Goal: Task Accomplishment & Management: Complete application form

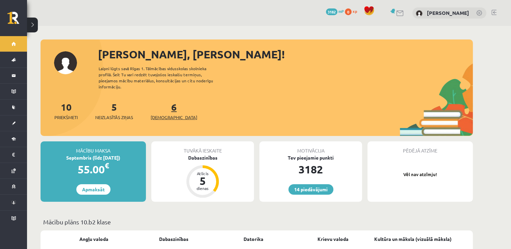
click at [159, 114] on span "[DEMOGRAPHIC_DATA]" at bounding box center [174, 117] width 47 height 7
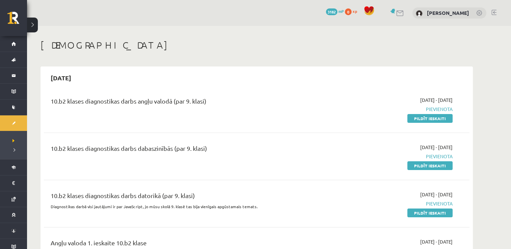
scroll to position [32, 0]
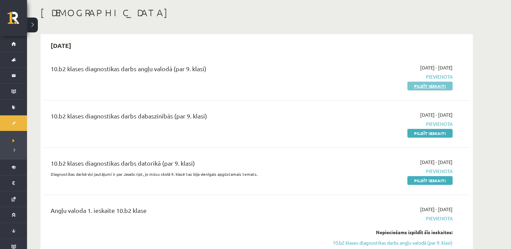
click at [425, 89] on link "Pildīt ieskaiti" at bounding box center [429, 86] width 45 height 9
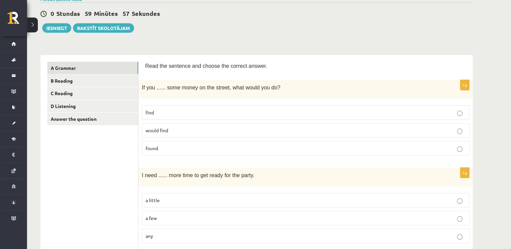
scroll to position [74, 0]
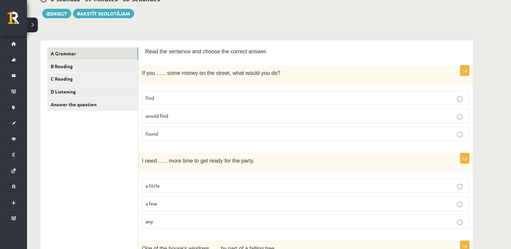
click at [161, 136] on p "found" at bounding box center [306, 133] width 320 height 7
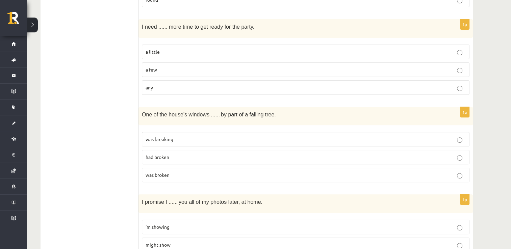
scroll to position [209, 0]
click at [164, 52] on p "a little" at bounding box center [306, 51] width 320 height 7
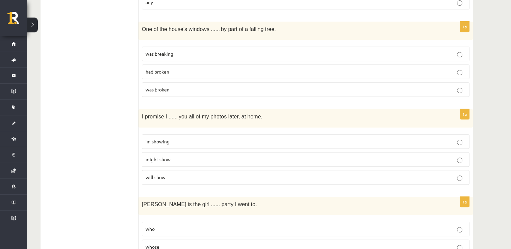
scroll to position [310, 0]
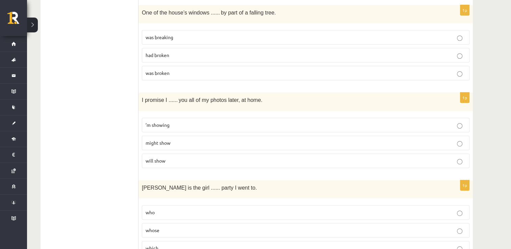
click at [177, 70] on p "was broken" at bounding box center [306, 73] width 320 height 7
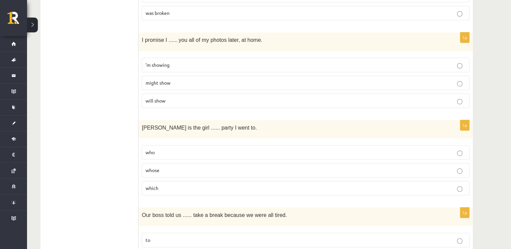
scroll to position [378, 0]
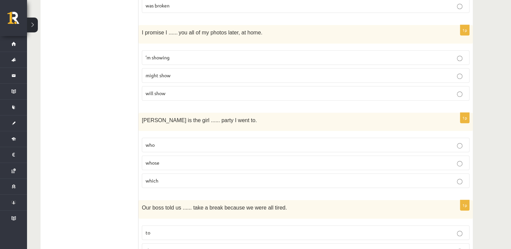
click at [171, 95] on label "will show" at bounding box center [306, 93] width 328 height 15
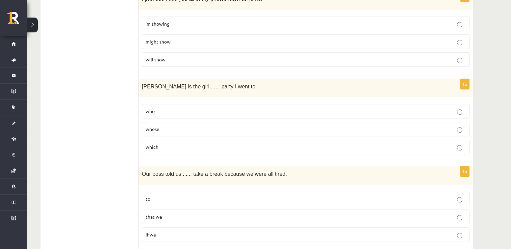
scroll to position [445, 0]
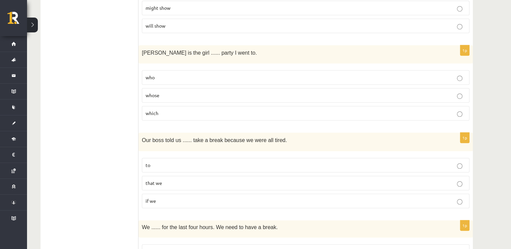
click at [161, 74] on p "who" at bounding box center [306, 77] width 320 height 7
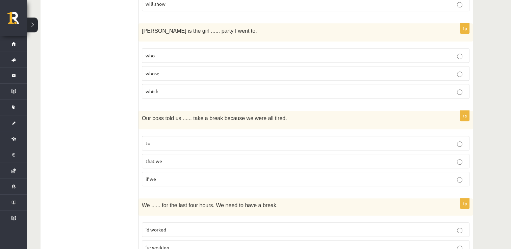
scroll to position [479, 0]
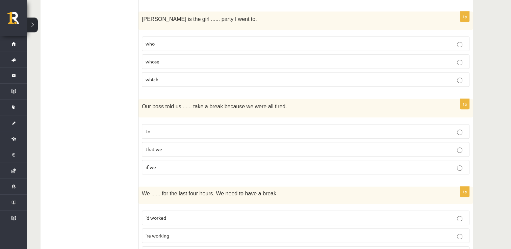
click at [161, 80] on p "which" at bounding box center [306, 79] width 320 height 7
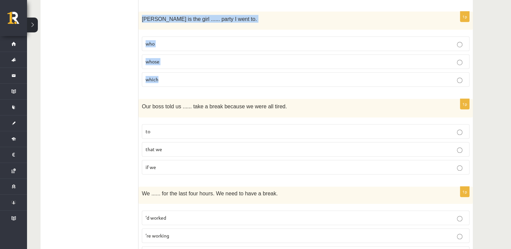
drag, startPoint x: 141, startPoint y: 17, endPoint x: 211, endPoint y: 80, distance: 94.7
click at [211, 80] on div "1p Jenny is the girl ...... party I went to. who whose which" at bounding box center [306, 51] width 334 height 81
copy div "Jenny is the girl ...... party I went to. who whose which"
click at [190, 59] on p "whose" at bounding box center [306, 61] width 320 height 7
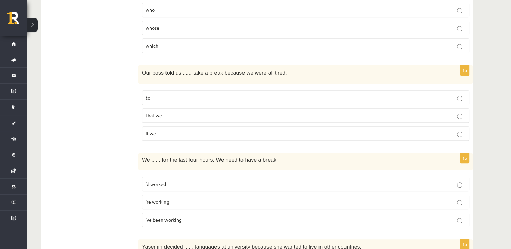
scroll to position [547, 0]
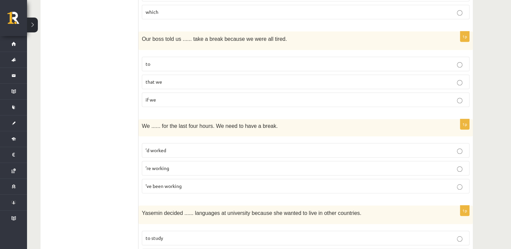
click at [168, 80] on p "that we" at bounding box center [306, 81] width 320 height 7
click at [158, 67] on label "to" at bounding box center [306, 64] width 328 height 15
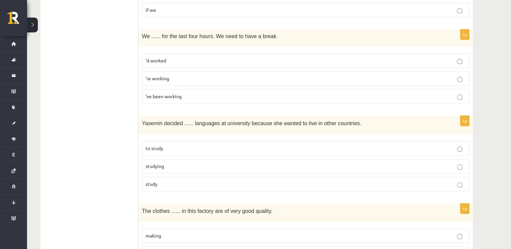
scroll to position [648, 0]
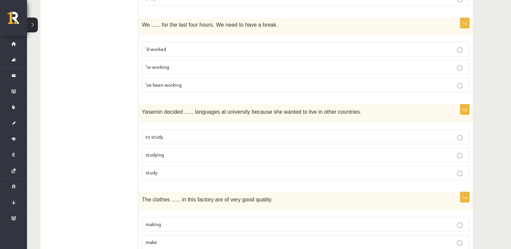
click at [172, 60] on label "’re working" at bounding box center [306, 67] width 328 height 15
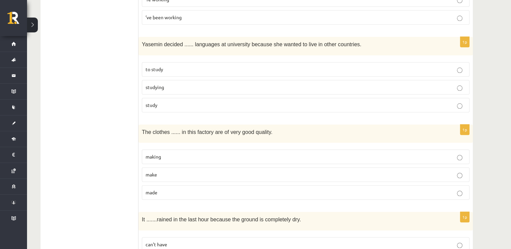
scroll to position [749, 0]
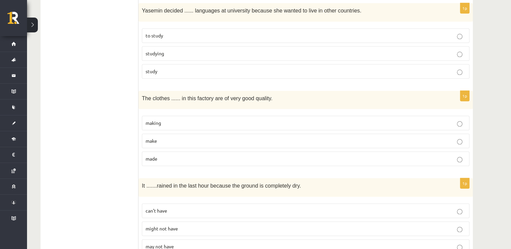
click at [174, 46] on label "studying" at bounding box center [306, 53] width 328 height 15
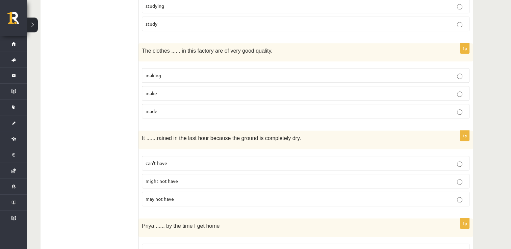
scroll to position [817, 0]
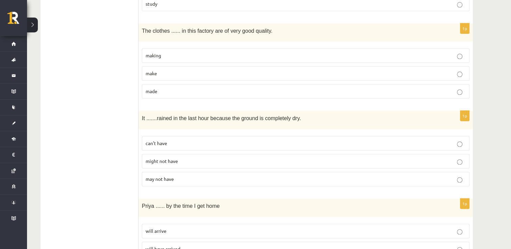
click at [158, 71] on p "make" at bounding box center [306, 73] width 320 height 7
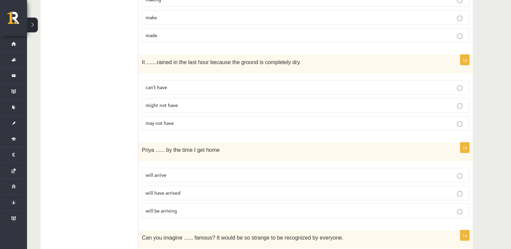
scroll to position [885, 0]
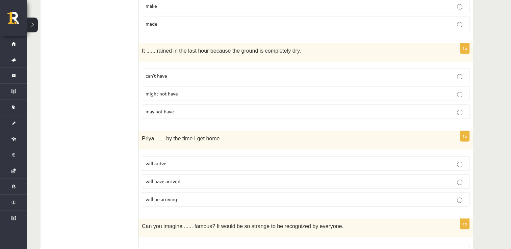
click at [169, 108] on span "may not have" at bounding box center [160, 111] width 28 height 6
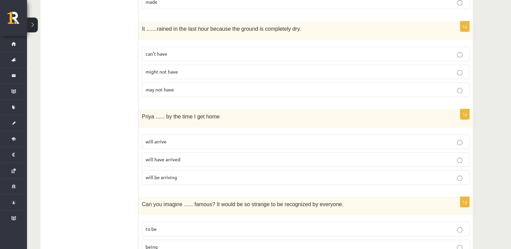
scroll to position [918, 0]
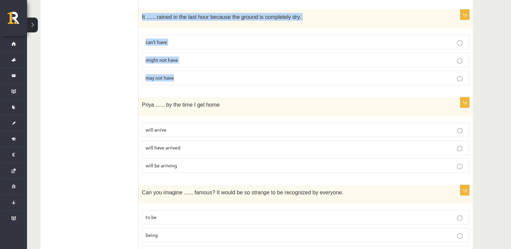
drag, startPoint x: 139, startPoint y: 9, endPoint x: 207, endPoint y: 70, distance: 90.9
click at [207, 70] on div "1p It ....... rained in the last hour because the ground is completely dry. can…" at bounding box center [306, 49] width 334 height 81
copy div "It ....... rained in the last hour because the ground is completely dry. can’t …"
click at [210, 40] on p "can’t have" at bounding box center [306, 42] width 320 height 7
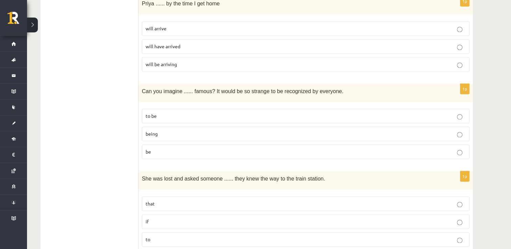
scroll to position [986, 0]
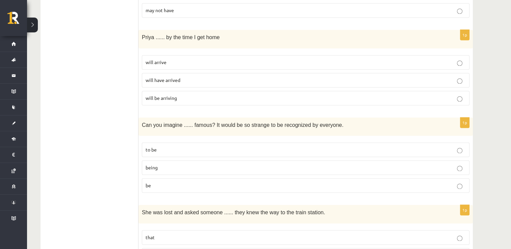
drag, startPoint x: 139, startPoint y: 35, endPoint x: 232, endPoint y: 220, distance: 207.0
click at [232, 220] on div "**********" at bounding box center [257, 17] width 432 height 1776
click at [121, 28] on ul "A Grammar B Reading C Reading D Listening Answer the question" at bounding box center [92, 16] width 91 height 1763
click at [136, 68] on ul "A Grammar B Reading C Reading D Listening Answer the question" at bounding box center [92, 16] width 91 height 1763
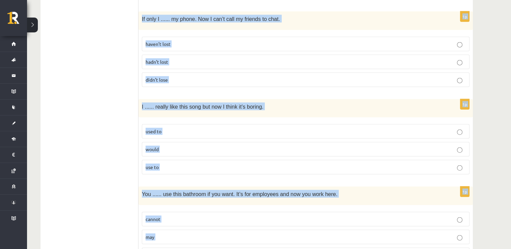
scroll to position [1646, 0]
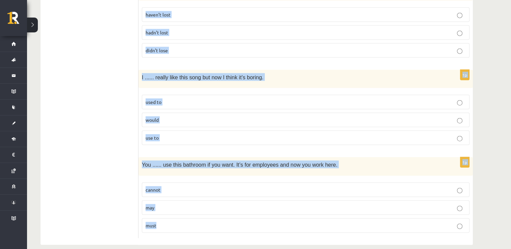
drag, startPoint x: 141, startPoint y: 30, endPoint x: 247, endPoint y: 265, distance: 257.6
copy form "Priya ...... by the time I get home will arrive will have arrived will be arriv…"
click at [178, 204] on p "may" at bounding box center [306, 207] width 320 height 7
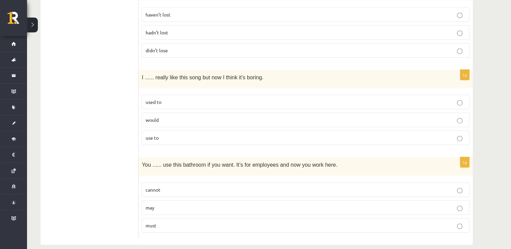
click at [174, 99] on p "used to" at bounding box center [306, 102] width 320 height 7
click at [177, 15] on fieldset "haven’t lost hadn’t lost didn’t lose" at bounding box center [306, 32] width 328 height 56
click at [176, 25] on label "hadn’t lost" at bounding box center [306, 32] width 328 height 15
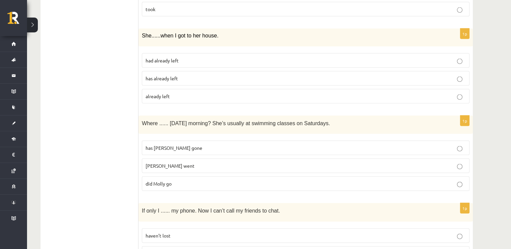
scroll to position [1409, 0]
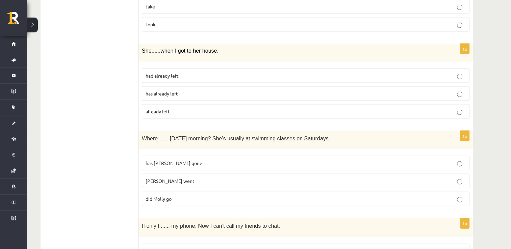
click at [169, 196] on span "did Molly go" at bounding box center [159, 199] width 26 height 6
click at [207, 72] on p "had already left" at bounding box center [306, 75] width 320 height 7
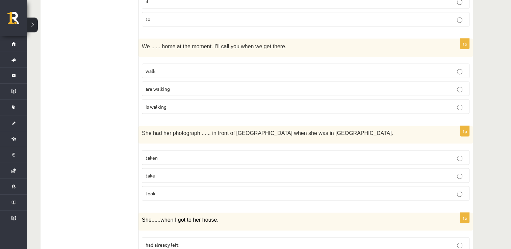
scroll to position [1206, 0]
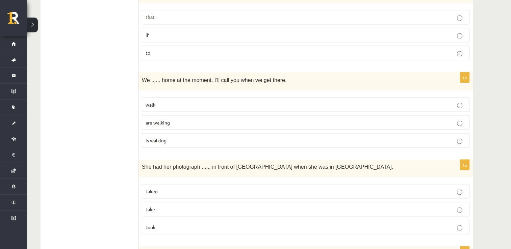
click at [191, 38] on fieldset "that if to" at bounding box center [306, 34] width 328 height 56
click at [189, 31] on p "if" at bounding box center [306, 34] width 320 height 7
click at [164, 119] on span "are walking" at bounding box center [158, 122] width 24 height 6
click at [177, 188] on p "taken" at bounding box center [306, 191] width 320 height 7
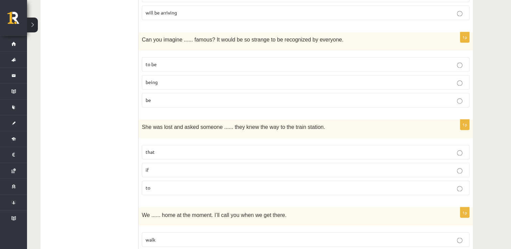
scroll to position [1004, 0]
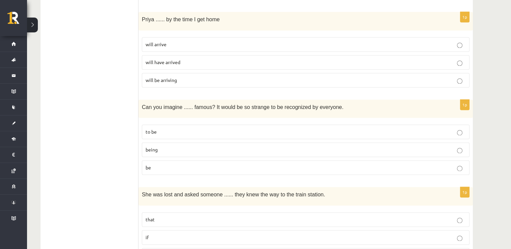
click at [175, 147] on p "being" at bounding box center [306, 149] width 320 height 7
click at [184, 79] on label "will be arriving" at bounding box center [306, 80] width 328 height 15
click at [193, 59] on p "will have arrived" at bounding box center [306, 62] width 320 height 7
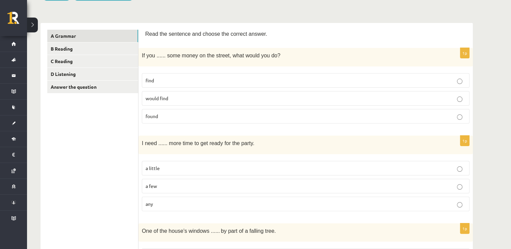
scroll to position [0, 0]
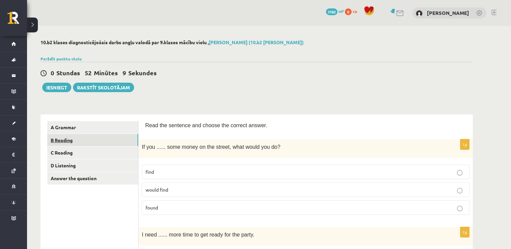
click at [73, 142] on link "B Reading" at bounding box center [92, 140] width 91 height 13
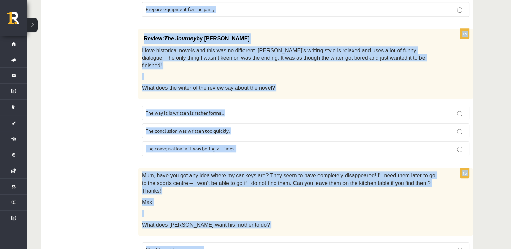
scroll to position [694, 0]
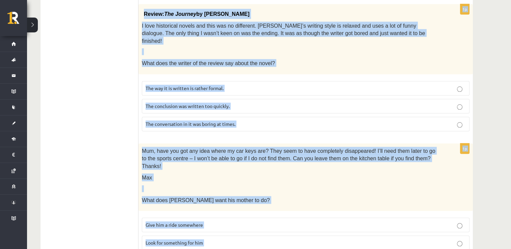
drag, startPoint x: 146, startPoint y: 56, endPoint x: 226, endPoint y: 267, distance: 224.8
copy form "Read the text and choose the correct answer. 1p All passengers Passengers must …"
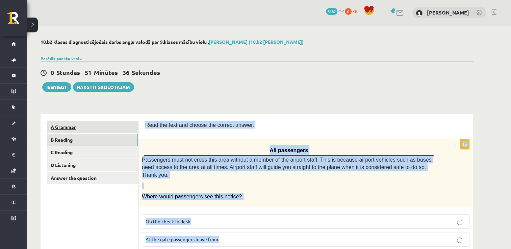
scroll to position [0, 0]
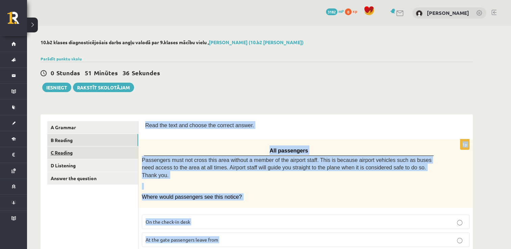
click at [105, 153] on link "C Reading" at bounding box center [92, 153] width 91 height 13
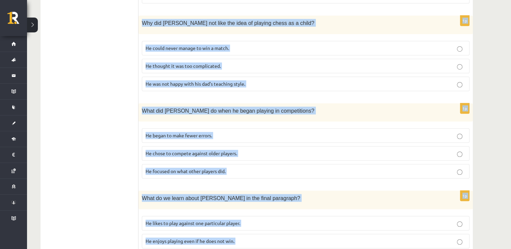
scroll to position [595, 0]
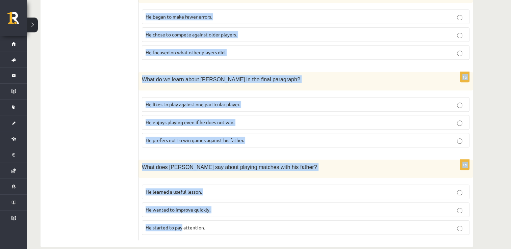
drag, startPoint x: 146, startPoint y: 126, endPoint x: 182, endPoint y: 267, distance: 145.3
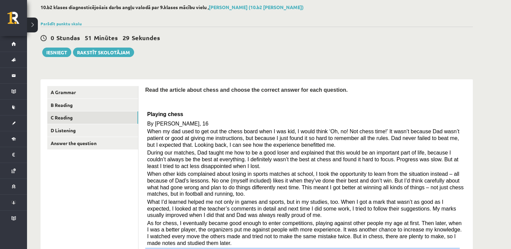
scroll to position [67, 0]
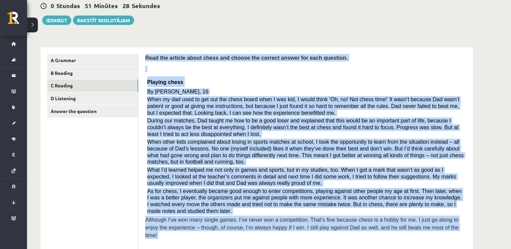
drag, startPoint x: 220, startPoint y: 224, endPoint x: 145, endPoint y: 54, distance: 186.5
copy form "Read the article about chess and choose the correct answer for each question. P…"
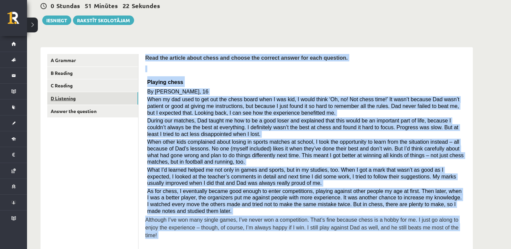
click at [115, 98] on link "D Listening" at bounding box center [92, 98] width 91 height 13
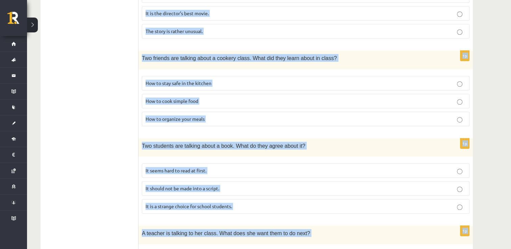
scroll to position [454, 0]
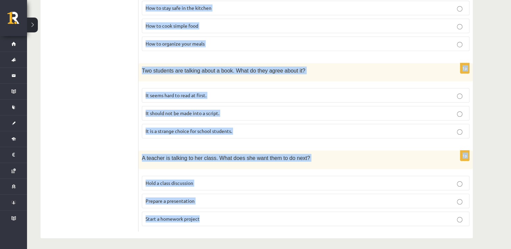
drag, startPoint x: 145, startPoint y: 59, endPoint x: 219, endPoint y: 267, distance: 220.0
copy form "Listen to the conversation and answer the question. 1p A boy is talking about g…"
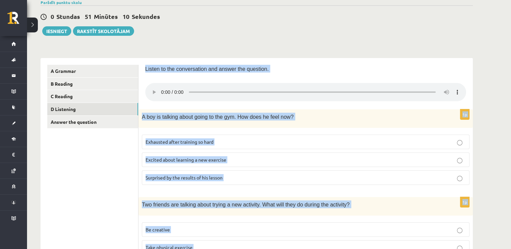
scroll to position [0, 0]
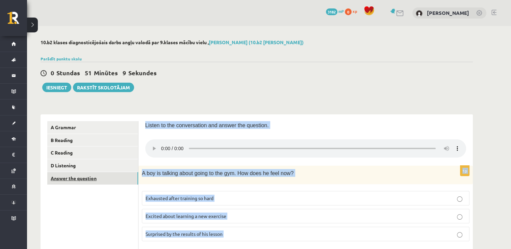
click at [85, 182] on link "Answer the question" at bounding box center [92, 178] width 91 height 13
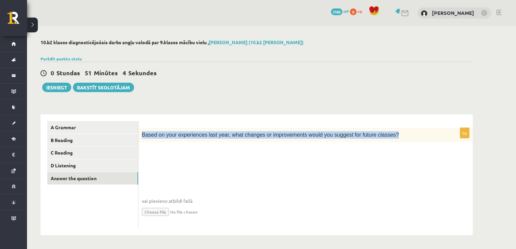
drag, startPoint x: 142, startPoint y: 136, endPoint x: 389, endPoint y: 140, distance: 247.0
click at [389, 140] on div "Based on your experiences last year, what changes or improvements would you sug…" at bounding box center [306, 135] width 334 height 14
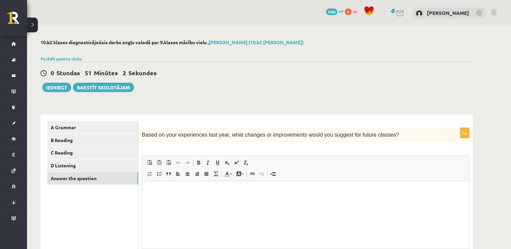
click at [230, 91] on div "0 Stundas 51 Minūtes 2 Sekundes Ieskaite saglabāta! Iesniegt Rakstīt skolotājam" at bounding box center [257, 77] width 432 height 30
click at [69, 60] on link "Parādīt punktu skalu" at bounding box center [61, 58] width 41 height 5
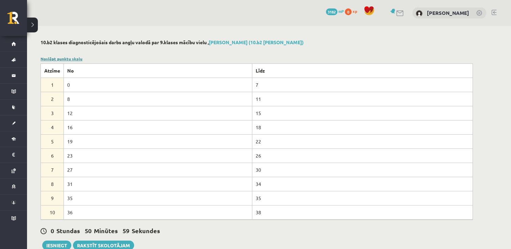
click at [69, 60] on link "Noslēpt punktu skalu" at bounding box center [62, 58] width 42 height 5
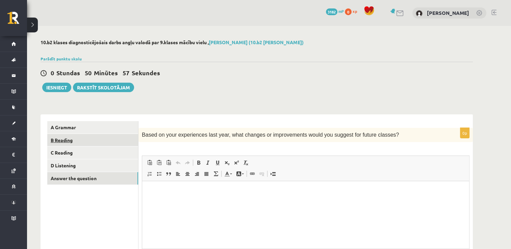
click at [94, 142] on link "B Reading" at bounding box center [92, 140] width 91 height 13
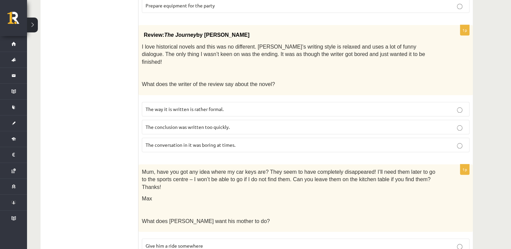
scroll to position [695, 0]
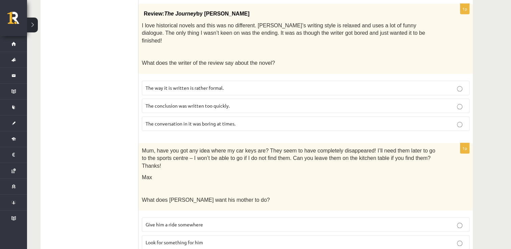
click at [176, 235] on label "Look for something for him" at bounding box center [306, 242] width 328 height 15
click at [238, 99] on label "The conclusion was written too quickly." at bounding box center [306, 106] width 328 height 15
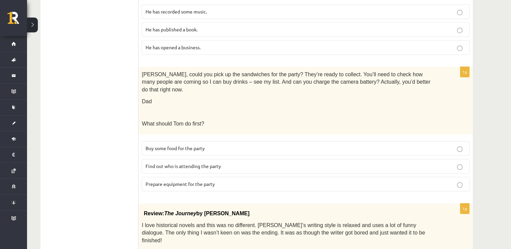
scroll to position [492, 0]
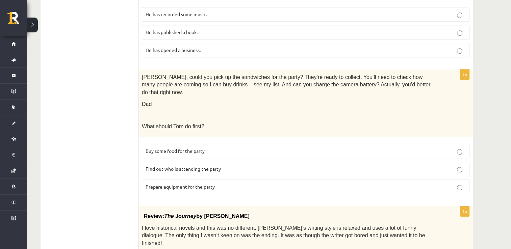
click at [179, 183] on p "Prepare equipment for the party" at bounding box center [306, 186] width 320 height 7
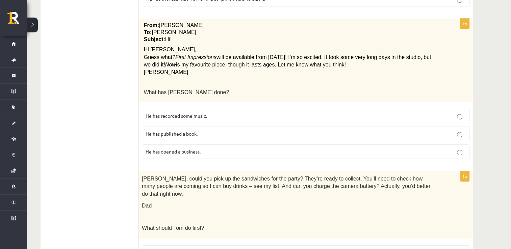
scroll to position [357, 0]
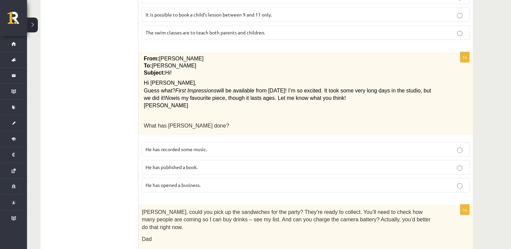
click at [191, 142] on label "He has recorded some music." at bounding box center [306, 149] width 328 height 15
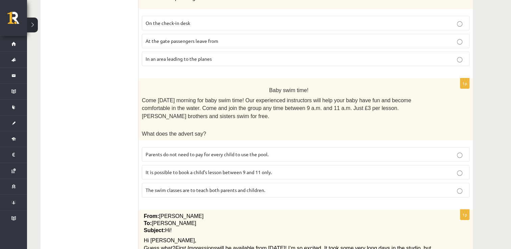
scroll to position [188, 0]
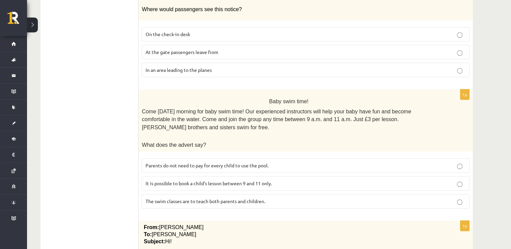
click at [249, 162] on p "Parents do not need to pay for every child to use the pool." at bounding box center [306, 165] width 320 height 7
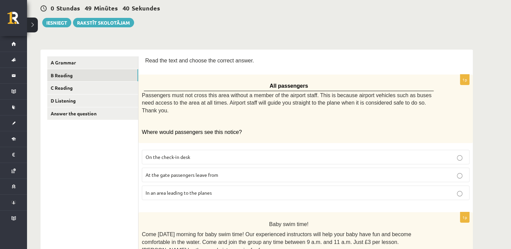
scroll to position [53, 0]
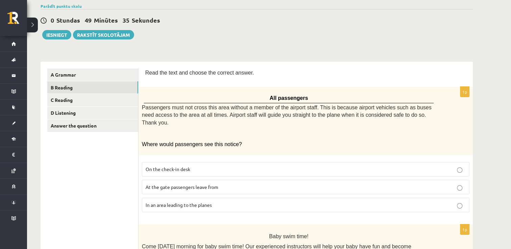
click at [234, 198] on label "In an area leading to the planes" at bounding box center [306, 205] width 328 height 15
click at [127, 102] on link "C Reading" at bounding box center [92, 100] width 91 height 13
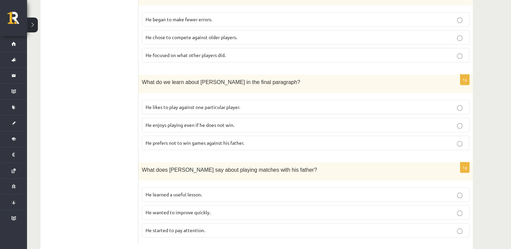
scroll to position [595, 0]
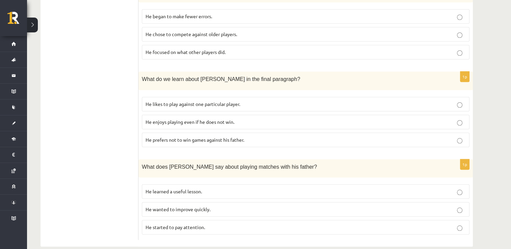
click at [196, 189] on span "He learned a useful lesson." at bounding box center [174, 192] width 56 height 6
click at [209, 119] on p "He enjoys playing even if he does not win." at bounding box center [306, 122] width 320 height 7
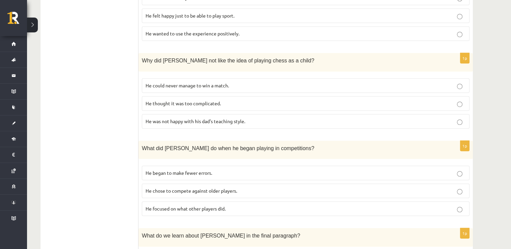
scroll to position [426, 0]
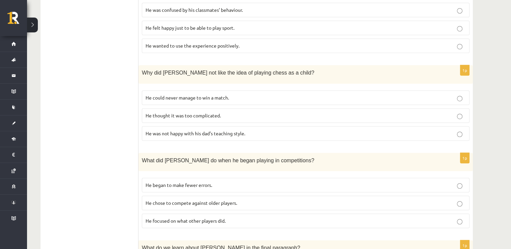
click at [189, 218] on span "He focused on what other players did." at bounding box center [186, 221] width 80 height 6
click at [186, 113] on span "He thought it was too complicated." at bounding box center [183, 116] width 75 height 6
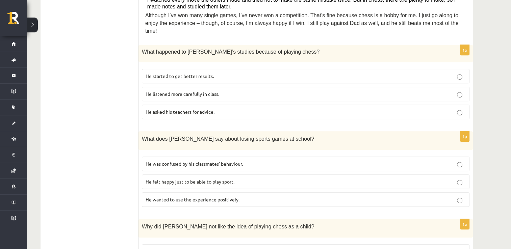
scroll to position [257, 0]
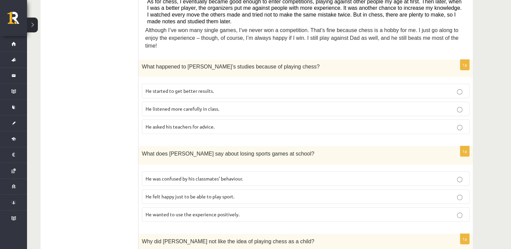
click at [255, 211] on p "He wanted to use the experience positively." at bounding box center [306, 214] width 320 height 7
click at [226, 88] on p "He started to get better results." at bounding box center [306, 91] width 320 height 7
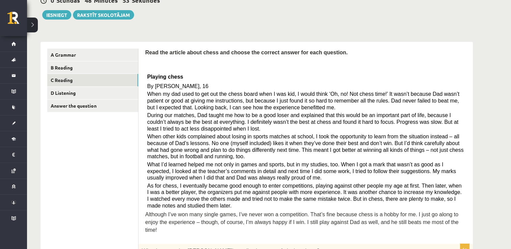
scroll to position [21, 0]
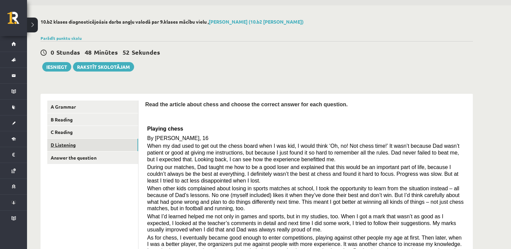
click at [62, 148] on link "D Listening" at bounding box center [92, 145] width 91 height 13
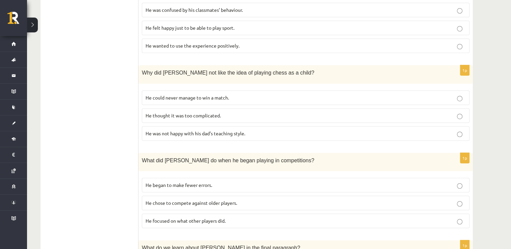
scroll to position [595, 0]
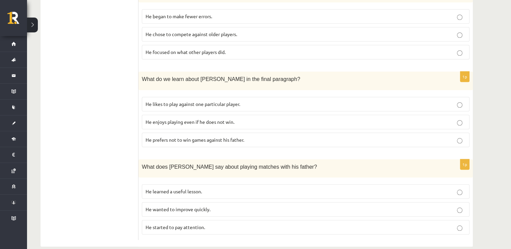
click at [189, 222] on label "He started to pay attention." at bounding box center [306, 227] width 328 height 15
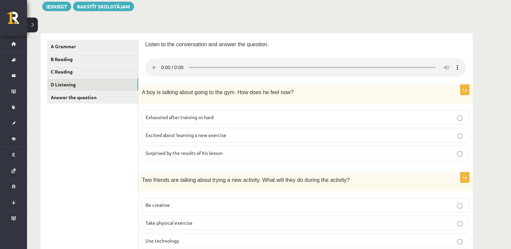
scroll to position [15, 0]
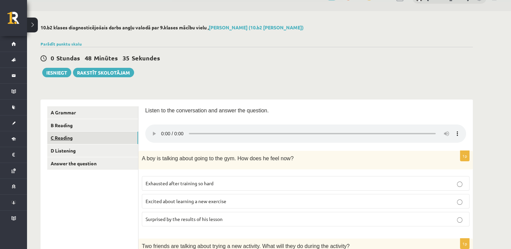
click at [96, 138] on link "C Reading" at bounding box center [92, 138] width 91 height 13
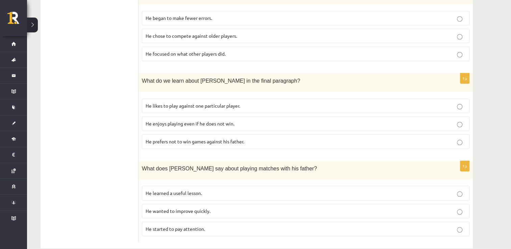
scroll to position [595, 0]
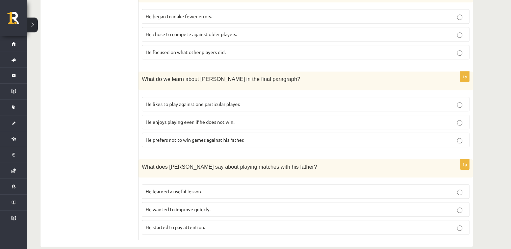
click at [212, 206] on p "He wanted to improve quickly." at bounding box center [306, 209] width 320 height 7
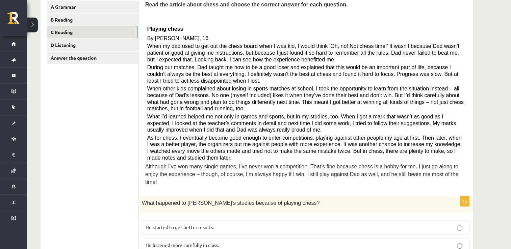
scroll to position [0, 0]
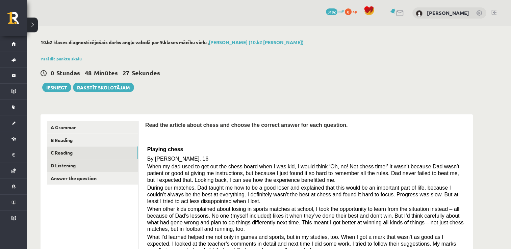
click at [81, 170] on link "D Listening" at bounding box center [92, 165] width 91 height 13
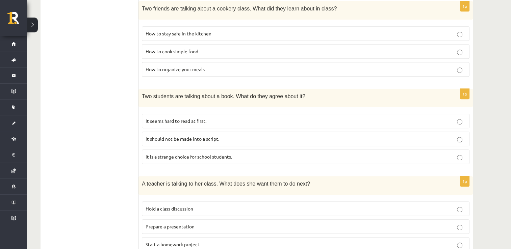
scroll to position [454, 0]
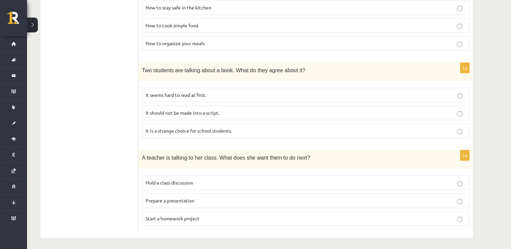
click at [194, 194] on label "Prepare a presentation" at bounding box center [306, 201] width 328 height 15
click at [242, 84] on fieldset "It seems hard to read at first. It should not be made into a script. It is a st…" at bounding box center [306, 112] width 328 height 56
click at [242, 88] on label "It seems hard to read at first." at bounding box center [306, 95] width 328 height 15
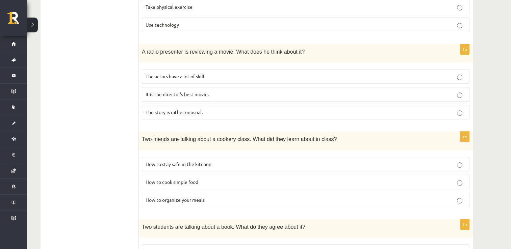
scroll to position [285, 0]
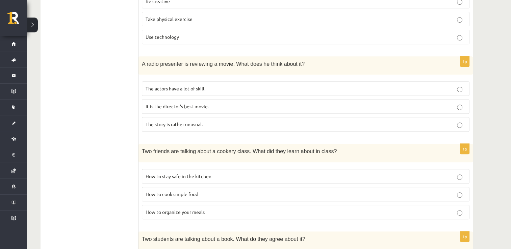
click at [168, 191] on span "How to cook simple food" at bounding box center [172, 194] width 53 height 6
click at [214, 128] on label "The story is rather unusual." at bounding box center [306, 124] width 328 height 15
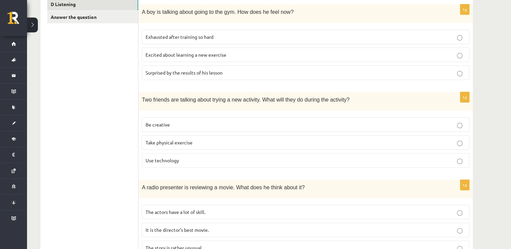
scroll to position [150, 0]
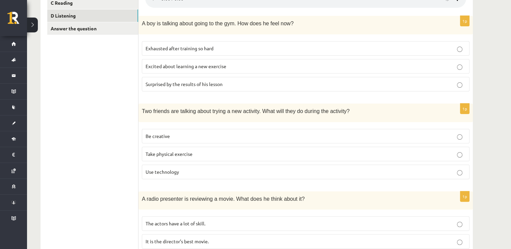
click at [236, 86] on p "Surprised by the results of his lesson" at bounding box center [306, 84] width 320 height 7
click at [185, 136] on p "Be creative" at bounding box center [306, 136] width 320 height 7
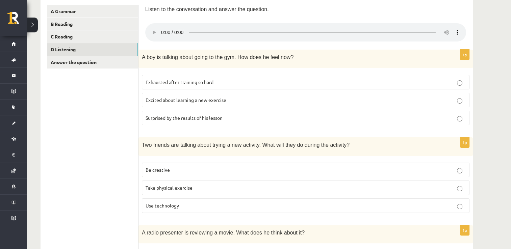
scroll to position [15, 0]
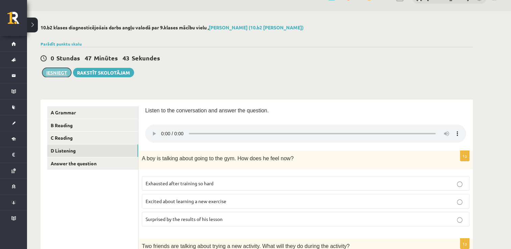
click at [57, 72] on button "Iesniegt" at bounding box center [56, 72] width 29 height 9
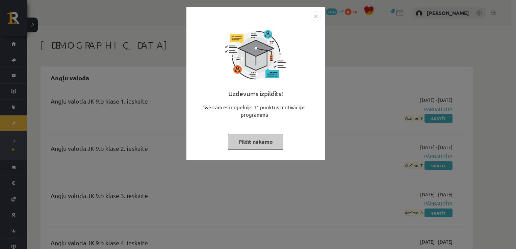
click at [270, 143] on button "Pildīt nākamo" at bounding box center [255, 142] width 55 height 16
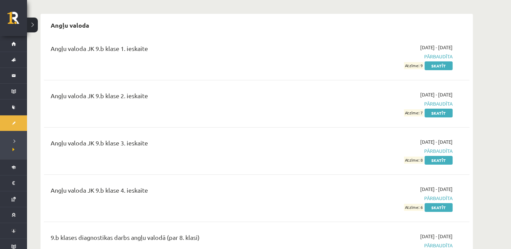
scroll to position [68, 0]
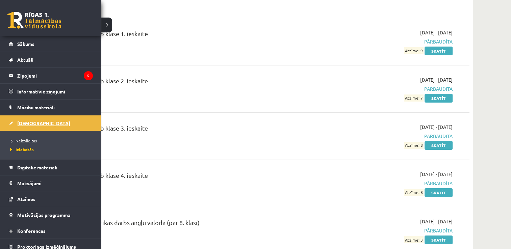
click at [58, 118] on link "[DEMOGRAPHIC_DATA]" at bounding box center [51, 124] width 84 height 16
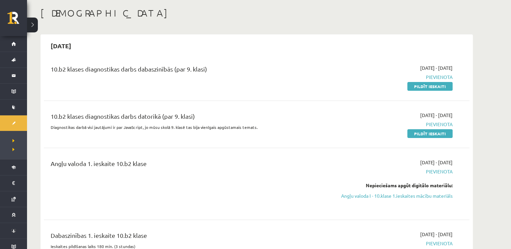
scroll to position [68, 0]
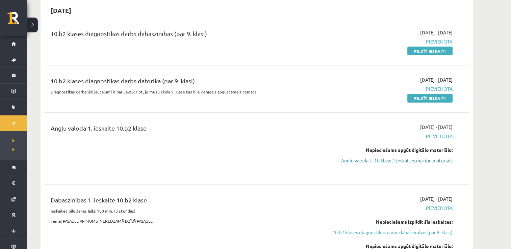
click at [402, 162] on link "Angļu valoda I - 10.klase 1.ieskaites mācību materiāls" at bounding box center [388, 160] width 127 height 7
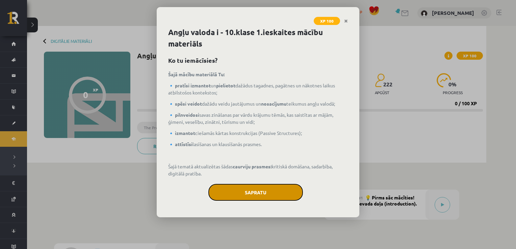
click at [254, 192] on button "Sapratu" at bounding box center [255, 192] width 95 height 17
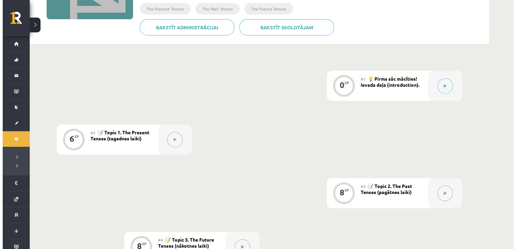
scroll to position [135, 0]
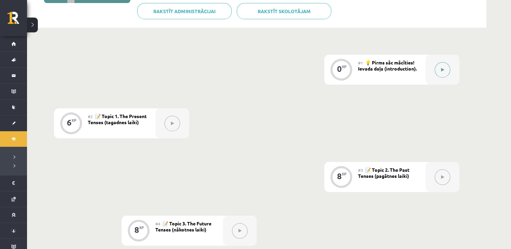
click at [444, 65] on button at bounding box center [443, 70] width 16 height 16
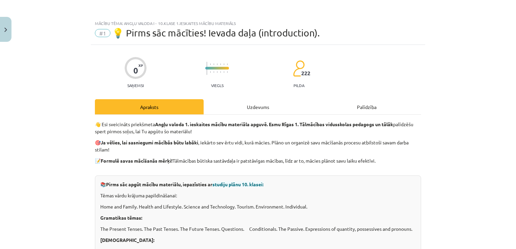
click at [262, 102] on div "Uzdevums" at bounding box center [258, 106] width 109 height 15
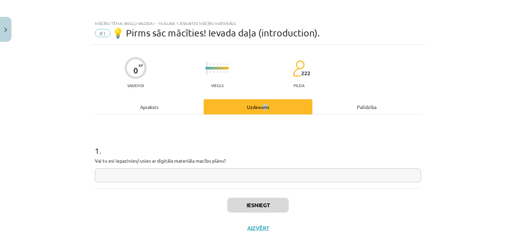
scroll to position [7, 0]
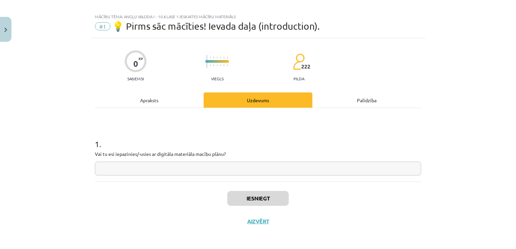
click at [239, 172] on input "text" at bounding box center [258, 169] width 326 height 14
type input "*"
click at [269, 194] on button "Iesniegt" at bounding box center [257, 198] width 61 height 15
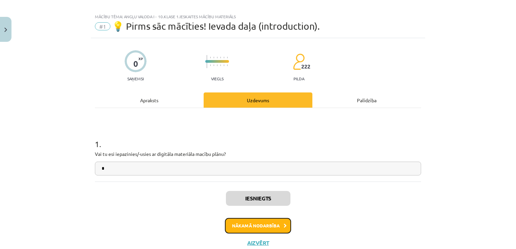
click at [270, 228] on button "Nākamā nodarbība" at bounding box center [258, 226] width 66 height 16
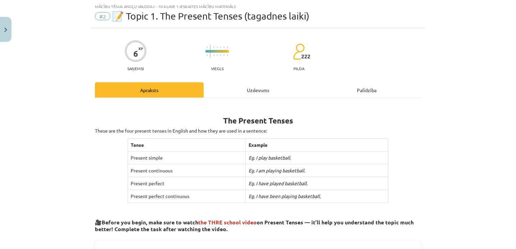
click at [258, 86] on div "Uzdevums" at bounding box center [258, 89] width 109 height 15
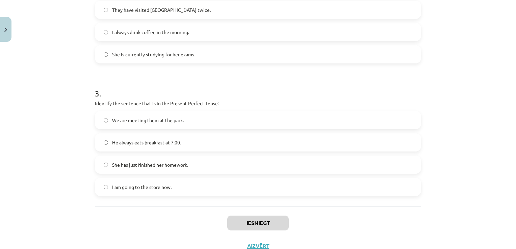
scroll to position [348, 0]
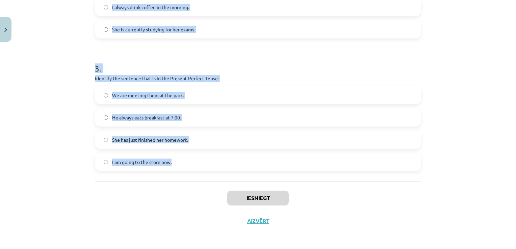
drag, startPoint x: 89, startPoint y: 131, endPoint x: 208, endPoint y: 166, distance: 123.5
copy form "1 . Which sentence is in the Simple Present Tense? They have been playing socce…"
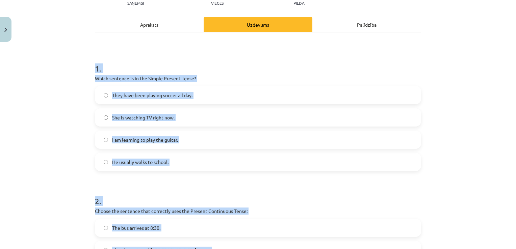
scroll to position [78, 0]
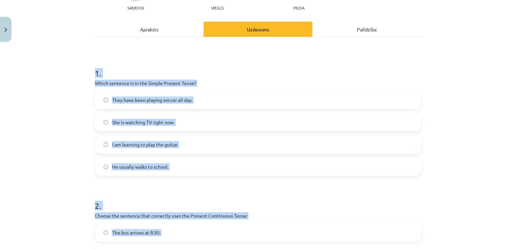
click at [190, 170] on label "He usually walks to school." at bounding box center [258, 166] width 325 height 17
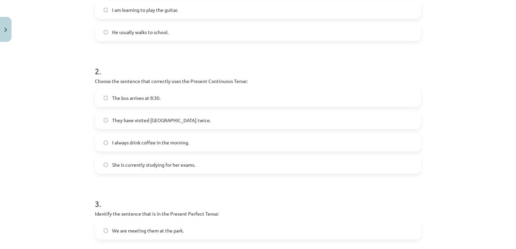
scroll to position [247, 0]
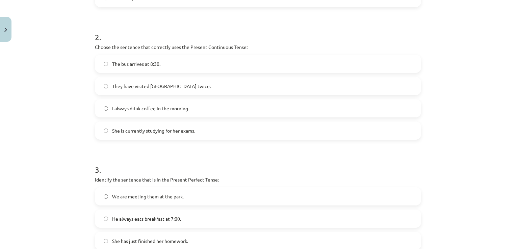
click at [203, 126] on label "She is currently studying for her exams." at bounding box center [258, 130] width 325 height 17
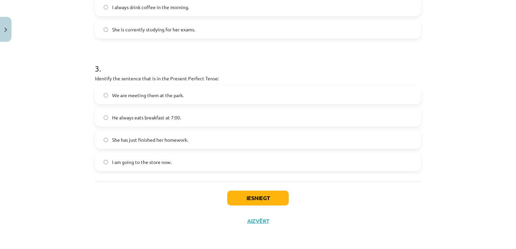
drag, startPoint x: 188, startPoint y: 145, endPoint x: 192, endPoint y: 147, distance: 4.5
click at [188, 145] on label "She has just finished her homework." at bounding box center [258, 139] width 325 height 17
click at [254, 203] on button "Iesniegt" at bounding box center [257, 198] width 61 height 15
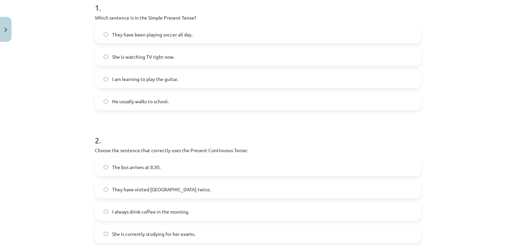
scroll to position [111, 0]
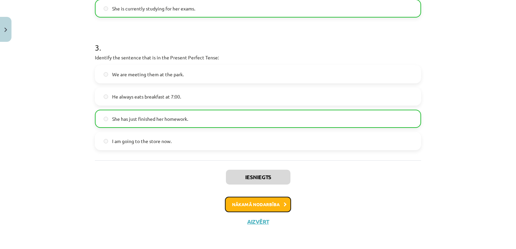
click at [263, 208] on button "Nākamā nodarbība" at bounding box center [258, 205] width 66 height 16
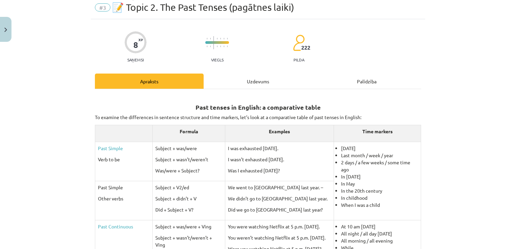
scroll to position [0, 0]
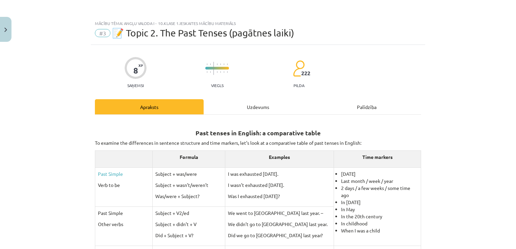
click at [264, 104] on div "Uzdevums" at bounding box center [258, 106] width 109 height 15
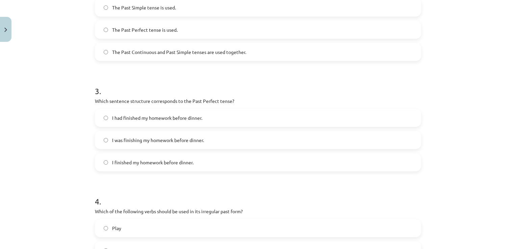
scroll to position [392, 0]
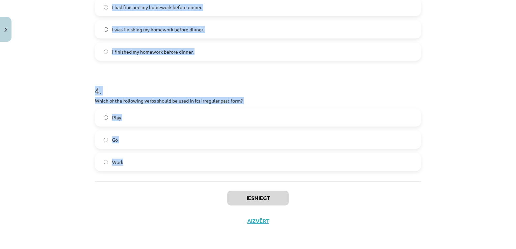
drag, startPoint x: 100, startPoint y: 147, endPoint x: 151, endPoint y: 174, distance: 58.6
click at [151, 175] on div "Mācību tēma: Angļu valoda i - 10.klase 1.ieskaites mācību materiāls #3 📝 Topic …" at bounding box center [258, 124] width 516 height 249
copy form "1 . Which of the following sentences is correct in the Past Simple tense? He is…"
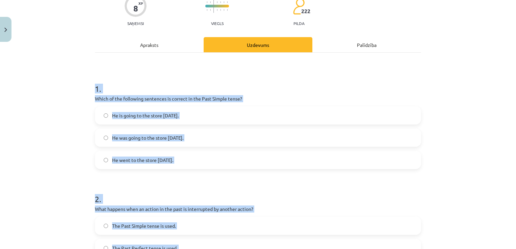
scroll to position [54, 0]
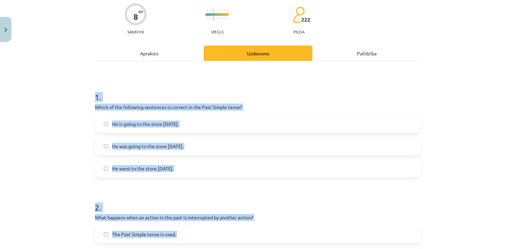
click at [141, 162] on label "He went to the store yesterday." at bounding box center [258, 168] width 325 height 17
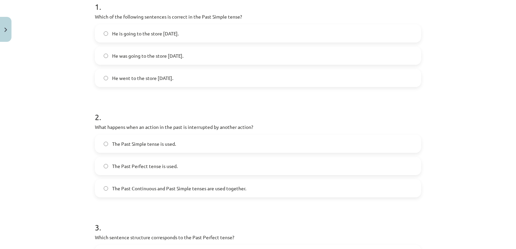
scroll to position [155, 0]
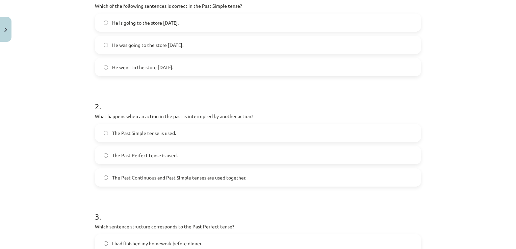
click at [158, 174] on span "The Past Continuous and Past Simple tenses are used together." at bounding box center [179, 177] width 134 height 7
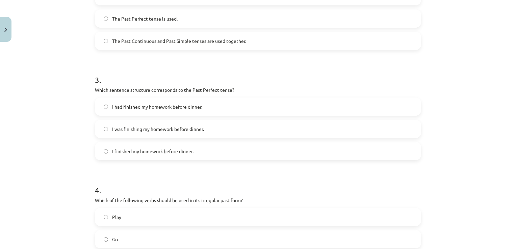
scroll to position [324, 0]
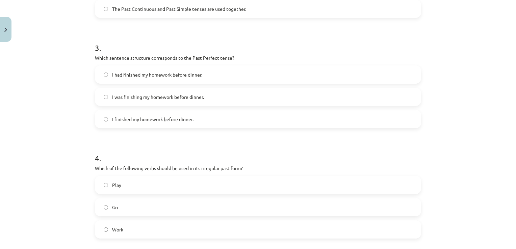
click at [147, 72] on span "I had finished my homework before dinner." at bounding box center [157, 74] width 90 height 7
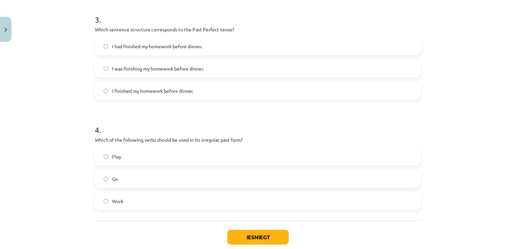
scroll to position [392, 0]
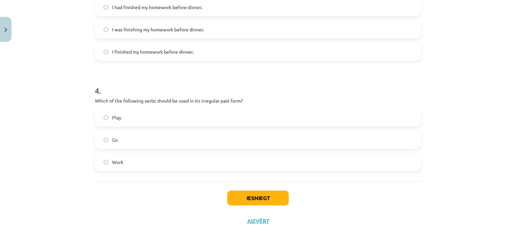
click at [139, 139] on label "Go" at bounding box center [258, 139] width 325 height 17
click at [271, 194] on button "Iesniegt" at bounding box center [257, 198] width 61 height 15
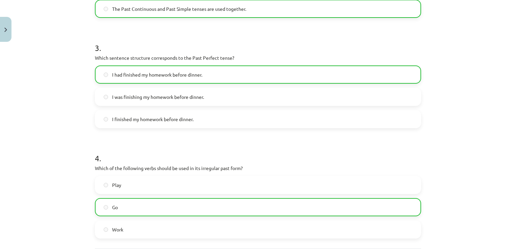
scroll to position [413, 0]
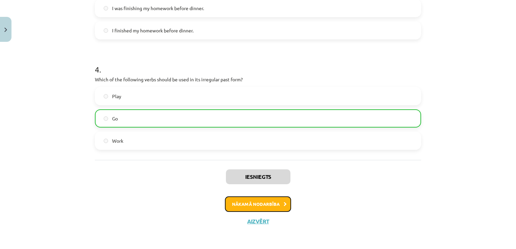
click at [272, 202] on button "Nākamā nodarbība" at bounding box center [258, 205] width 66 height 16
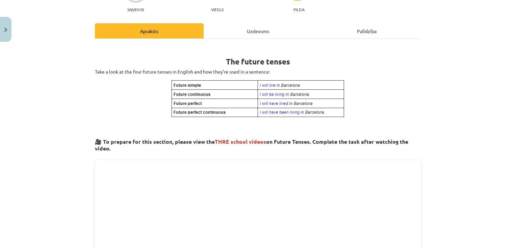
scroll to position [17, 0]
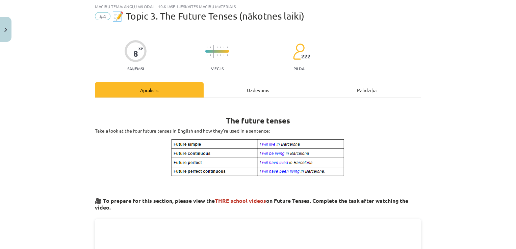
click at [261, 94] on div "Uzdevums" at bounding box center [258, 89] width 109 height 15
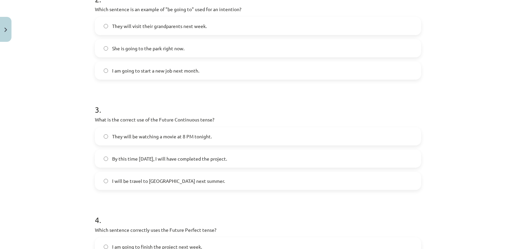
scroll to position [392, 0]
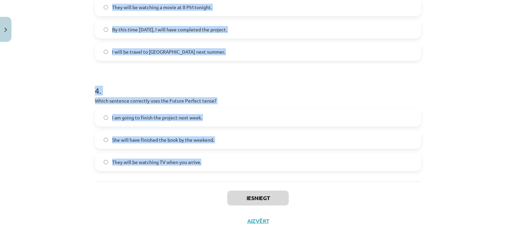
drag, startPoint x: 94, startPoint y: 126, endPoint x: 273, endPoint y: 168, distance: 183.6
click at [273, 168] on div "Mācību tēma: Angļu valoda i - 10.klase 1.ieskaites mācību materiāls #4 📝 Topic …" at bounding box center [258, 124] width 516 height 249
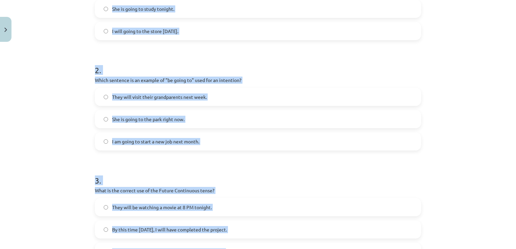
scroll to position [88, 0]
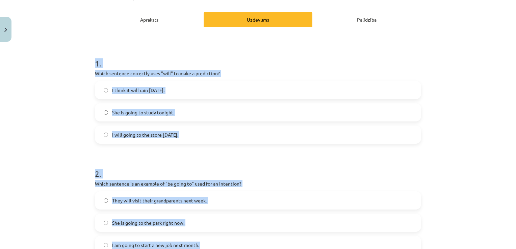
copy form "1 . Which sentence correctly uses "will" to make a prediction? I think it will …"
click at [136, 93] on span "I think it will rain tomorrow." at bounding box center [138, 90] width 52 height 7
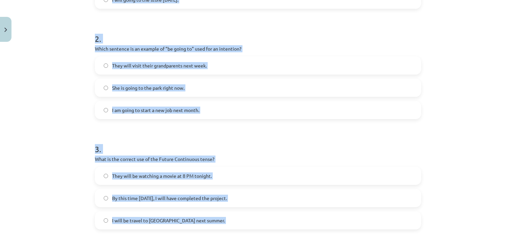
click at [467, 81] on div "Mācību tēma: Angļu valoda i - 10.klase 1.ieskaites mācību materiāls #4 📝 Topic …" at bounding box center [258, 124] width 516 height 249
drag, startPoint x: 202, startPoint y: 102, endPoint x: 196, endPoint y: 114, distance: 13.1
click at [202, 103] on label "I am going to start a new job next month." at bounding box center [258, 110] width 325 height 17
click at [47, 83] on div "Mācību tēma: Angļu valoda i - 10.klase 1.ieskaites mācību materiāls #4 📝 Topic …" at bounding box center [258, 124] width 516 height 249
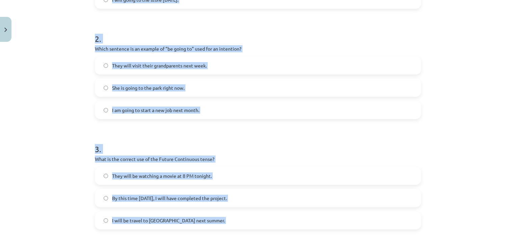
click at [174, 136] on h1 "3 ." at bounding box center [258, 143] width 326 height 21
drag, startPoint x: 174, startPoint y: 136, endPoint x: 150, endPoint y: 133, distance: 24.5
click at [150, 133] on h1 "3 ." at bounding box center [258, 143] width 326 height 21
click at [96, 68] on label "They will visit their grandparents next week." at bounding box center [258, 65] width 325 height 17
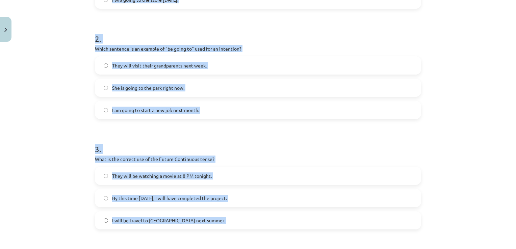
click at [172, 103] on label "I am going to start a new job next month." at bounding box center [258, 110] width 325 height 17
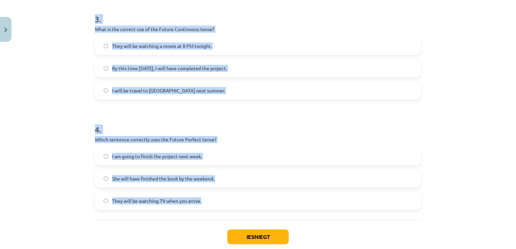
scroll to position [358, 0]
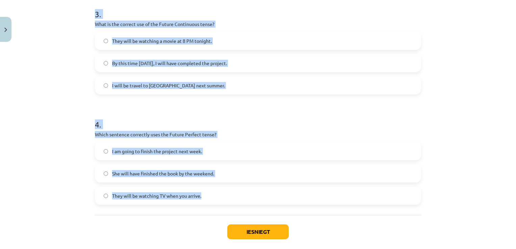
click at [201, 45] on label "They will be watching a movie at 8 PM tonight." at bounding box center [258, 40] width 325 height 17
drag, startPoint x: 228, startPoint y: 168, endPoint x: 232, endPoint y: 169, distance: 3.5
click at [229, 169] on label "She will have finished the book by the weekend." at bounding box center [258, 173] width 325 height 17
click at [259, 232] on button "Iesniegt" at bounding box center [257, 232] width 61 height 15
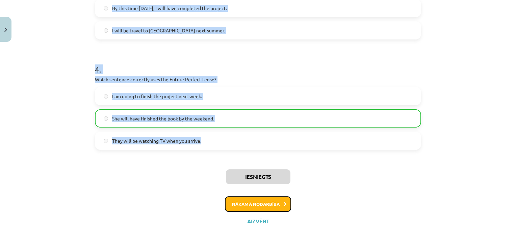
click at [273, 206] on button "Nākamā nodarbība" at bounding box center [258, 205] width 66 height 16
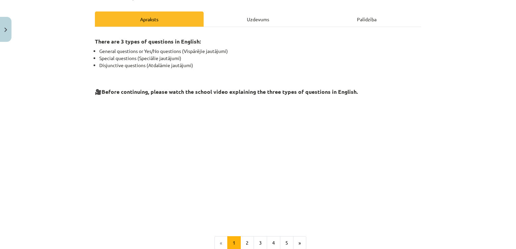
scroll to position [17, 0]
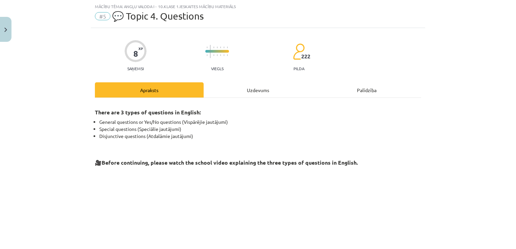
click at [267, 89] on div "Uzdevums" at bounding box center [258, 89] width 109 height 15
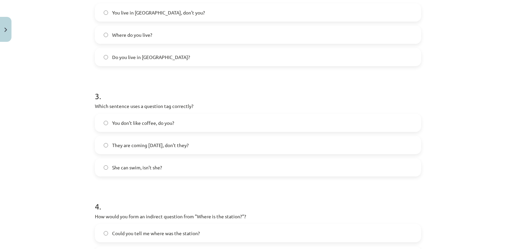
scroll to position [392, 0]
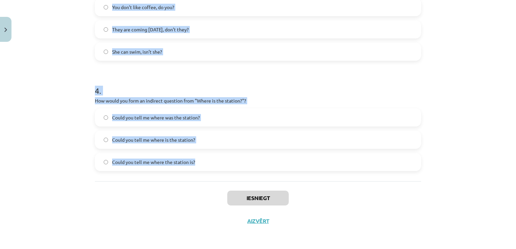
drag, startPoint x: 149, startPoint y: 156, endPoint x: 239, endPoint y: 163, distance: 90.4
click at [239, 163] on div "Mācību tēma: Angļu valoda i - 10.klase 1.ieskaites mācību materiāls #5 💬 Topic …" at bounding box center [258, 124] width 516 height 249
copy form "1 . What is the correct word order for a question in the Present Simple tense? …"
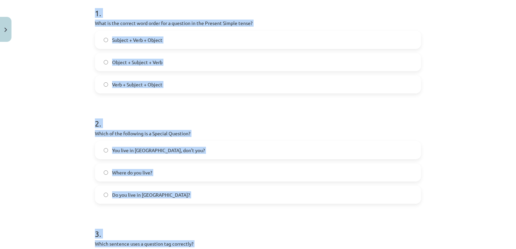
scroll to position [88, 0]
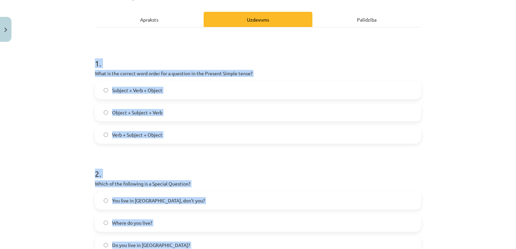
click at [176, 94] on label "Subject + Verb + Object" at bounding box center [258, 90] width 325 height 17
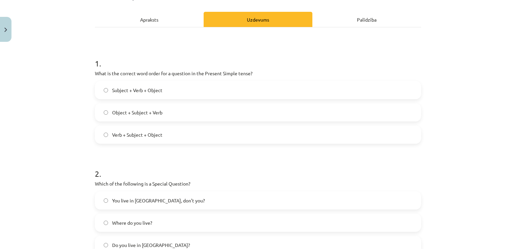
click at [145, 138] on span "Verb + Subject + Object" at bounding box center [137, 134] width 50 height 7
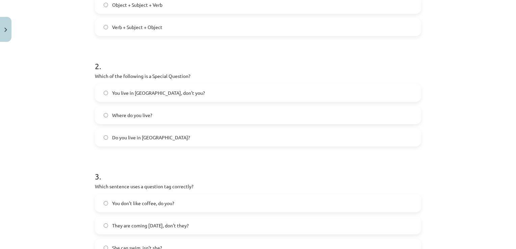
scroll to position [223, 0]
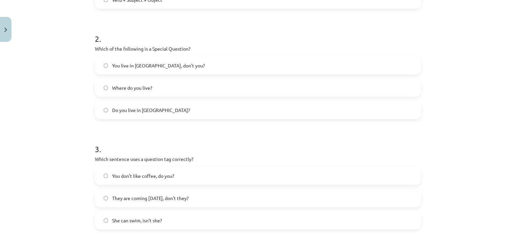
drag, startPoint x: 123, startPoint y: 85, endPoint x: 132, endPoint y: 86, distance: 9.1
click at [124, 85] on span "Where do you live?" at bounding box center [132, 87] width 40 height 7
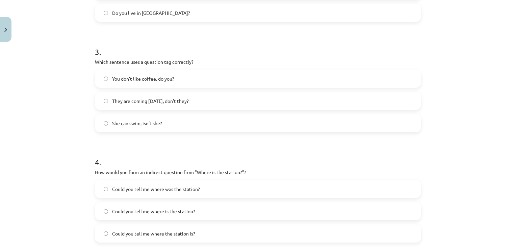
scroll to position [324, 0]
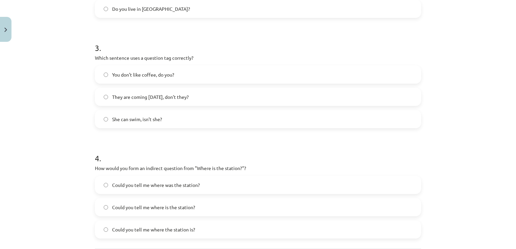
click at [197, 64] on div "3 . Which sentence uses a question tag correctly? You don’t like coffee, do you…" at bounding box center [258, 79] width 326 height 97
click at [204, 71] on label "You don’t like coffee, do you?" at bounding box center [258, 74] width 325 height 17
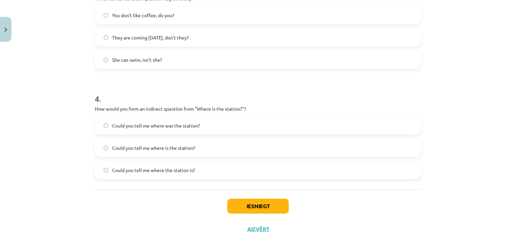
scroll to position [392, 0]
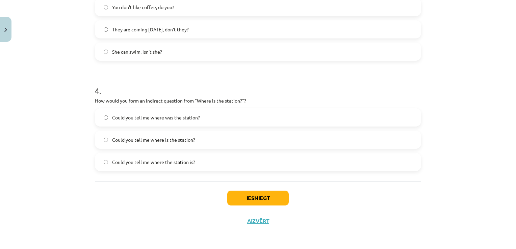
click at [200, 158] on label "Could you tell me where the station is?" at bounding box center [258, 162] width 325 height 17
click at [266, 191] on button "Iesniegt" at bounding box center [257, 198] width 61 height 15
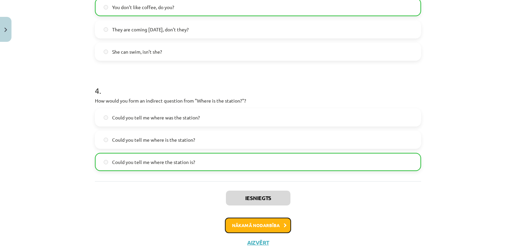
click at [257, 221] on button "Nākamā nodarbība" at bounding box center [258, 226] width 66 height 16
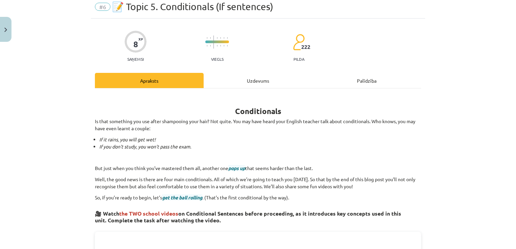
scroll to position [17, 0]
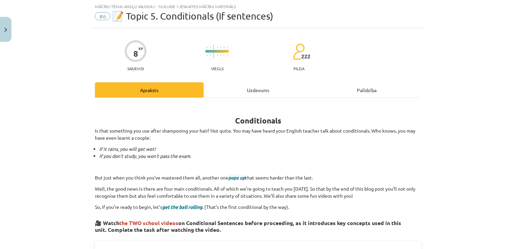
click at [254, 86] on div "Uzdevums" at bounding box center [258, 89] width 109 height 15
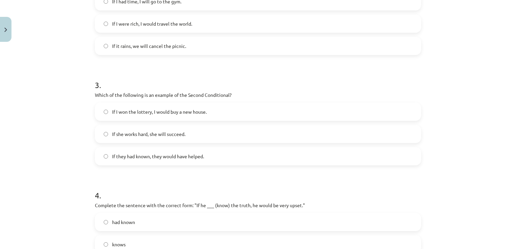
scroll to position [392, 0]
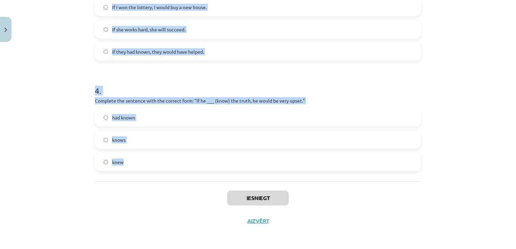
drag, startPoint x: 98, startPoint y: 126, endPoint x: 169, endPoint y: 159, distance: 78.0
copy form "Which conditional is used to express a general truth? Second Conditional Zero C…"
click at [68, 125] on div "Mācību tēma: Angļu valoda i - 10.klase 1.ieskaites mācību materiāls #6 📝 Topic …" at bounding box center [258, 124] width 516 height 249
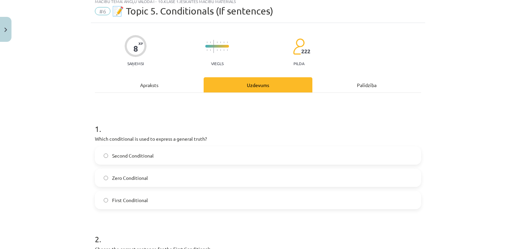
scroll to position [20, 0]
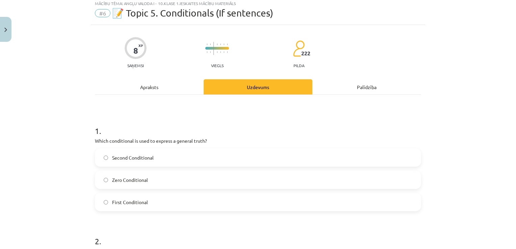
click at [159, 177] on label "Zero Conditional" at bounding box center [258, 180] width 325 height 17
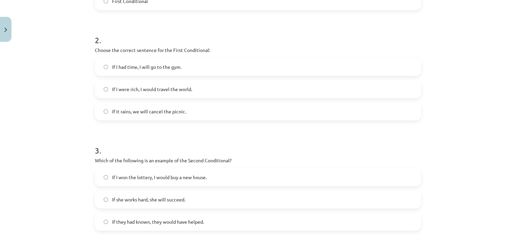
scroll to position [223, 0]
click at [202, 114] on label "If it rains, we will cancel the picnic." at bounding box center [258, 110] width 325 height 17
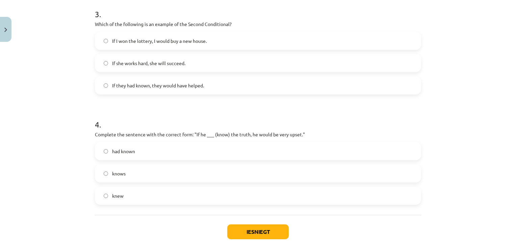
click at [233, 45] on label "If I won the lottery, I would buy a new house." at bounding box center [258, 40] width 325 height 17
click at [177, 191] on label "knew" at bounding box center [258, 196] width 325 height 17
click at [262, 234] on button "Iesniegt" at bounding box center [257, 232] width 61 height 15
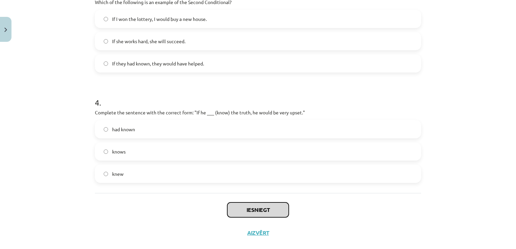
scroll to position [392, 0]
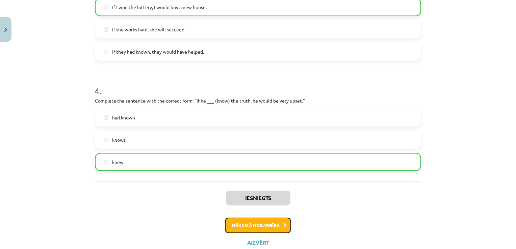
click at [257, 221] on button "Nākamā nodarbība" at bounding box center [258, 226] width 66 height 16
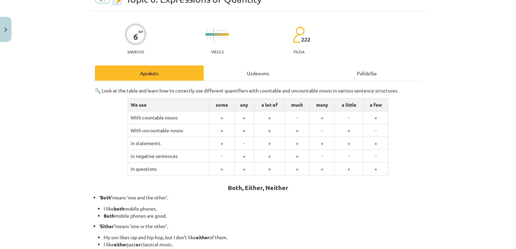
scroll to position [17, 0]
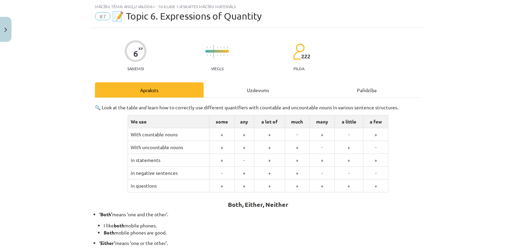
click at [250, 88] on div "Uzdevums" at bounding box center [258, 89] width 109 height 15
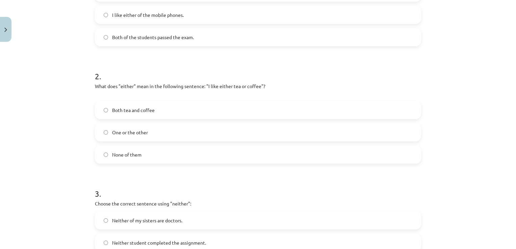
scroll to position [288, 0]
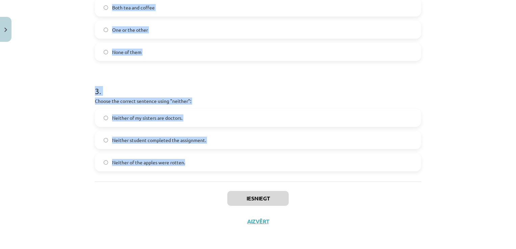
drag, startPoint x: 96, startPoint y: 120, endPoint x: 244, endPoint y: 178, distance: 158.1
click at [244, 178] on div "1 . Which sentence correctly uses the word "both"? Neither of the answers is co…" at bounding box center [258, 4] width 326 height 355
copy form ". Which sentence correctly uses the word "both"? Neither of the answers is corr…"
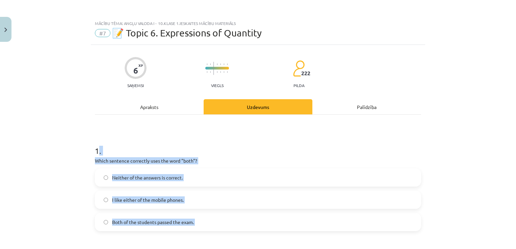
scroll to position [68, 0]
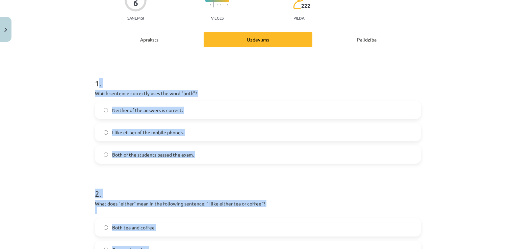
click at [209, 158] on label "Both of the students passed the exam." at bounding box center [258, 154] width 325 height 17
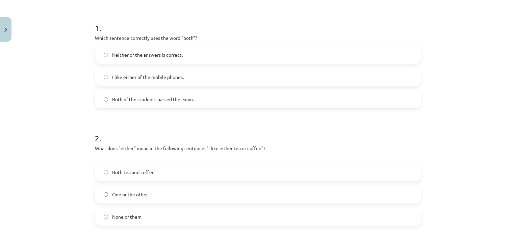
scroll to position [236, 0]
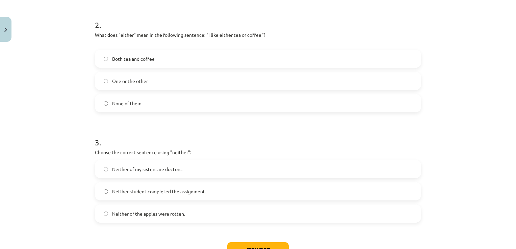
drag, startPoint x: 180, startPoint y: 86, endPoint x: 179, endPoint y: 81, distance: 5.4
click at [180, 85] on label "One or the other" at bounding box center [258, 81] width 325 height 17
click at [214, 183] on label "Neither student completed the assignment." at bounding box center [258, 191] width 325 height 17
click at [273, 244] on button "Iesniegt" at bounding box center [257, 250] width 61 height 15
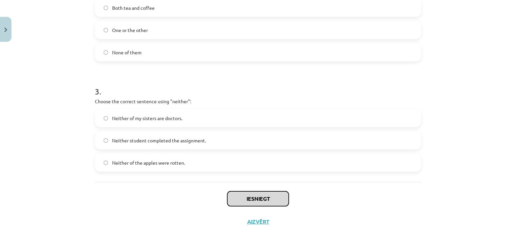
scroll to position [288, 0]
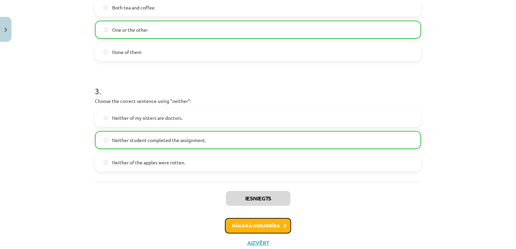
click at [264, 222] on button "Nākamā nodarbība" at bounding box center [258, 226] width 66 height 16
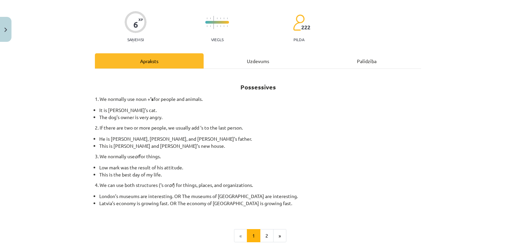
scroll to position [17, 0]
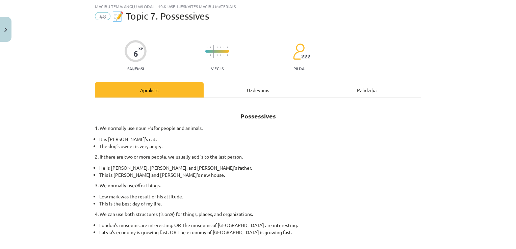
click at [273, 89] on div "Uzdevums" at bounding box center [258, 89] width 109 height 15
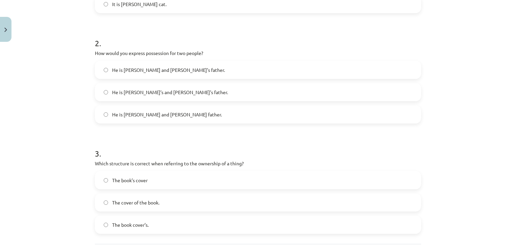
scroll to position [281, 0]
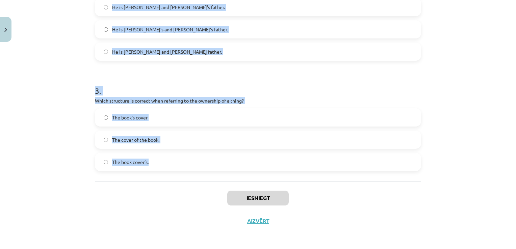
drag, startPoint x: 91, startPoint y: 126, endPoint x: 203, endPoint y: 168, distance: 119.7
copy form "1 . Which sentence correctly shows possession for a single person? It is Jane’s…"
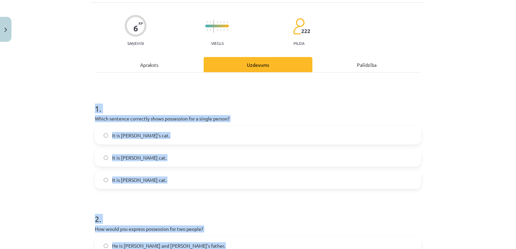
scroll to position [101, 0]
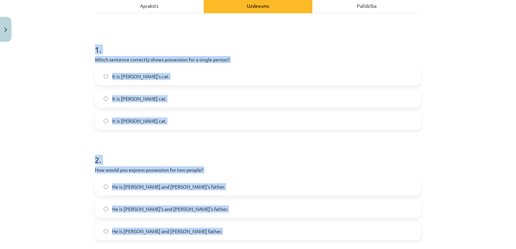
click at [34, 122] on div "Mācību tēma: Angļu valoda i - 10.klase 1.ieskaites mācību materiāls #8 📝 Topic …" at bounding box center [258, 124] width 516 height 249
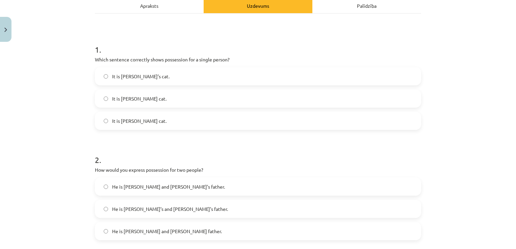
click at [140, 70] on label "It is Jane’s cat." at bounding box center [258, 76] width 325 height 17
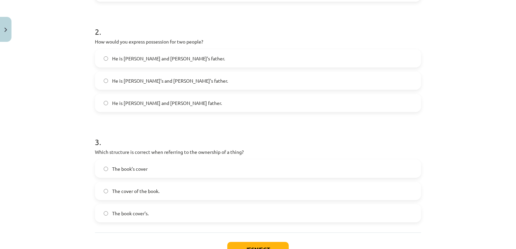
scroll to position [236, 0]
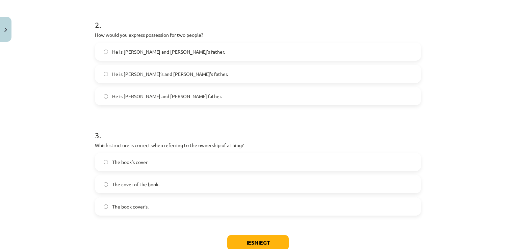
click at [176, 56] on label "He is Alice and James’s father." at bounding box center [258, 51] width 325 height 17
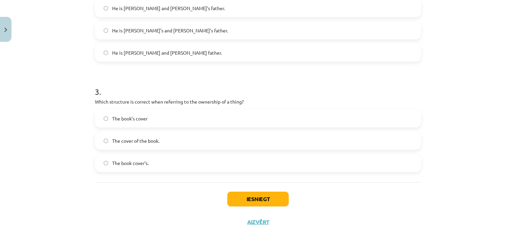
scroll to position [281, 0]
click at [148, 139] on span "The cover of the book." at bounding box center [135, 139] width 47 height 7
click at [243, 202] on button "Iesniegt" at bounding box center [257, 198] width 61 height 15
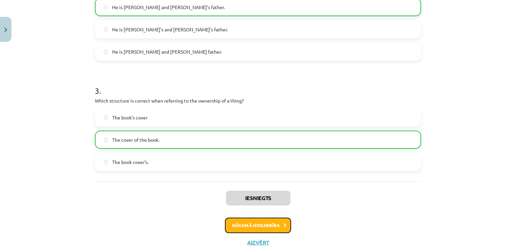
click at [254, 222] on button "Nākamā nodarbība" at bounding box center [258, 226] width 66 height 16
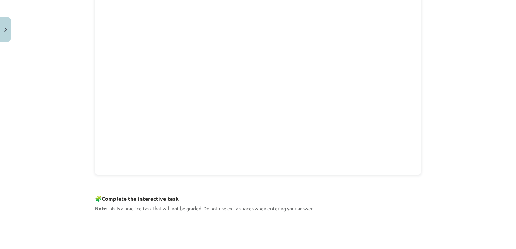
scroll to position [17, 0]
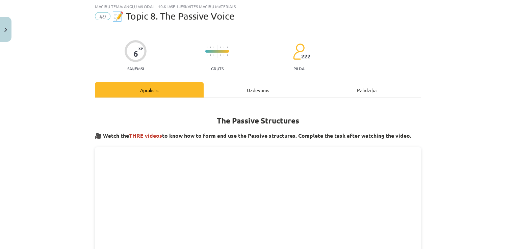
click at [258, 90] on div "Uzdevums" at bounding box center [258, 89] width 109 height 15
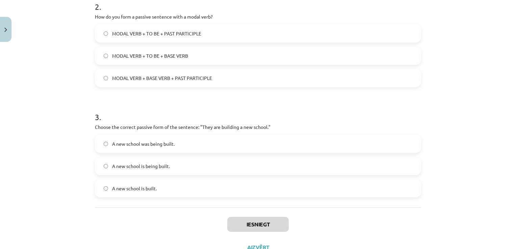
scroll to position [281, 0]
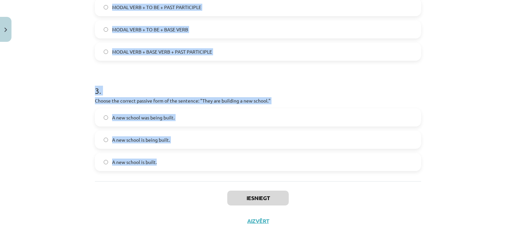
drag, startPoint x: 77, startPoint y: 122, endPoint x: 305, endPoint y: 157, distance: 231.1
click at [305, 157] on div "Mācību tēma: Angļu valoda i - 10.klase 1.ieskaites mācību materiāls #9 📝 Topic …" at bounding box center [258, 124] width 516 height 249
copy form "1 . Which of the following sentences is in the passive voice? They will write a…"
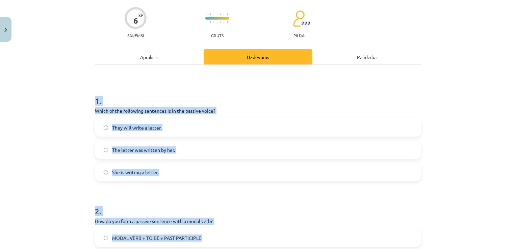
scroll to position [101, 0]
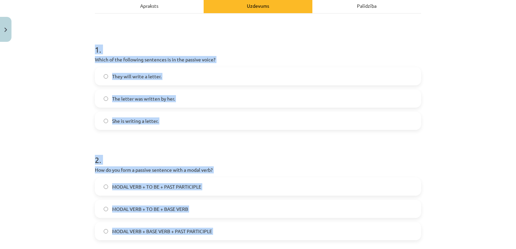
click at [51, 110] on div "Mācību tēma: Angļu valoda i - 10.klase 1.ieskaites mācību materiāls #9 📝 Topic …" at bounding box center [258, 124] width 516 height 249
click at [31, 104] on div "Mācību tēma: Angļu valoda i - 10.klase 1.ieskaites mācību materiāls #9 📝 Topic …" at bounding box center [258, 124] width 516 height 249
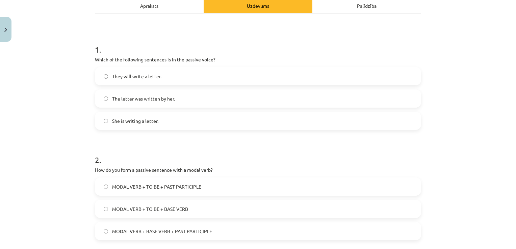
click at [181, 102] on label "The letter was written by her." at bounding box center [258, 98] width 325 height 17
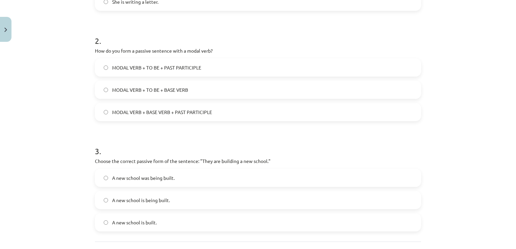
scroll to position [236, 0]
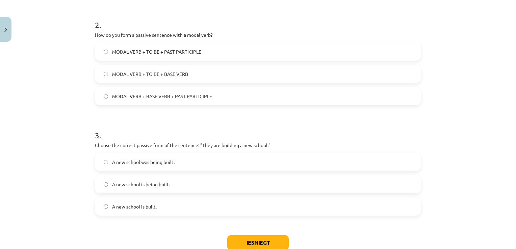
click at [219, 51] on label "MODAL VERB + TO BE + PAST PARTICIPLE" at bounding box center [258, 51] width 325 height 17
drag, startPoint x: 185, startPoint y: 198, endPoint x: 189, endPoint y: 203, distance: 6.8
click at [186, 200] on label "A new school is built." at bounding box center [258, 206] width 325 height 17
click at [182, 177] on label "A new school is being built." at bounding box center [258, 184] width 325 height 17
click at [260, 240] on button "Iesniegt" at bounding box center [257, 242] width 61 height 15
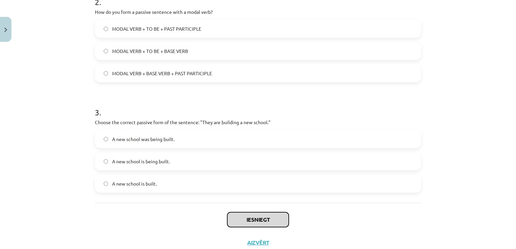
scroll to position [281, 0]
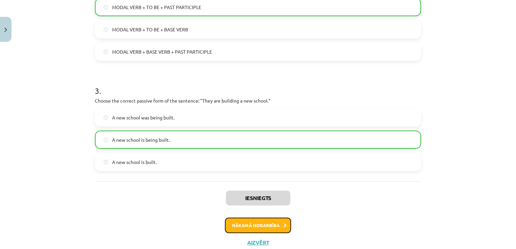
click at [259, 221] on button "Nākamā nodarbība" at bounding box center [258, 226] width 66 height 16
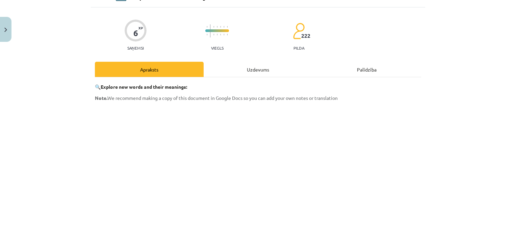
scroll to position [17, 0]
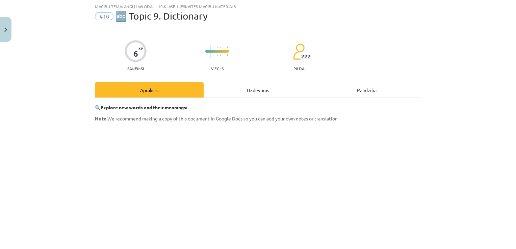
click at [261, 81] on div "6 XP Saņemsi Viegls 222 pilda Apraksts Uzdevums Palīdzība 🔍 Explore new words a…" at bounding box center [258, 215] width 334 height 374
click at [260, 86] on div "Uzdevums" at bounding box center [258, 89] width 109 height 15
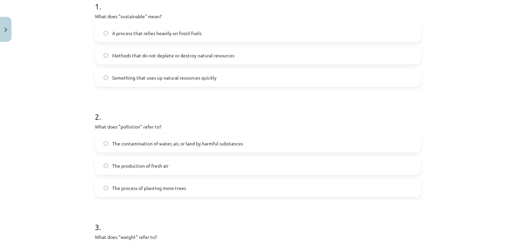
scroll to position [281, 0]
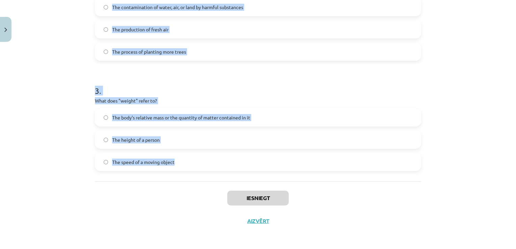
drag, startPoint x: 84, startPoint y: 124, endPoint x: 235, endPoint y: 180, distance: 161.2
click at [235, 180] on div "Mācību tēma: Angļu valoda i - 10.klase 1.ieskaites mācību materiāls #10 🔤 Topic…" at bounding box center [258, 124] width 516 height 249
copy form "1 . What does "sustainable" mean? A process that relies heavily on fossil fuels…"
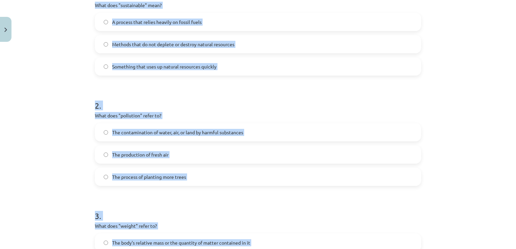
scroll to position [146, 0]
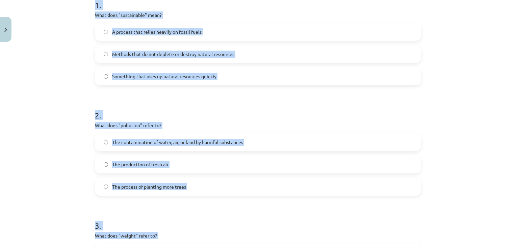
click at [225, 45] on div "Methods that do not deplete or destroy natural resources" at bounding box center [258, 54] width 326 height 18
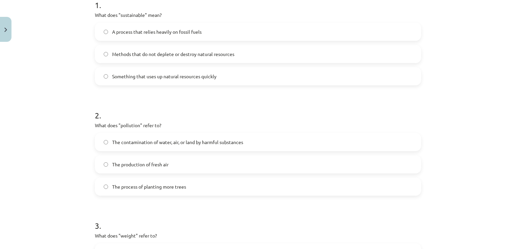
click at [225, 46] on label "Methods that do not deplete or destroy natural resources" at bounding box center [258, 54] width 325 height 17
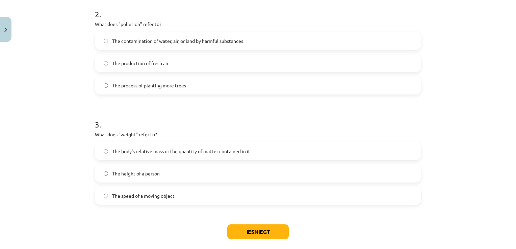
scroll to position [281, 0]
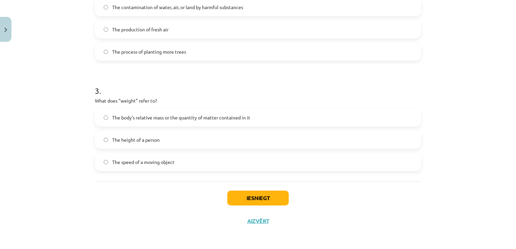
click at [200, 8] on span "The contamination of water, air, or land by harmful substances" at bounding box center [177, 7] width 131 height 7
click at [264, 119] on label "The body's relative mass or the quantity of matter contained in it" at bounding box center [258, 117] width 325 height 17
click at [280, 201] on button "Iesniegt" at bounding box center [257, 198] width 61 height 15
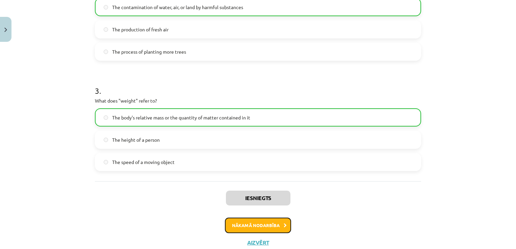
click at [252, 222] on button "Nākamā nodarbība" at bounding box center [258, 226] width 66 height 16
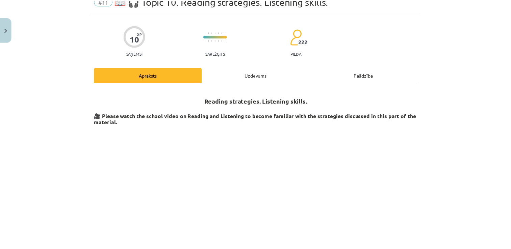
scroll to position [17, 0]
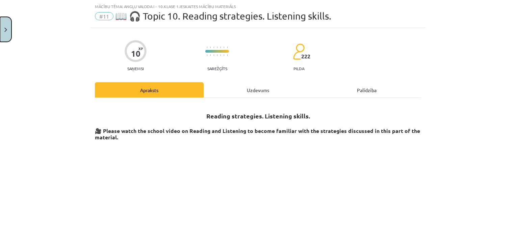
click at [4, 28] on button "Close" at bounding box center [5, 29] width 11 height 25
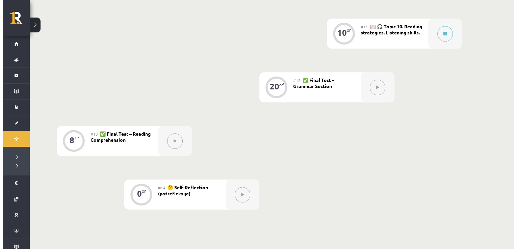
scroll to position [720, 0]
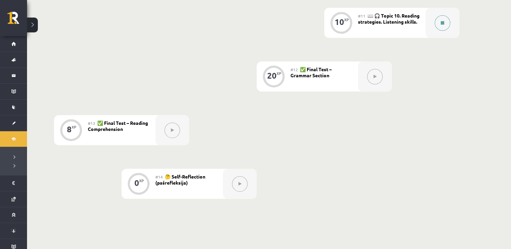
click at [437, 33] on div at bounding box center [443, 23] width 34 height 30
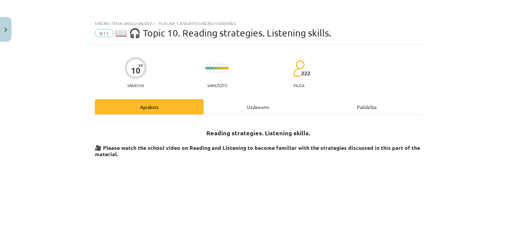
click at [261, 111] on div "Uzdevums" at bounding box center [258, 106] width 109 height 15
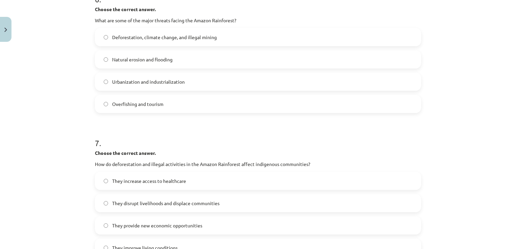
scroll to position [778, 0]
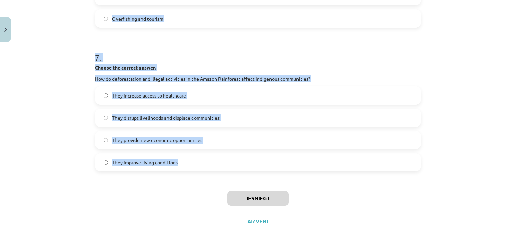
drag, startPoint x: 81, startPoint y: 50, endPoint x: 232, endPoint y: 155, distance: 184.6
click at [232, 155] on div "Mācību tēma: Angļu valoda i - 10.klase 1.ieskaites mācību materiāls #11 📖 🎧 Top…" at bounding box center [258, 124] width 516 height 249
copy form "1 . Choose whether the sentence is True or False. The Amazon Rainforest is ofte…"
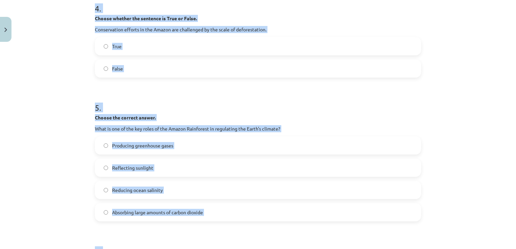
scroll to position [339, 0]
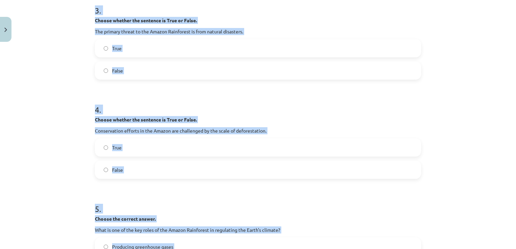
click at [19, 138] on div "Mācību tēma: Angļu valoda i - 10.klase 1.ieskaites mācību materiāls #11 📖 🎧 Top…" at bounding box center [258, 124] width 516 height 249
click at [26, 59] on div "Mācību tēma: Angļu valoda i - 10.klase 1.ieskaites mācību materiāls #11 📖 🎧 Top…" at bounding box center [258, 124] width 516 height 249
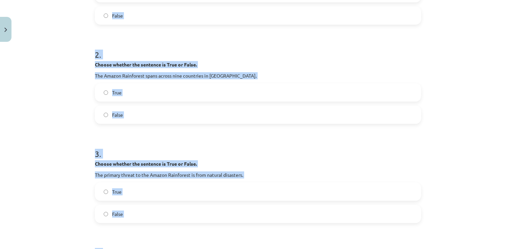
scroll to position [170, 0]
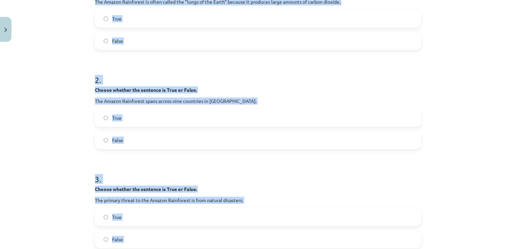
click at [41, 96] on div "Mācību tēma: Angļu valoda i - 10.klase 1.ieskaites mācību materiāls #11 📖 🎧 Top…" at bounding box center [258, 124] width 516 height 249
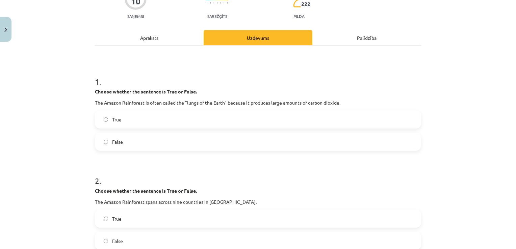
scroll to position [69, 0]
click at [122, 143] on label "False" at bounding box center [258, 142] width 325 height 17
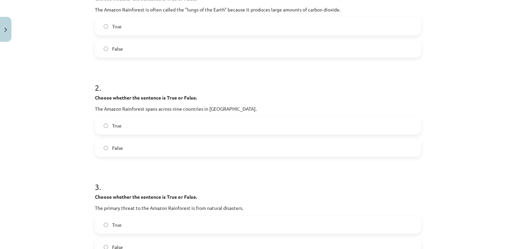
scroll to position [204, 0]
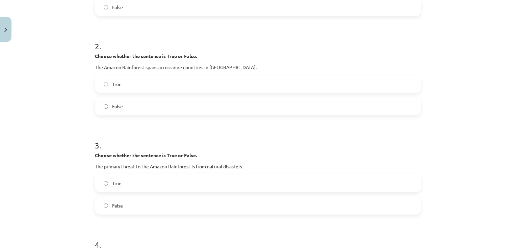
click at [121, 76] on label "True" at bounding box center [258, 84] width 325 height 17
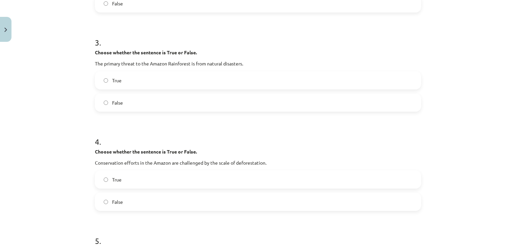
scroll to position [305, 0]
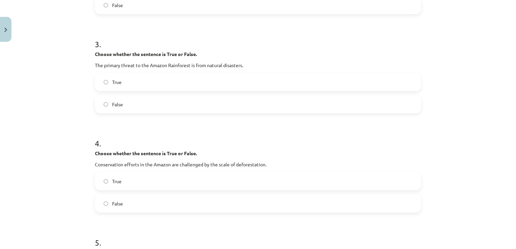
click at [123, 109] on label "False" at bounding box center [258, 104] width 325 height 17
click at [123, 190] on div "True" at bounding box center [258, 181] width 326 height 18
click at [123, 177] on label "True" at bounding box center [258, 181] width 325 height 17
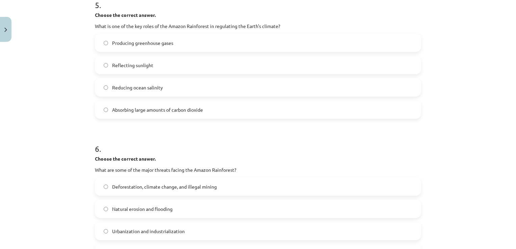
scroll to position [542, 0]
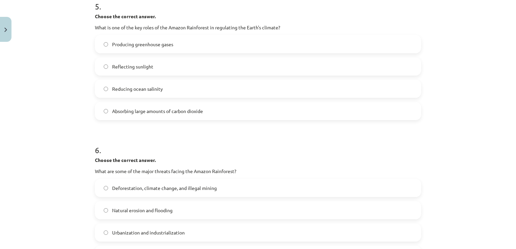
click at [183, 109] on span "Absorbing large amounts of carbon dioxide" at bounding box center [157, 111] width 91 height 7
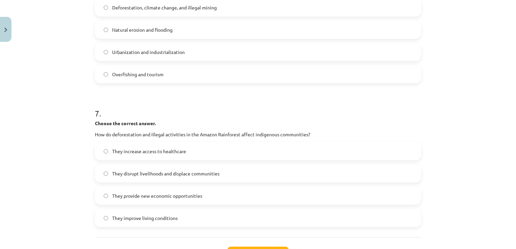
scroll to position [711, 0]
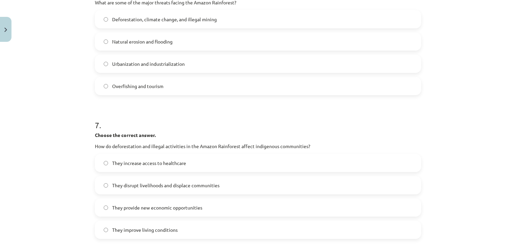
click at [209, 20] on span "Deforestation, climate change, and illegal mining" at bounding box center [164, 19] width 105 height 7
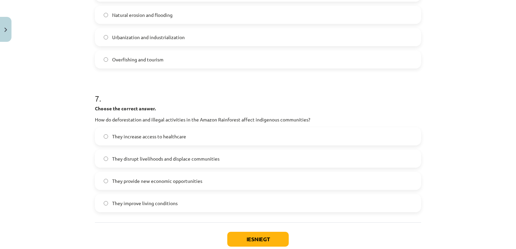
scroll to position [778, 0]
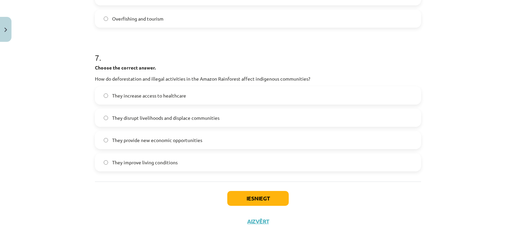
click at [193, 115] on span "They disrupt livelihoods and displace communities" at bounding box center [165, 118] width 107 height 7
click at [257, 191] on button "Iesniegt" at bounding box center [257, 198] width 61 height 15
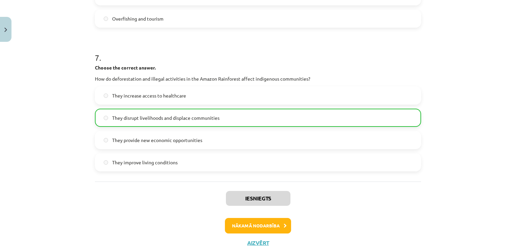
drag, startPoint x: 484, startPoint y: 10, endPoint x: 470, endPoint y: 32, distance: 26.1
click at [484, 10] on div "Mācību tēma: Angļu valoda i - 10.klase 1.ieskaites mācību materiāls #11 📖 🎧 Top…" at bounding box center [258, 124] width 516 height 249
click at [268, 232] on button "Nākamā nodarbība" at bounding box center [258, 226] width 66 height 16
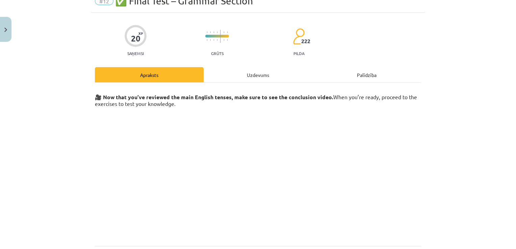
scroll to position [17, 0]
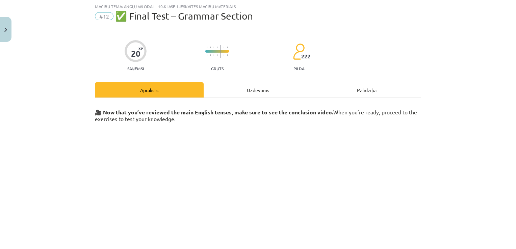
click at [261, 95] on div "Uzdevums" at bounding box center [258, 89] width 109 height 15
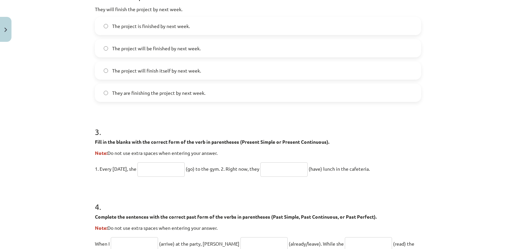
scroll to position [580, 0]
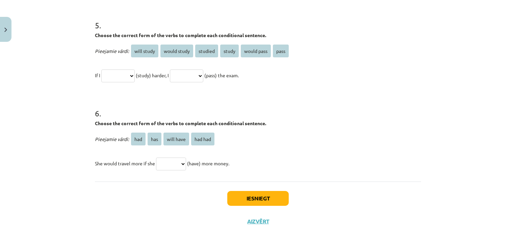
drag, startPoint x: 85, startPoint y: 126, endPoint x: 303, endPoint y: 173, distance: 223.7
click at [303, 173] on div "Mācību tēma: Angļu valoda i - 10.klase 1.ieskaites mācību materiāls #12 ✅ Final…" at bounding box center [258, 124] width 516 height 249
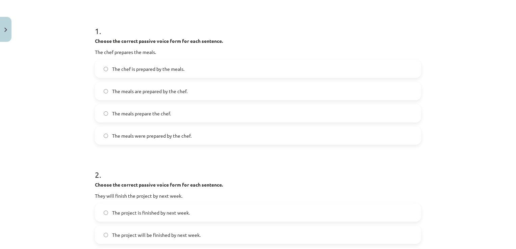
scroll to position [107, 0]
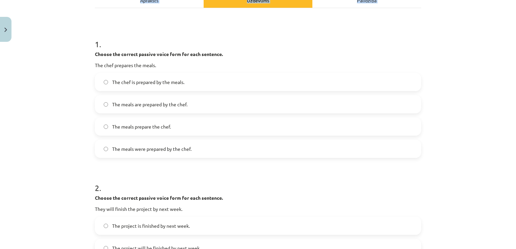
click at [380, 89] on label "The chef is prepared by the meals." at bounding box center [258, 82] width 325 height 17
click at [190, 99] on label "The meals are prepared by the chef." at bounding box center [258, 104] width 325 height 17
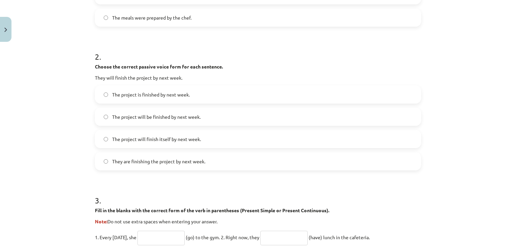
scroll to position [276, 0]
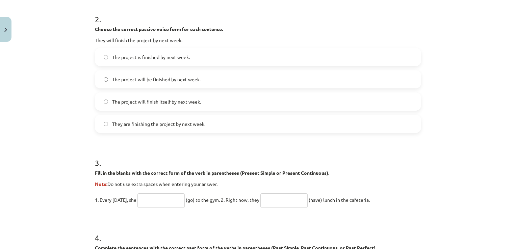
click at [181, 79] on span "The project will be finished by next week." at bounding box center [156, 79] width 89 height 7
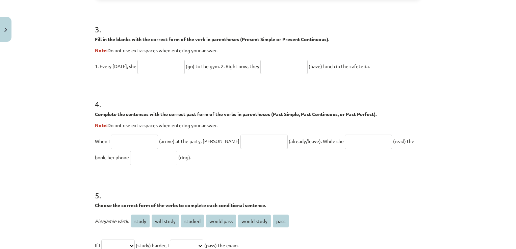
scroll to position [411, 0]
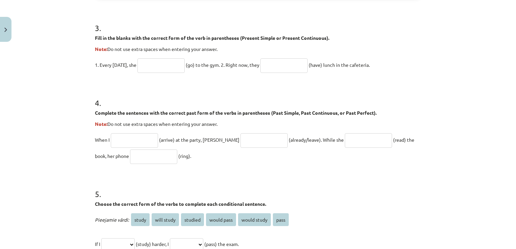
click at [150, 64] on input "text" at bounding box center [161, 65] width 47 height 15
type input "****"
click at [278, 63] on input "text" at bounding box center [283, 65] width 47 height 15
type input "**********"
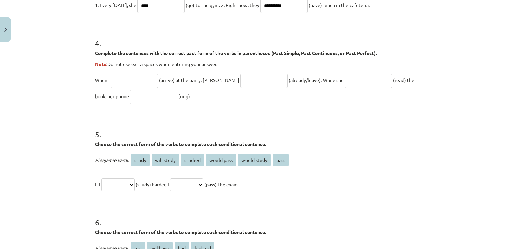
scroll to position [478, 0]
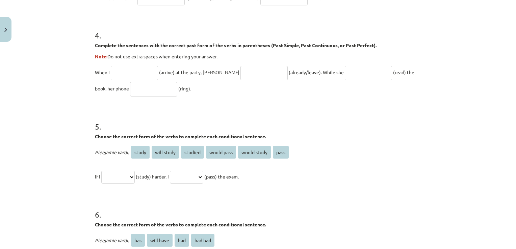
click at [145, 71] on input "text" at bounding box center [134, 73] width 47 height 15
type input "*******"
click at [242, 61] on div "4 . Complete the sentences with the correct past form of the verbs in parenthes…" at bounding box center [258, 58] width 326 height 78
click at [241, 73] on input "text" at bounding box center [264, 73] width 47 height 15
type input "**********"
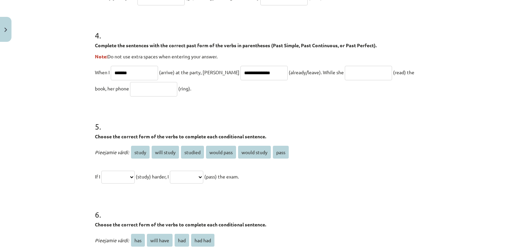
click at [345, 75] on input "text" at bounding box center [368, 73] width 47 height 15
type input "**********"
drag, startPoint x: 116, startPoint y: 88, endPoint x: 119, endPoint y: 87, distance: 3.4
click at [130, 87] on input "text" at bounding box center [153, 89] width 47 height 15
type input "****"
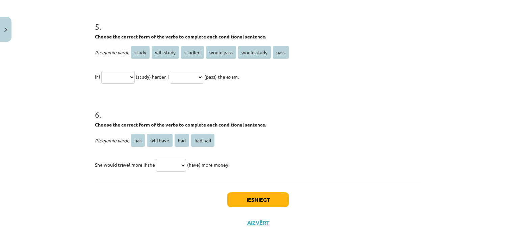
scroll to position [580, 0]
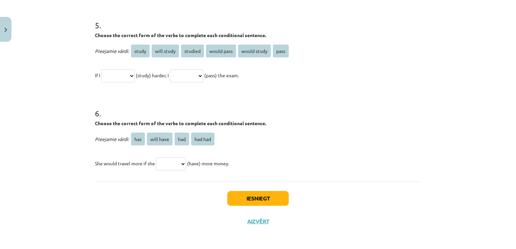
click at [122, 78] on select "**********" at bounding box center [117, 76] width 33 height 13
click at [101, 70] on select "**********" at bounding box center [117, 76] width 33 height 13
click at [121, 78] on select "**********" at bounding box center [117, 76] width 33 height 13
select select "*******"
click at [101, 70] on select "**********" at bounding box center [117, 76] width 33 height 13
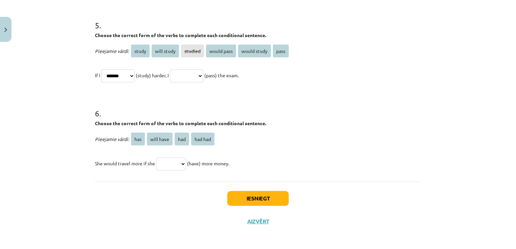
click at [197, 77] on select "**********" at bounding box center [186, 76] width 33 height 13
select select "**********"
click at [178, 70] on select "**********" at bounding box center [186, 76] width 33 height 13
click at [181, 160] on select "*** ********* *** *******" at bounding box center [171, 164] width 30 height 13
select select "***"
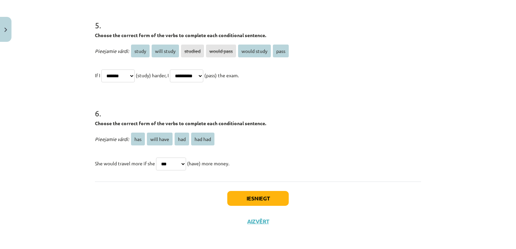
click at [156, 158] on select "*** ********* *** *******" at bounding box center [171, 164] width 30 height 13
click at [285, 197] on button "Iesniegt" at bounding box center [257, 198] width 61 height 15
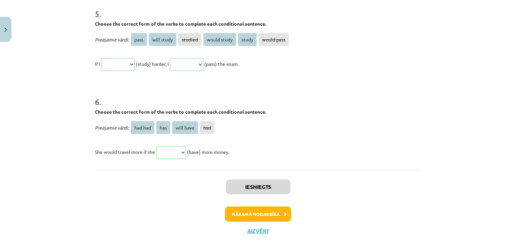
scroll to position [700, 0]
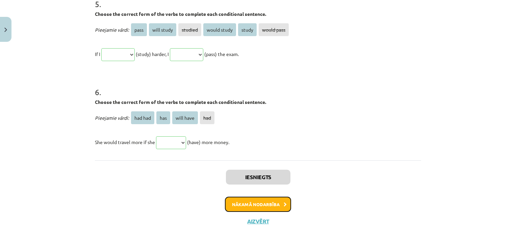
click at [266, 199] on button "Nākamā nodarbība" at bounding box center [258, 205] width 66 height 16
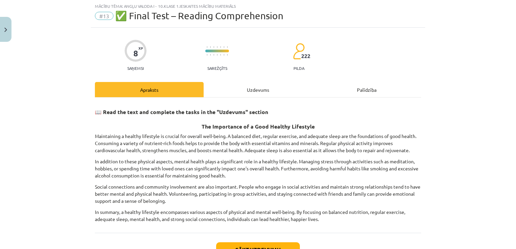
scroll to position [17, 0]
click at [253, 93] on div "Uzdevums" at bounding box center [258, 89] width 109 height 15
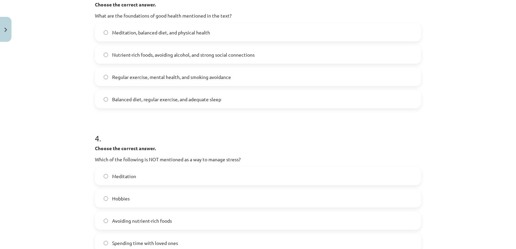
scroll to position [436, 0]
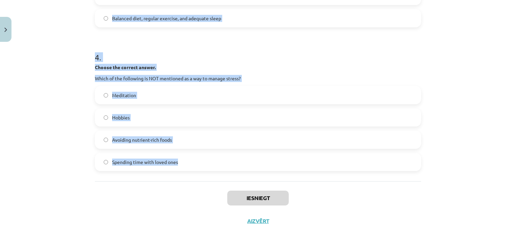
drag, startPoint x: 96, startPoint y: 125, endPoint x: 223, endPoint y: 151, distance: 129.8
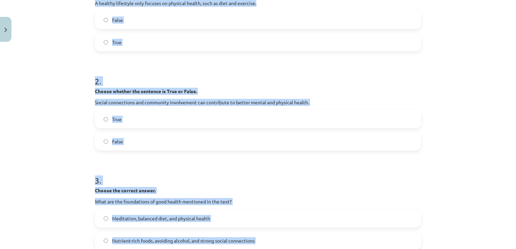
scroll to position [166, 0]
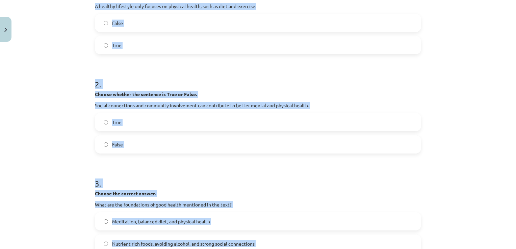
click at [126, 17] on label "False" at bounding box center [258, 23] width 325 height 17
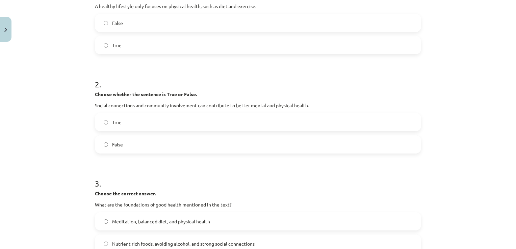
click at [125, 120] on label "True" at bounding box center [258, 122] width 325 height 17
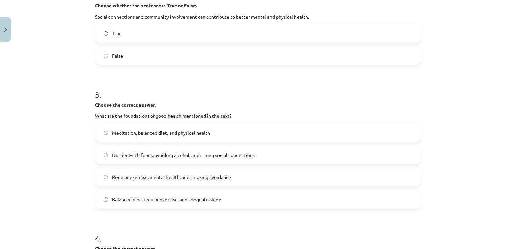
scroll to position [301, 0]
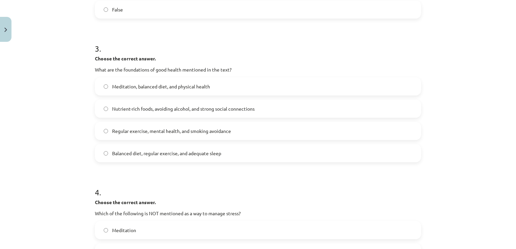
click at [220, 157] on label "Balanced diet, regular exercise, and adequate sleep" at bounding box center [258, 153] width 325 height 17
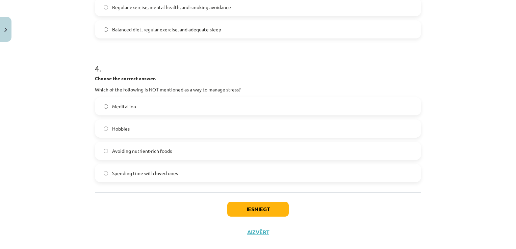
scroll to position [436, 0]
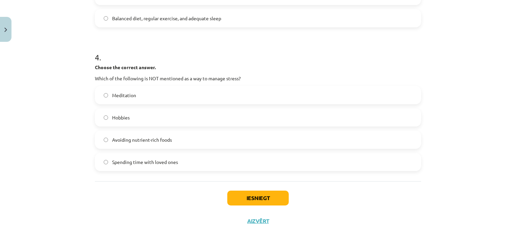
click at [178, 147] on label "Avoiding nutrient-rich foods" at bounding box center [258, 139] width 325 height 17
click at [260, 205] on button "Iesniegt" at bounding box center [257, 198] width 61 height 15
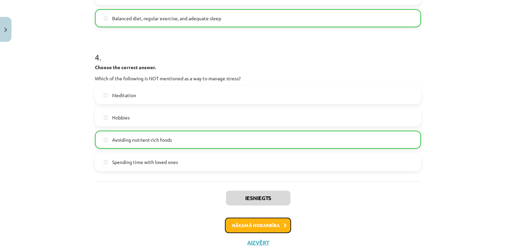
click at [261, 222] on button "Nākamā nodarbība" at bounding box center [258, 226] width 66 height 16
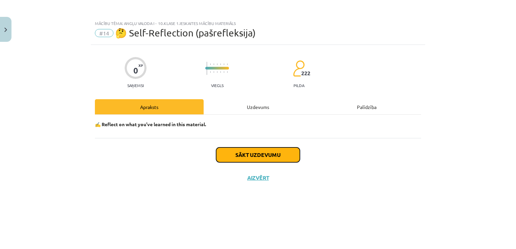
click at [264, 151] on button "Sākt uzdevumu" at bounding box center [258, 155] width 84 height 15
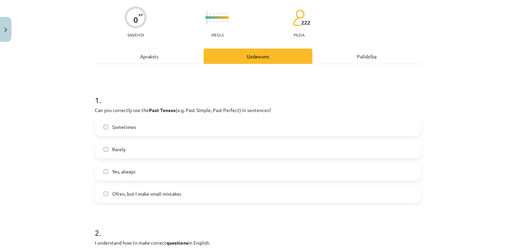
scroll to position [135, 0]
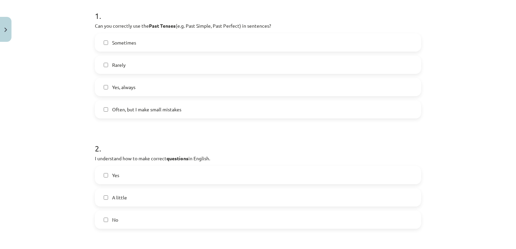
click at [163, 111] on span "Often, but I make small mistakes" at bounding box center [146, 109] width 69 height 7
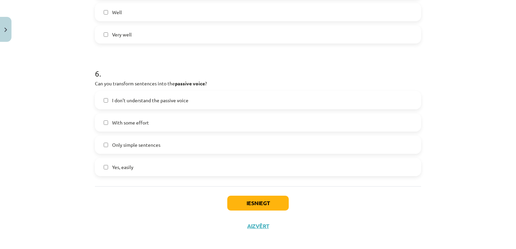
scroll to position [724, 0]
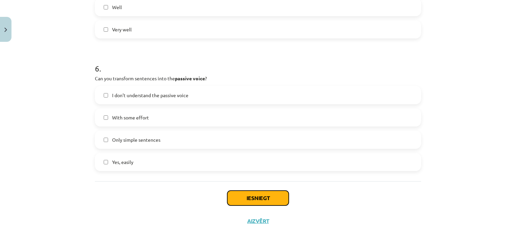
click at [274, 199] on button "Iesniegt" at bounding box center [257, 198] width 61 height 15
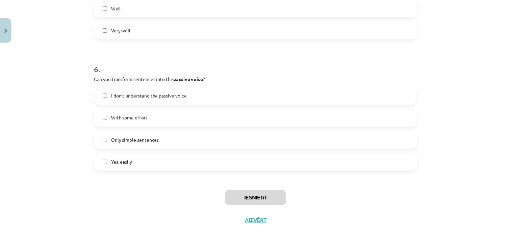
scroll to position [719, 0]
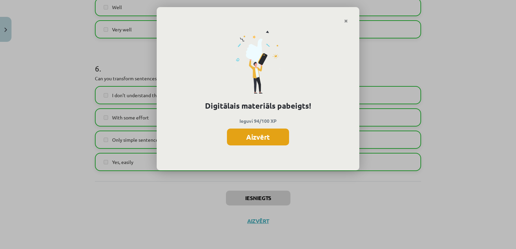
click at [274, 133] on button "Aizvērt" at bounding box center [258, 137] width 62 height 17
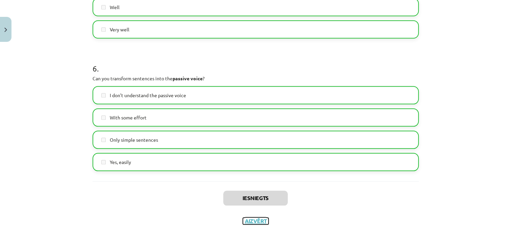
click at [255, 218] on button "Aizvērt" at bounding box center [256, 221] width 26 height 7
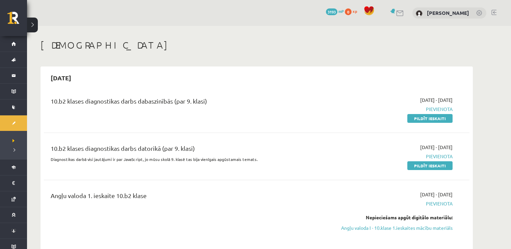
scroll to position [68, 0]
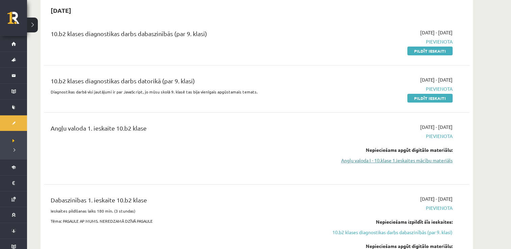
click at [369, 163] on link "Angļu valoda I - 10.klase 1.ieskaites mācību materiāls" at bounding box center [388, 160] width 127 height 7
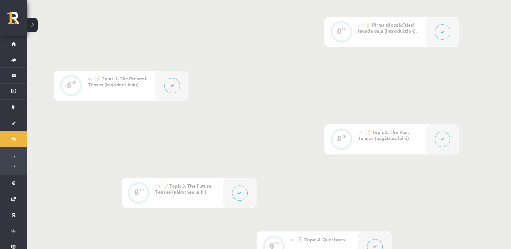
scroll to position [203, 0]
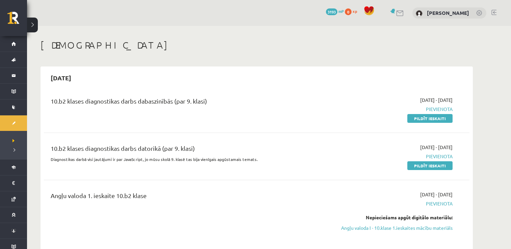
scroll to position [68, 0]
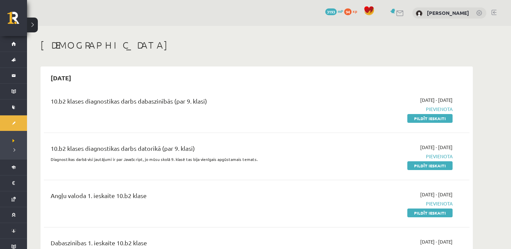
scroll to position [68, 0]
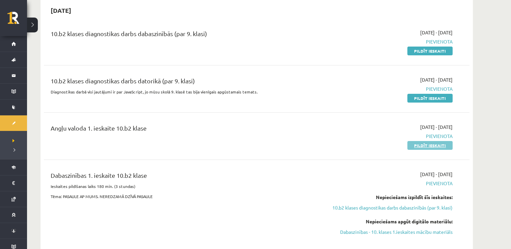
click at [428, 143] on link "Pildīt ieskaiti" at bounding box center [429, 145] width 45 height 9
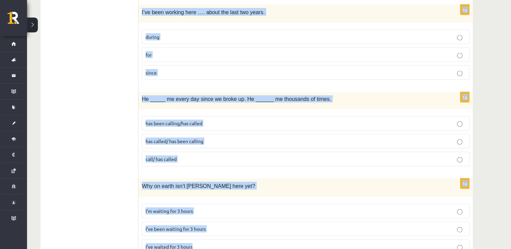
scroll to position [1626, 0]
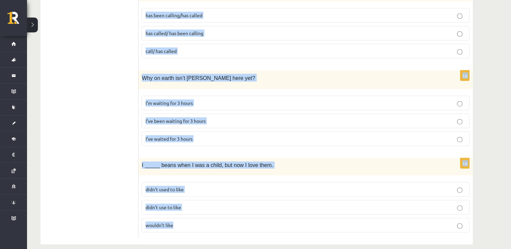
drag, startPoint x: 142, startPoint y: 34, endPoint x: 250, endPoint y: 266, distance: 256.2
copy form "The boy …. a cake when his mother came into the room. eats was eating has eaten…"
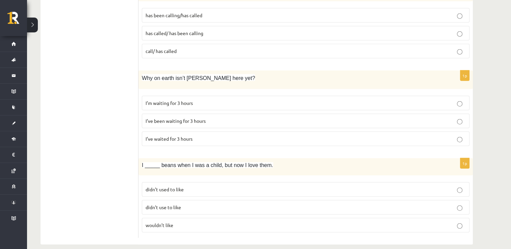
click at [192, 186] on p "didn’t used to like" at bounding box center [306, 189] width 320 height 7
click at [185, 200] on label "didn’t use to like" at bounding box center [306, 207] width 328 height 15
click at [199, 118] on span "I’ve been waiting for 3 hours" at bounding box center [176, 121] width 60 height 6
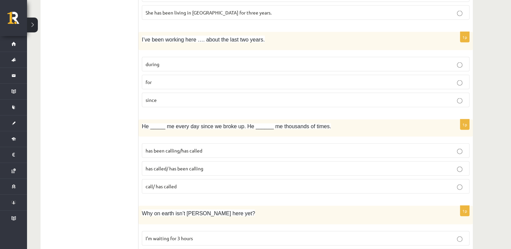
scroll to position [1457, 0]
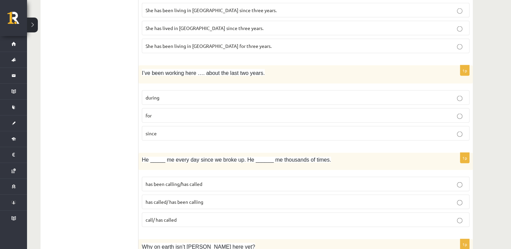
click at [202, 181] on span "has been calling/has called" at bounding box center [174, 184] width 57 height 6
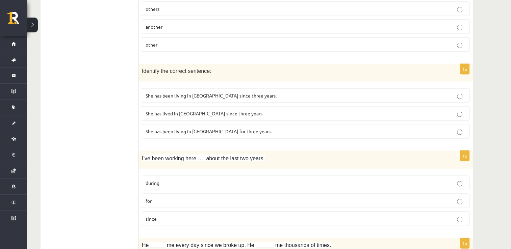
scroll to position [1355, 0]
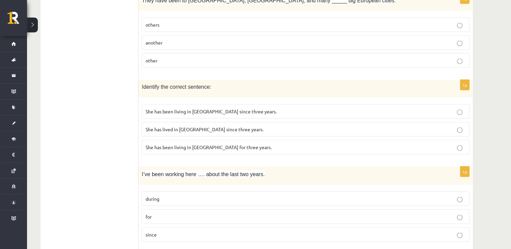
click at [158, 214] on p "for" at bounding box center [306, 217] width 320 height 7
click at [162, 57] on p "other" at bounding box center [306, 60] width 320 height 7
click at [249, 144] on p "She has been living in Paris for three years." at bounding box center [306, 147] width 320 height 7
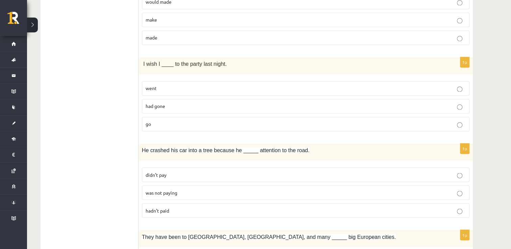
scroll to position [1085, 0]
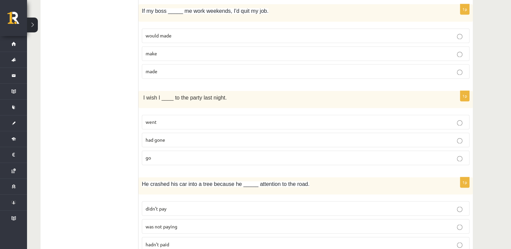
click at [181, 223] on p "was not paying" at bounding box center [306, 226] width 320 height 7
click at [178, 136] on p "had gone" at bounding box center [306, 139] width 320 height 7
click at [174, 68] on p "made" at bounding box center [306, 71] width 320 height 7
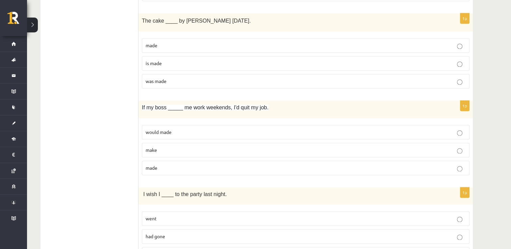
scroll to position [984, 0]
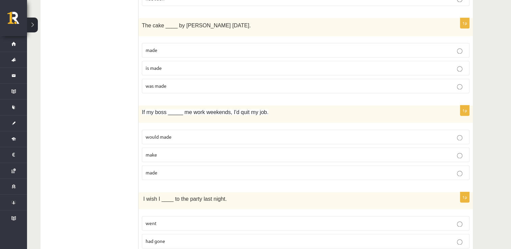
click at [175, 82] on p "was made" at bounding box center [306, 85] width 320 height 7
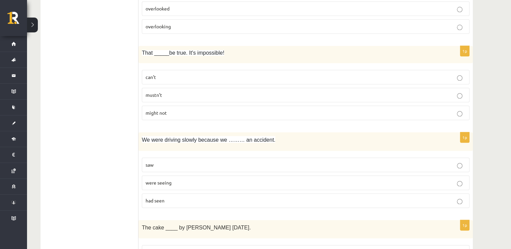
scroll to position [781, 0]
click at [169, 194] on label "had seen" at bounding box center [306, 201] width 328 height 15
click at [172, 74] on p "can’t" at bounding box center [306, 77] width 320 height 7
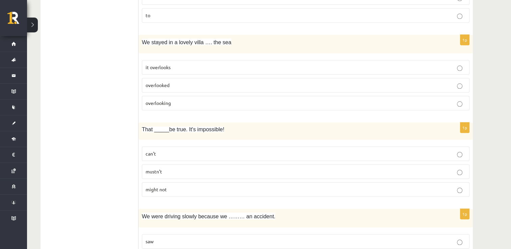
scroll to position [646, 0]
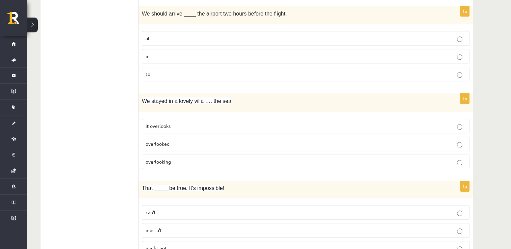
click at [160, 160] on span "overlooking" at bounding box center [158, 162] width 25 height 6
click at [164, 67] on label "to" at bounding box center [306, 74] width 328 height 15
click at [155, 37] on p "at" at bounding box center [306, 38] width 320 height 7
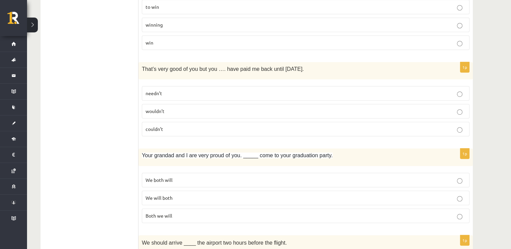
scroll to position [409, 0]
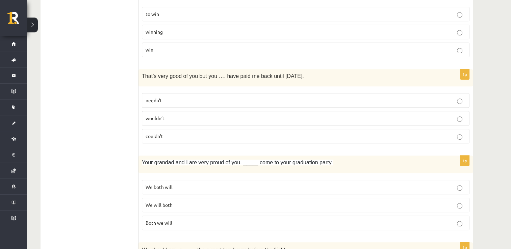
click at [176, 206] on label "We will both" at bounding box center [306, 205] width 328 height 15
drag, startPoint x: 166, startPoint y: 101, endPoint x: 167, endPoint y: 88, distance: 13.2
click at [166, 100] on p "needn’t" at bounding box center [306, 100] width 320 height 7
click at [167, 32] on p "winning" at bounding box center [306, 31] width 320 height 7
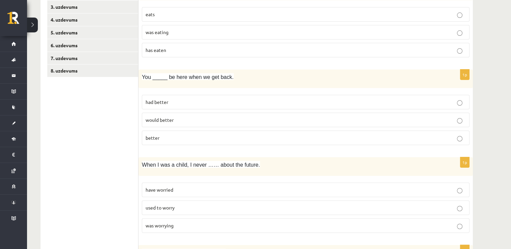
scroll to position [139, 0]
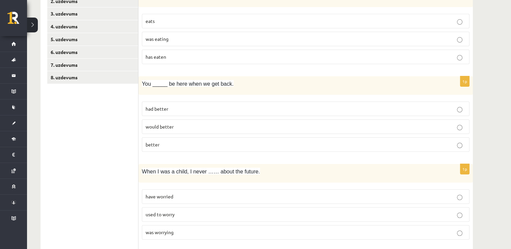
click at [198, 215] on p "used to worry" at bounding box center [306, 214] width 320 height 7
click at [182, 129] on p "would better" at bounding box center [306, 126] width 320 height 7
click at [185, 106] on p "had better" at bounding box center [306, 108] width 320 height 7
click at [180, 52] on label "has eaten" at bounding box center [306, 57] width 328 height 15
click at [114, 5] on link "2. uzdevums" at bounding box center [92, 1] width 91 height 13
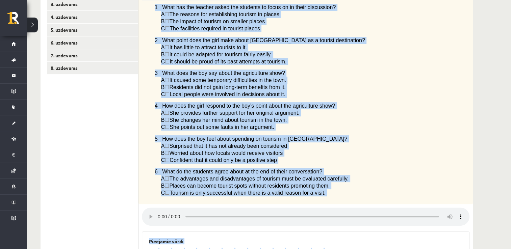
scroll to position [294, 0]
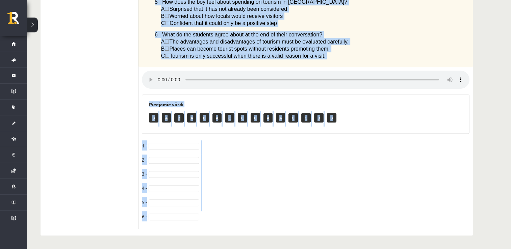
drag, startPoint x: 141, startPoint y: 74, endPoint x: 259, endPoint y: 266, distance: 225.4
copy div "Listen to two students discussing tourism in their town. Choose the correct ans…"
click at [170, 140] on div "6p Listen to two students discussing tourism in their town. Choose the correct …" at bounding box center [306, 35] width 334 height 387
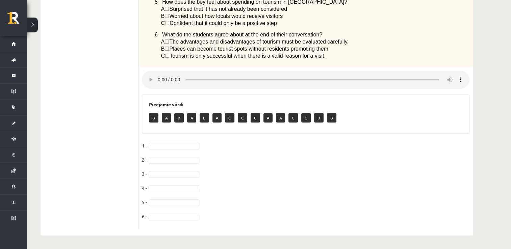
click at [170, 141] on fieldset "1 - 2 - 3 - 4 - 5 - 6 -" at bounding box center [306, 183] width 328 height 85
click at [172, 193] on fieldset "1 - B * 2 - B * 3 - A * 4 - 5 - 6 -" at bounding box center [306, 183] width 328 height 85
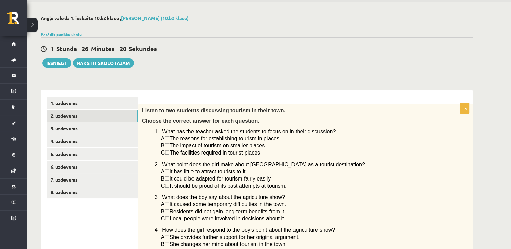
scroll to position [24, 0]
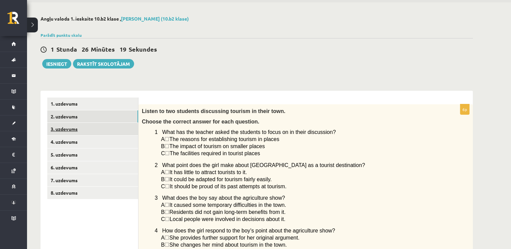
click at [124, 129] on link "3. uzdevums" at bounding box center [92, 129] width 91 height 13
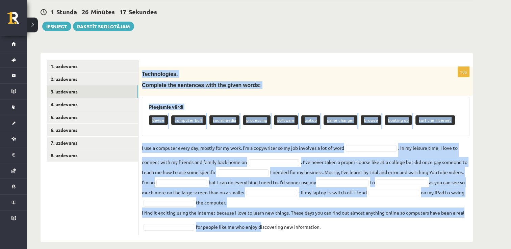
scroll to position [67, 0]
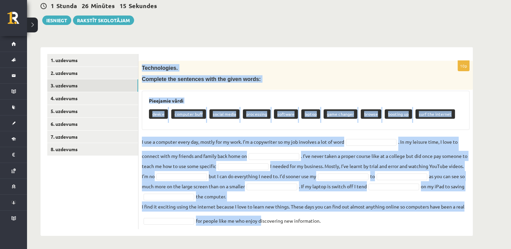
drag, startPoint x: 142, startPoint y: 108, endPoint x: 364, endPoint y: 240, distance: 257.8
click at [364, 240] on div "Angļu valoda 1. ieskaite 10.b2 klase , Aldis Smirnovs (10.b2 klase) Parādīt pun…" at bounding box center [256, 104] width 459 height 291
copy div "Technologies. Complete the sentences with the given words: Pieejamie vārdi devi…"
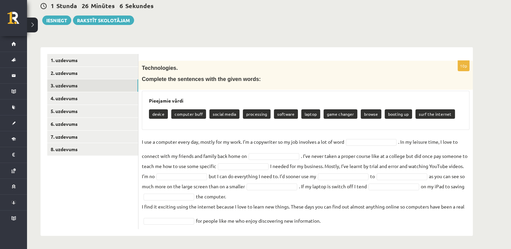
click at [250, 22] on div "1 Stunda 26 Minūtes 6 Sekundes Ieskaite saglabāta! Iesniegt Rakstīt skolotājam" at bounding box center [257, 10] width 432 height 30
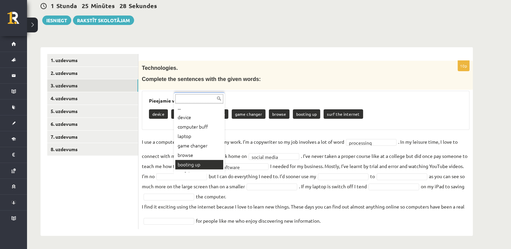
scroll to position [0, 0]
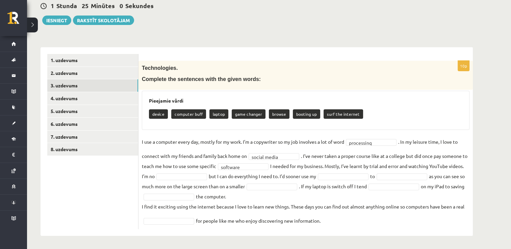
click at [359, 180] on fieldset "**********" at bounding box center [306, 181] width 328 height 89
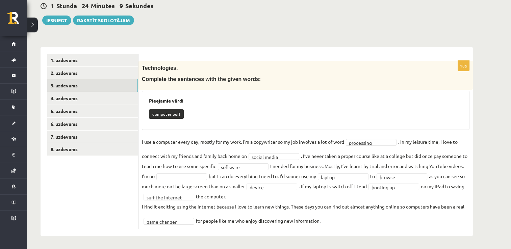
click at [356, 219] on fieldset "**********" at bounding box center [306, 181] width 328 height 89
click at [355, 224] on fieldset "**********" at bounding box center [306, 181] width 328 height 89
click at [342, 219] on fieldset "**********" at bounding box center [306, 181] width 328 height 89
click at [337, 219] on fieldset "**********" at bounding box center [306, 181] width 328 height 89
click at [285, 199] on fieldset "**********" at bounding box center [306, 181] width 328 height 89
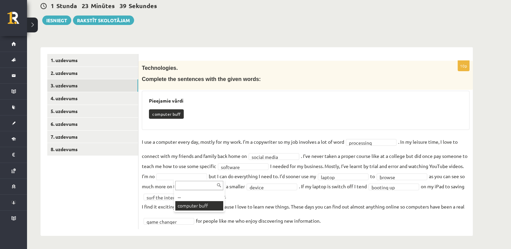
scroll to position [51, 0]
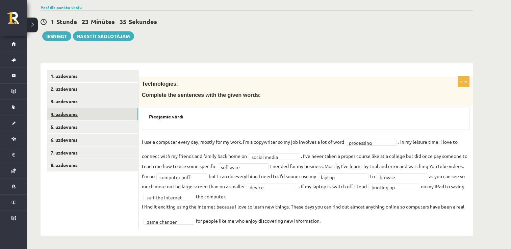
click at [120, 118] on link "4. uzdevums" at bounding box center [92, 114] width 91 height 13
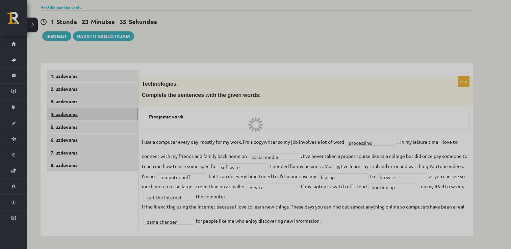
scroll to position [41, 0]
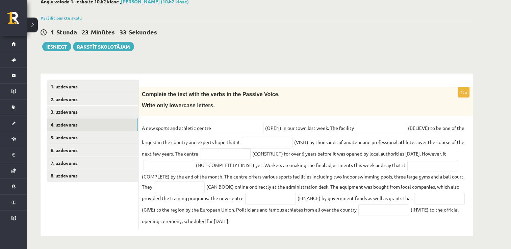
drag, startPoint x: 139, startPoint y: 92, endPoint x: 370, endPoint y: 256, distance: 283.2
click at [370, 208] on html "0 Dāvanas 3193 mP 94 xp Aldis Smirnovs Sākums Aktuāli Kā mācīties eSKOLĀ Kontak…" at bounding box center [255, 83] width 511 height 249
copy div "Complete the text with the verbs in the Passive Voice. Write only lowercase let…"
click at [359, 53] on div "Angļu valoda 1. ieskaite 10.b2 klase , Aldis Smirnovs (10.b2 klase) Parādīt pun…" at bounding box center [256, 117] width 459 height 265
click at [244, 129] on input "text" at bounding box center [238, 128] width 51 height 11
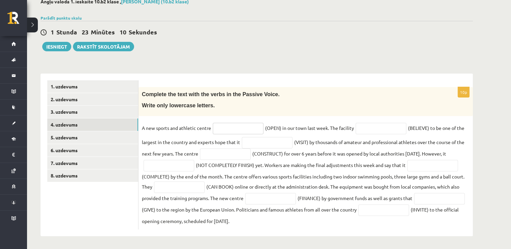
paste input "**********"
type input "**********"
click at [368, 132] on input "text" at bounding box center [381, 128] width 51 height 11
paste input "**********"
type input "**********"
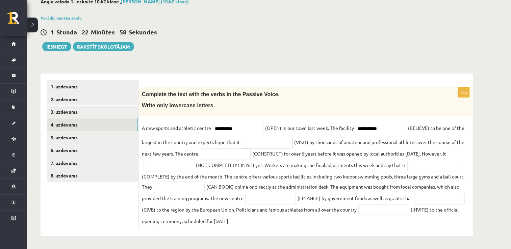
drag, startPoint x: 264, startPoint y: 144, endPoint x: 274, endPoint y: 132, distance: 15.8
click at [264, 144] on input "text" at bounding box center [267, 142] width 51 height 11
paste input "**********"
type input "**********"
click at [229, 154] on input "text" at bounding box center [225, 154] width 51 height 11
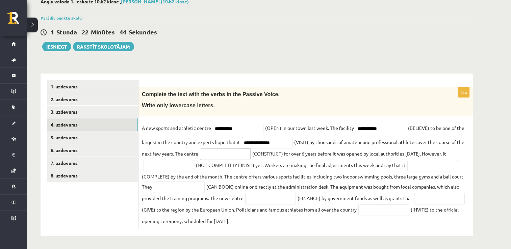
paste input "**********"
type input "**********"
drag, startPoint x: 182, startPoint y: 168, endPoint x: 193, endPoint y: 165, distance: 11.1
click at [182, 169] on input "text" at bounding box center [169, 165] width 51 height 11
paste input "**********"
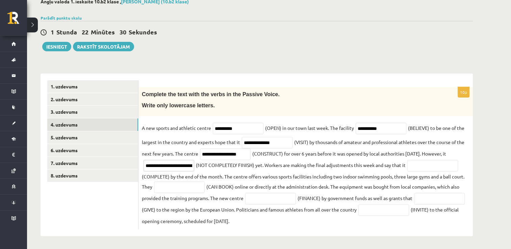
scroll to position [0, 24]
type input "**********"
click at [415, 166] on input "text" at bounding box center [432, 165] width 51 height 11
paste input "**********"
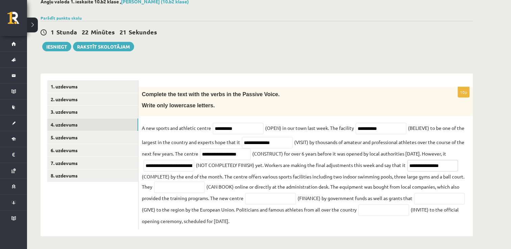
type input "**********"
drag, startPoint x: 189, startPoint y: 186, endPoint x: 205, endPoint y: 176, distance: 20.1
click at [189, 188] on input "text" at bounding box center [179, 187] width 51 height 11
paste input "**********"
type input "**********"
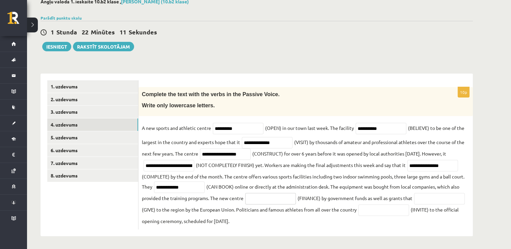
click at [275, 201] on input "text" at bounding box center [270, 198] width 51 height 11
paste input "**********"
type input "**********"
click at [414, 205] on input "text" at bounding box center [439, 198] width 51 height 11
paste input "*********"
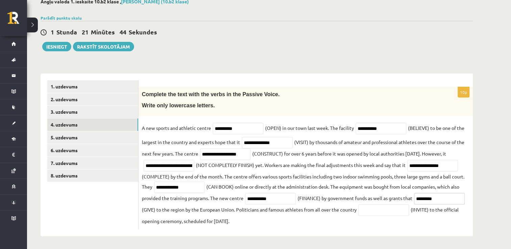
type input "*********"
click at [409, 207] on input "text" at bounding box center [383, 210] width 51 height 11
type input "*"
paste input "**********"
type input "**********"
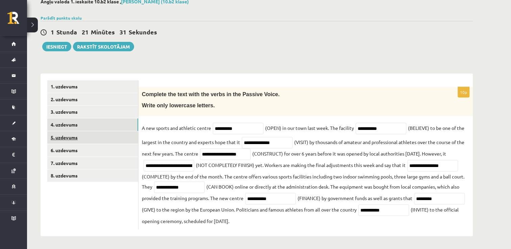
click at [101, 137] on link "5. uzdevums" at bounding box center [92, 137] width 91 height 13
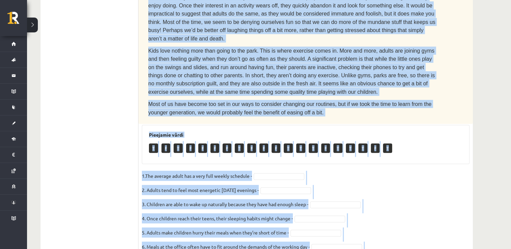
scroll to position [378, 0]
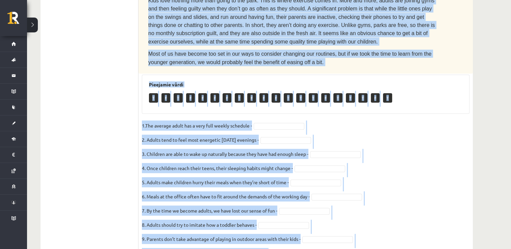
drag, startPoint x: 147, startPoint y: 93, endPoint x: 376, endPoint y: 216, distance: 259.6
click at [376, 216] on div "10p Read the text. Are the sentences true (T) or false (F)? How to stay young T…" at bounding box center [306, 8] width 334 height 516
copy div "Read the text. Are the sentences true (T) or false (F)? How to stay young The a…"
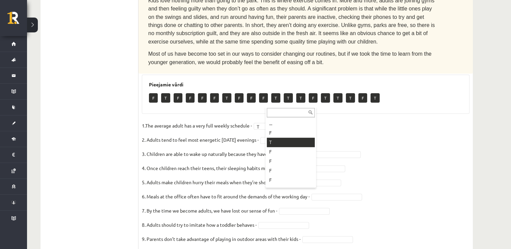
drag, startPoint x: 292, startPoint y: 141, endPoint x: 289, endPoint y: 136, distance: 6.6
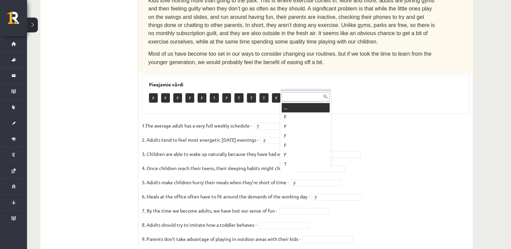
scroll to position [8, 0]
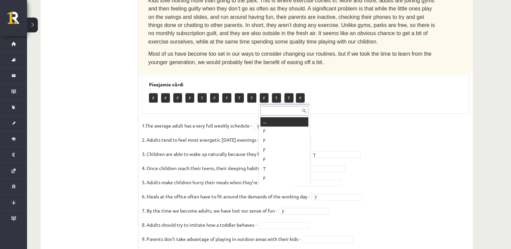
drag, startPoint x: 291, startPoint y: 188, endPoint x: 290, endPoint y: 179, distance: 8.9
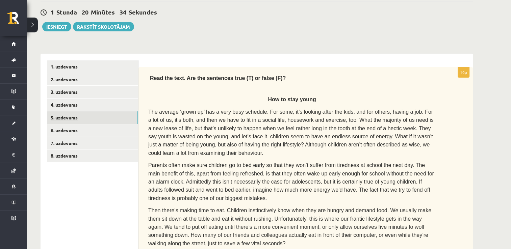
scroll to position [40, 0]
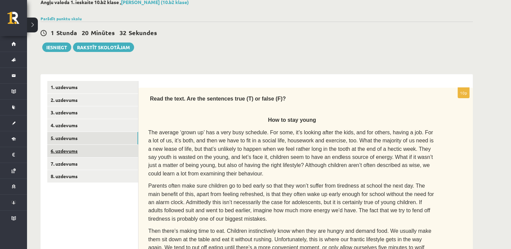
click at [111, 145] on link "6. uzdevums" at bounding box center [92, 151] width 91 height 13
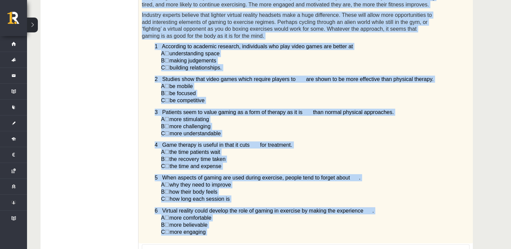
scroll to position [497, 0]
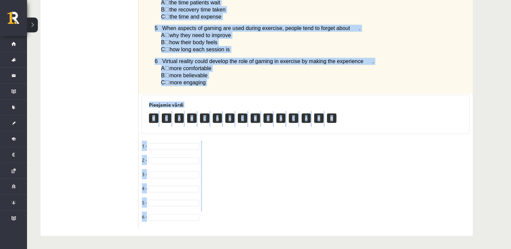
drag, startPoint x: 144, startPoint y: 86, endPoint x: 300, endPoint y: 266, distance: 237.6
copy div "Read the article about gaming and choose the correct answer for each question. …"
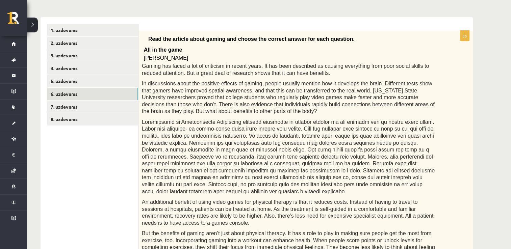
scroll to position [24, 0]
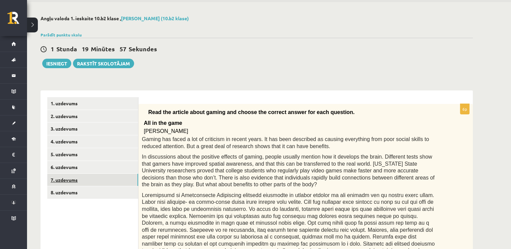
click at [89, 180] on link "7. uzdevums" at bounding box center [92, 180] width 91 height 13
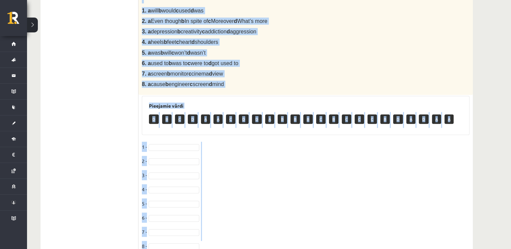
scroll to position [282, 0]
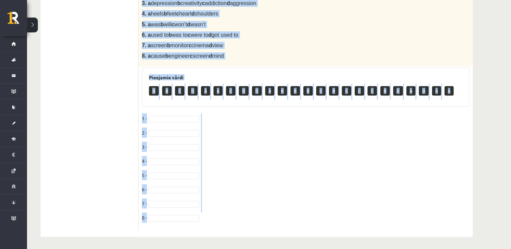
drag, startPoint x: 148, startPoint y: 111, endPoint x: 406, endPoint y: 266, distance: 300.2
copy div "Complete the text with the correct words (a–d). Bodybuilding You can’t talk abo…"
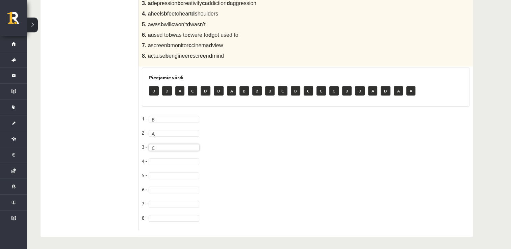
click at [165, 153] on fieldset "1 - B * 2 - A * 3 - C * 4 - 5 - 6 - 7 - 8 -" at bounding box center [306, 171] width 328 height 114
click at [157, 155] on fieldset "1 - B * 2 - A * 3 - C * 4 - C * 5 - 6 - 7 - 8 -" at bounding box center [306, 171] width 328 height 114
click at [157, 156] on fieldset "1 - B * 2 - A * 3 - C * 4 - C * 5 - 6 - 7 - 8 -" at bounding box center [306, 171] width 328 height 114
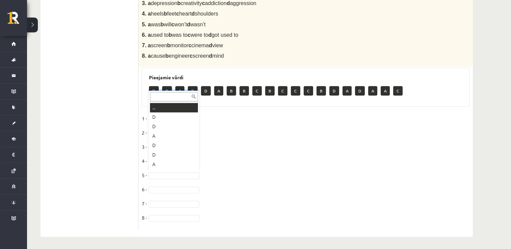
scroll to position [8, 0]
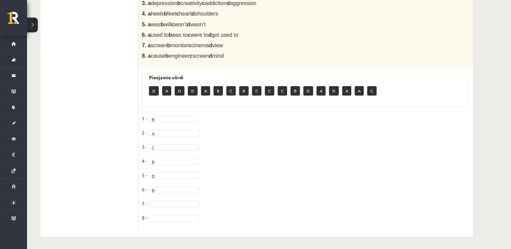
click at [156, 197] on fieldset "1 - B * 2 - A * 3 - C * 4 - B * 5 - D * 6 - B * 7 - 8 -" at bounding box center [306, 171] width 328 height 114
click at [162, 213] on fieldset "1 - B * 2 - A * 3 - C * 4 - B * 5 - D * 6 - B * 7 - A * 8 -" at bounding box center [306, 171] width 328 height 114
click at [164, 223] on fieldset "1 - B * 2 - A * 3 - C * 4 - B * 5 - D * 6 - B * 7 - A * 8 -" at bounding box center [306, 171] width 328 height 114
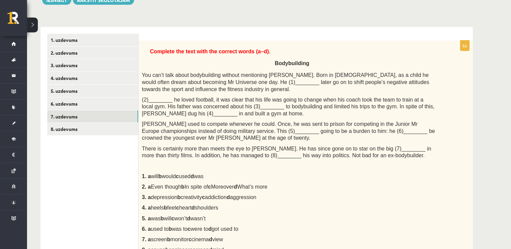
scroll to position [11, 0]
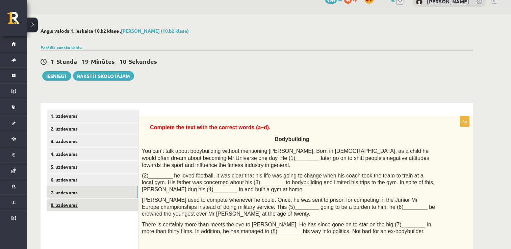
click at [96, 210] on link "8. uzdevums" at bounding box center [92, 205] width 91 height 13
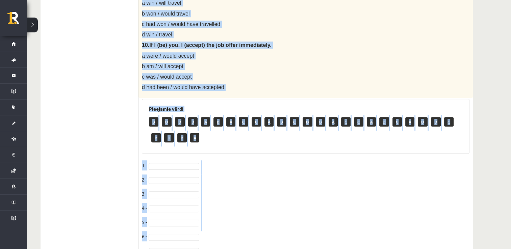
scroll to position [652, 0]
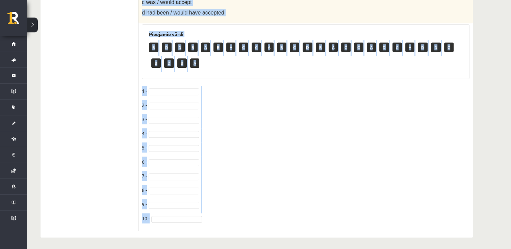
drag, startPoint x: 141, startPoint y: 122, endPoint x: 228, endPoint y: 267, distance: 169.0
copy div "Choose the correct answer in the sentences with Conditionals Structures. 1. If …"
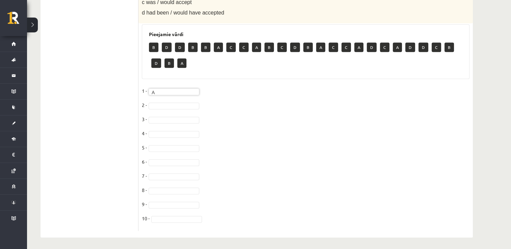
click at [166, 100] on fieldset "1 - A * 2 - 3 - 4 - 5 - 6 - 7 - 8 - 9 - 10 -" at bounding box center [306, 157] width 328 height 142
click at [166, 107] on fieldset "1 - A * 2 - 3 - 4 - 5 - 6 - 7 - 8 - 9 - 10 -" at bounding box center [306, 157] width 328 height 142
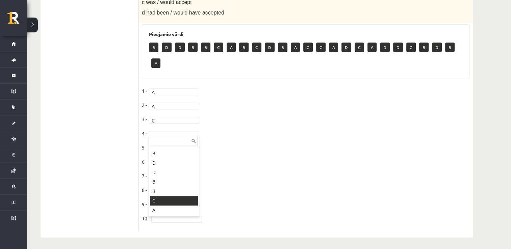
scroll to position [636, 0]
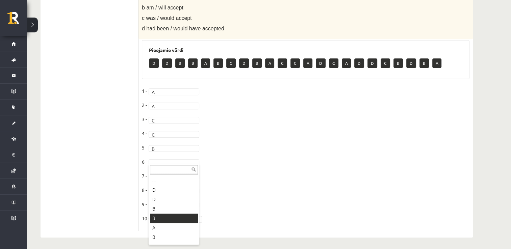
drag, startPoint x: 162, startPoint y: 216, endPoint x: 165, endPoint y: 220, distance: 4.6
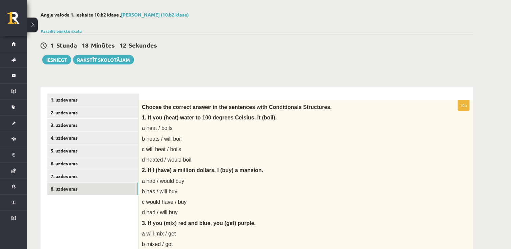
scroll to position [0, 0]
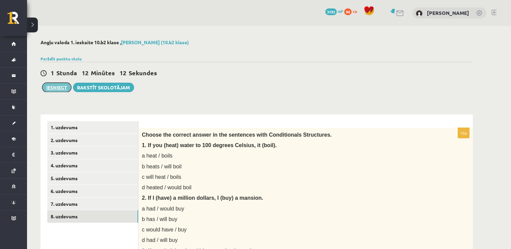
click at [59, 91] on button "Iesniegt" at bounding box center [56, 87] width 29 height 9
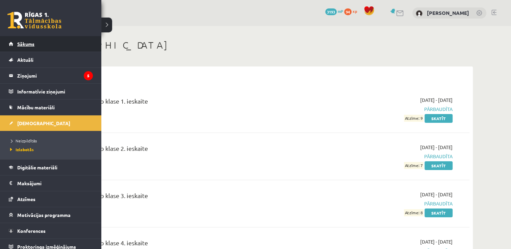
click at [15, 40] on link "Sākums" at bounding box center [51, 44] width 84 height 16
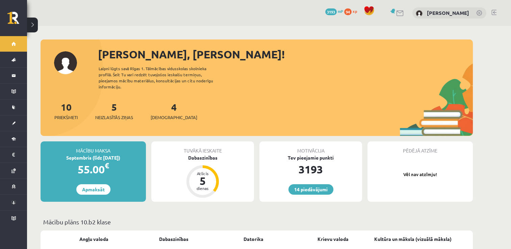
click at [164, 106] on div "4 Ieskaites" at bounding box center [174, 110] width 47 height 21
click at [164, 106] on link "4 Ieskaites" at bounding box center [174, 111] width 47 height 20
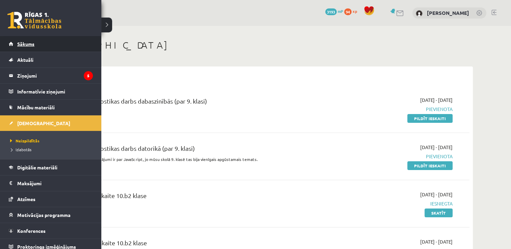
click at [16, 43] on link "Sākums" at bounding box center [51, 44] width 84 height 16
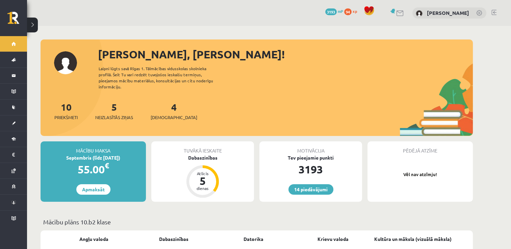
click at [492, 10] on link at bounding box center [494, 12] width 5 height 5
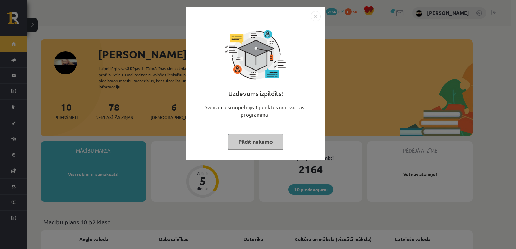
click at [272, 144] on button "Pildīt nākamo" at bounding box center [255, 142] width 55 height 16
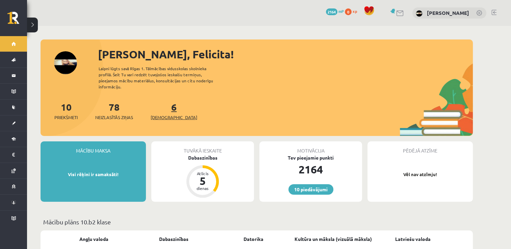
click at [162, 105] on link "6 Ieskaites" at bounding box center [174, 111] width 47 height 20
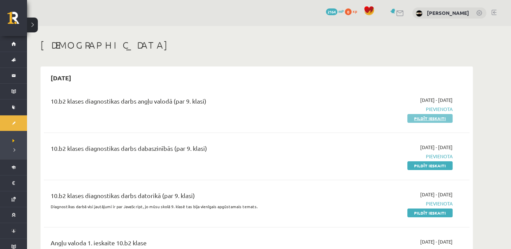
click at [437, 116] on link "Pildīt ieskaiti" at bounding box center [429, 118] width 45 height 9
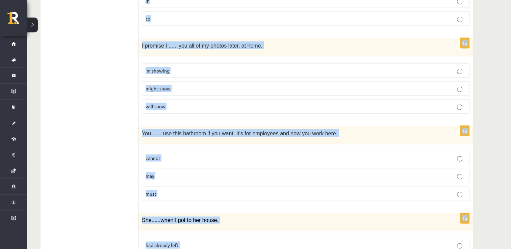
scroll to position [1646, 0]
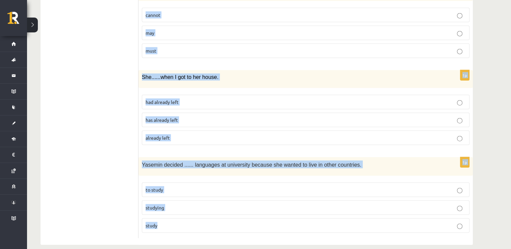
drag, startPoint x: 143, startPoint y: 121, endPoint x: 297, endPoint y: 266, distance: 211.3
copy form "Lore ips dolorsit ame consec adi elitsed doeius. 6t Inc utla etdo ma ...... ali…"
click at [171, 222] on p "study" at bounding box center [306, 225] width 320 height 7
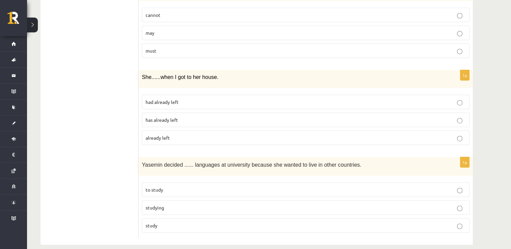
click at [163, 186] on label "to study" at bounding box center [306, 190] width 328 height 15
click at [198, 95] on label "had already left" at bounding box center [306, 102] width 328 height 15
click at [185, 29] on p "may" at bounding box center [306, 32] width 320 height 7
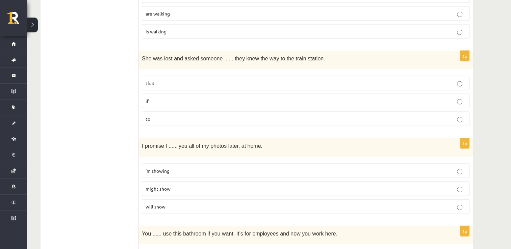
scroll to position [1443, 0]
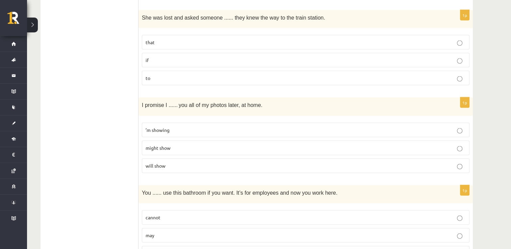
click at [209, 163] on p "will show" at bounding box center [306, 166] width 320 height 7
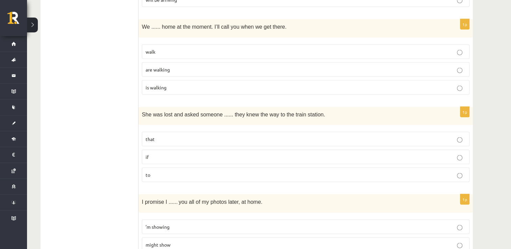
scroll to position [1342, 0]
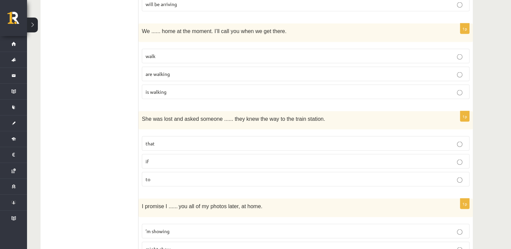
drag, startPoint x: 156, startPoint y: 159, endPoint x: 160, endPoint y: 151, distance: 8.2
click at [157, 159] on label "if" at bounding box center [306, 161] width 328 height 15
click at [180, 71] on p "are walking" at bounding box center [306, 74] width 320 height 7
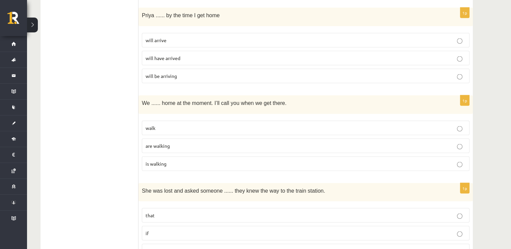
scroll to position [1240, 0]
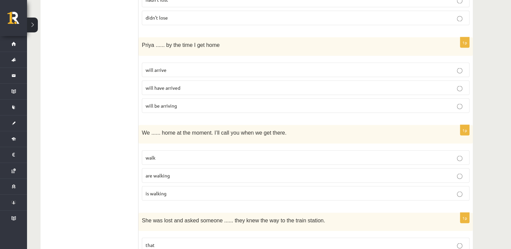
click at [203, 84] on p "will have arrived" at bounding box center [306, 87] width 320 height 7
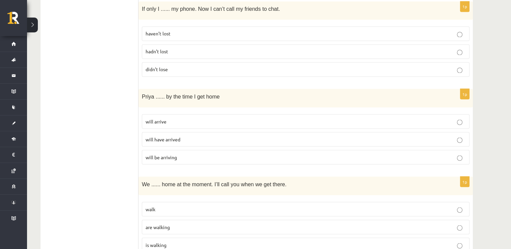
scroll to position [1173, 0]
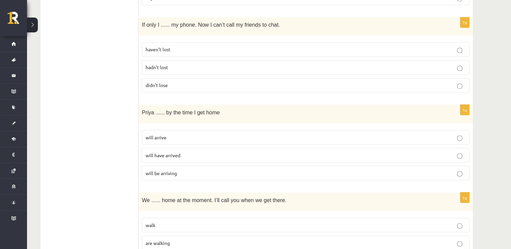
click at [171, 64] on p "hadn’t lost" at bounding box center [306, 67] width 320 height 7
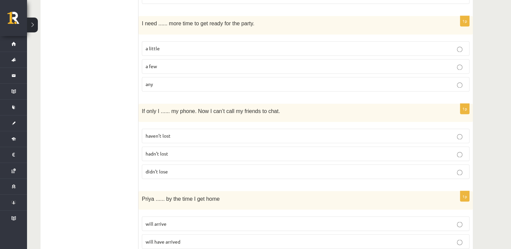
scroll to position [1071, 0]
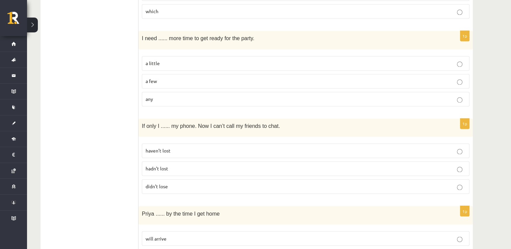
click at [171, 60] on p "a little" at bounding box center [306, 63] width 320 height 7
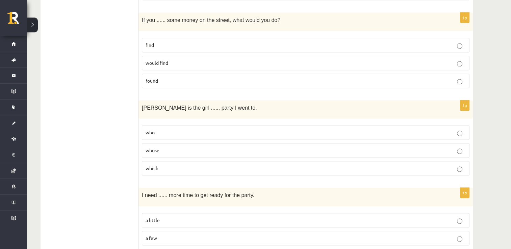
scroll to position [902, 0]
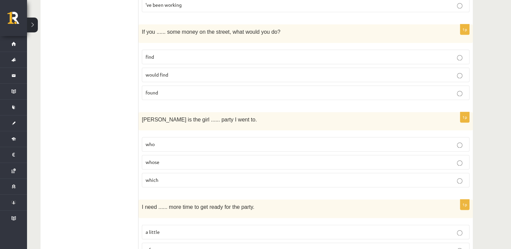
click at [155, 159] on p "whose" at bounding box center [306, 162] width 320 height 7
click at [169, 93] on label "found" at bounding box center [306, 92] width 328 height 15
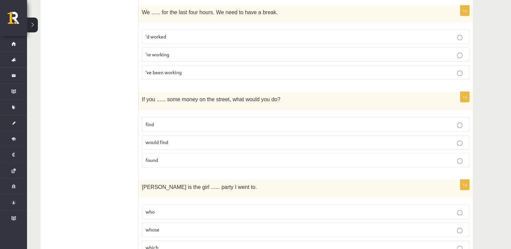
click at [178, 69] on span "’ve been working" at bounding box center [164, 72] width 36 height 6
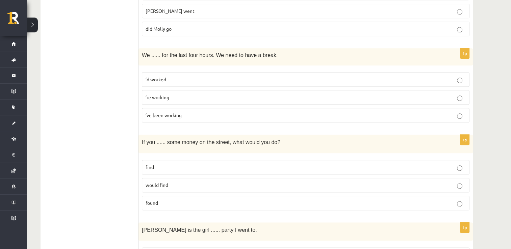
scroll to position [666, 0]
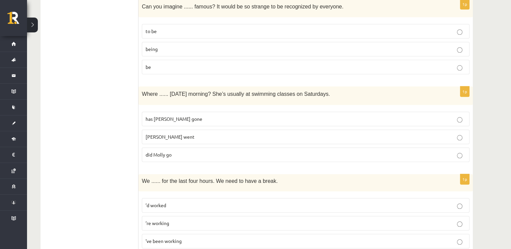
click at [184, 151] on p "did Molly go" at bounding box center [306, 154] width 320 height 7
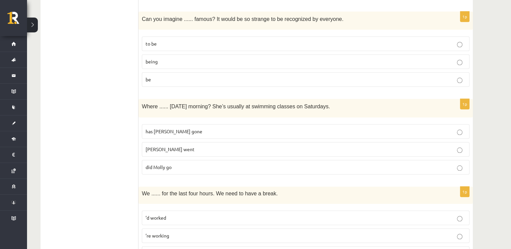
scroll to position [632, 0]
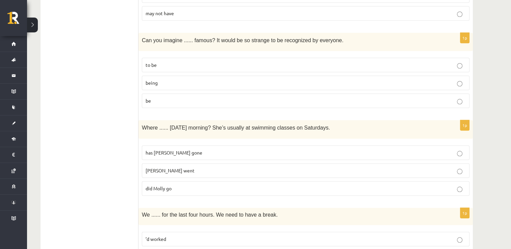
click at [167, 101] on label "be" at bounding box center [306, 101] width 328 height 15
click at [175, 82] on p "being" at bounding box center [306, 82] width 320 height 7
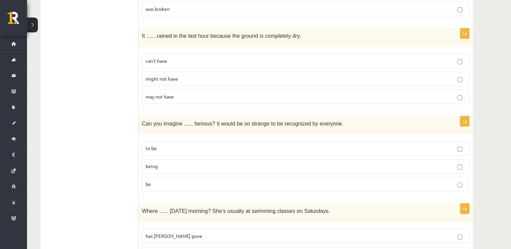
scroll to position [531, 0]
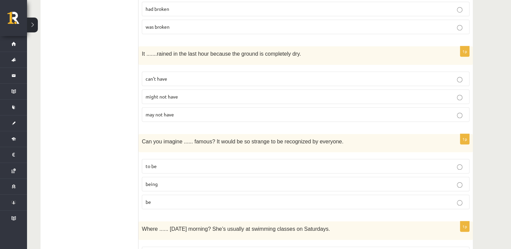
click at [184, 68] on fieldset "can’t have might not have may not have" at bounding box center [306, 96] width 328 height 56
click at [186, 75] on p "can’t have" at bounding box center [306, 78] width 320 height 7
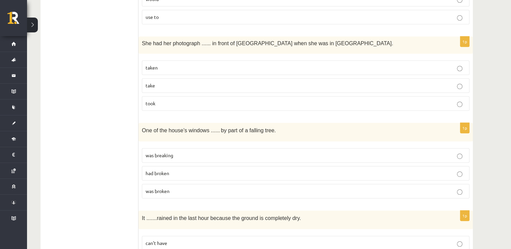
scroll to position [362, 0]
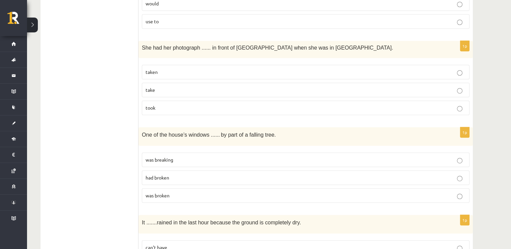
click at [179, 195] on p "was broken" at bounding box center [306, 195] width 320 height 7
click at [189, 91] on p "take" at bounding box center [306, 89] width 320 height 7
click at [200, 72] on p "taken" at bounding box center [306, 72] width 320 height 7
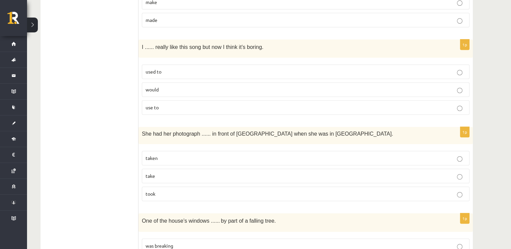
scroll to position [260, 0]
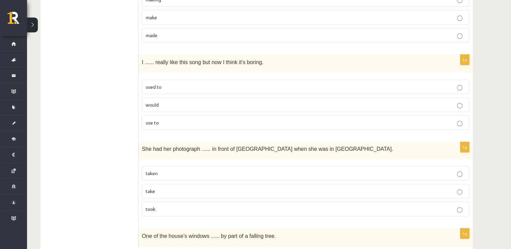
click at [160, 91] on label "used to" at bounding box center [306, 87] width 328 height 15
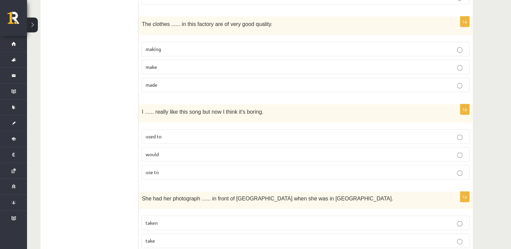
scroll to position [159, 0]
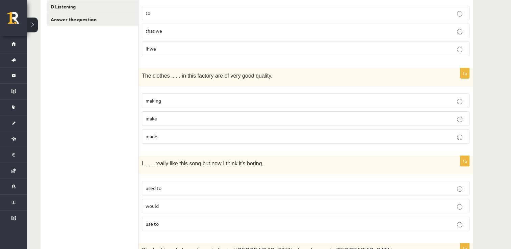
drag, startPoint x: 165, startPoint y: 131, endPoint x: 276, endPoint y: 87, distance: 119.6
click at [166, 131] on label "made" at bounding box center [306, 136] width 328 height 15
click at [184, 18] on label "to" at bounding box center [306, 13] width 328 height 15
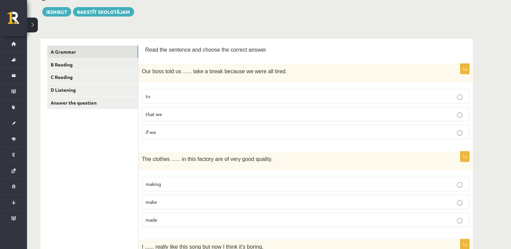
scroll to position [58, 0]
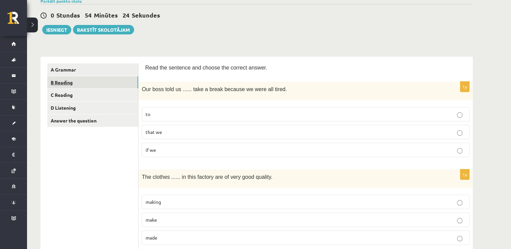
click at [97, 85] on link "B Reading" at bounding box center [92, 82] width 91 height 13
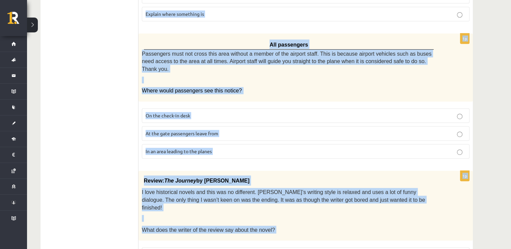
scroll to position [694, 0]
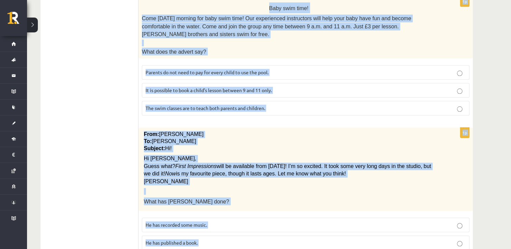
drag, startPoint x: 147, startPoint y: 67, endPoint x: 261, endPoint y: 267, distance: 229.7
copy form "Lore ips dolo sit ametco adi elitsed doeius. 1t Inc, utlab etd magn al eni admi…"
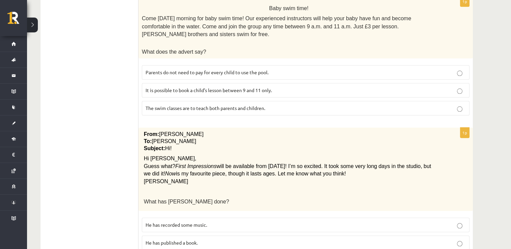
click at [195, 218] on label "He has recorded some music." at bounding box center [306, 225] width 328 height 15
click at [274, 65] on label "Parents do not need to pay for every child to use the pool." at bounding box center [306, 72] width 328 height 15
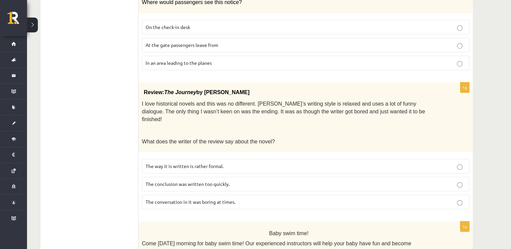
scroll to position [458, 0]
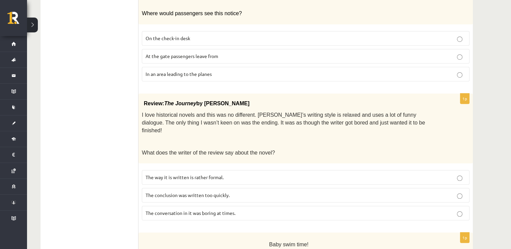
click at [233, 192] on p "The conclusion was written too quickly." at bounding box center [306, 195] width 320 height 7
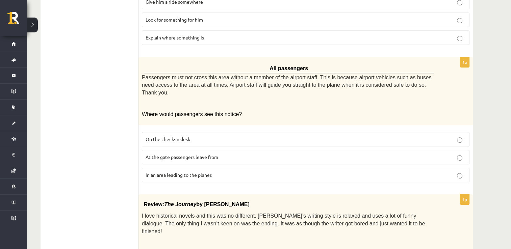
scroll to position [356, 0]
click at [225, 172] on p "In an area leading to the planes" at bounding box center [306, 175] width 320 height 7
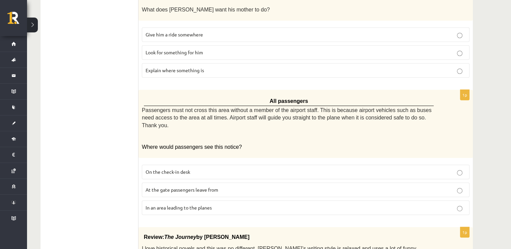
scroll to position [289, 0]
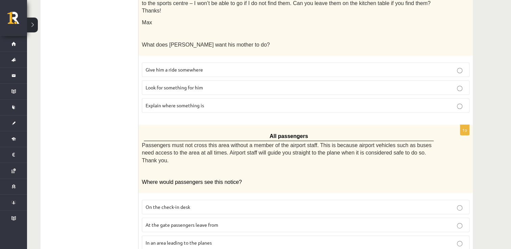
click at [222, 84] on p "Look for something for him" at bounding box center [306, 87] width 320 height 7
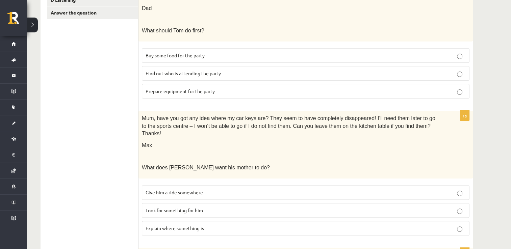
scroll to position [154, 0]
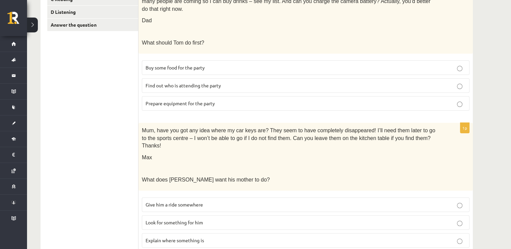
click at [207, 64] on p "Buy some food for the party" at bounding box center [306, 67] width 320 height 7
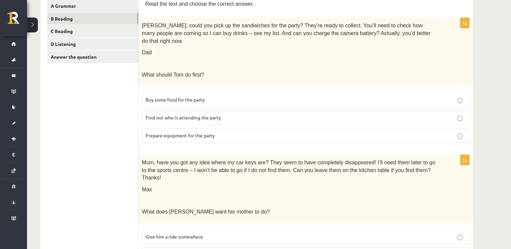
scroll to position [86, 0]
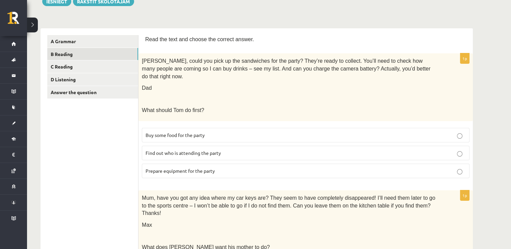
click at [204, 168] on span "Prepare equipment for the party" at bounding box center [180, 171] width 69 height 6
click at [109, 62] on link "C Reading" at bounding box center [92, 66] width 91 height 13
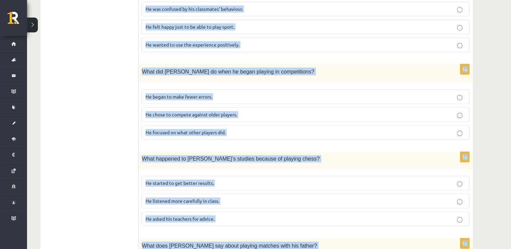
scroll to position [595, 0]
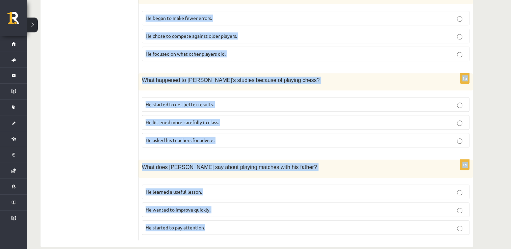
drag, startPoint x: 144, startPoint y: 33, endPoint x: 386, endPoint y: 266, distance: 336.0
copy form "Lore ips dolorsi ametc adipi eli seddoe tem incidid utlabo etd magn aliquaen. A…"
click at [223, 189] on p "He learned a useful lesson." at bounding box center [306, 192] width 320 height 7
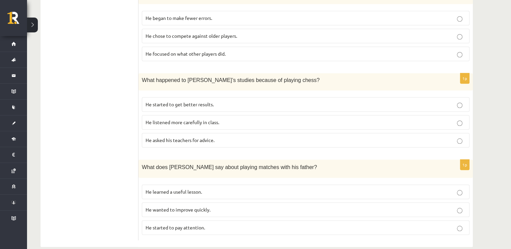
drag, startPoint x: 235, startPoint y: 94, endPoint x: 245, endPoint y: 89, distance: 11.2
click at [236, 101] on p "He started to get better results." at bounding box center [306, 104] width 320 height 7
click at [247, 50] on p "He focused on what other players did." at bounding box center [306, 53] width 320 height 7
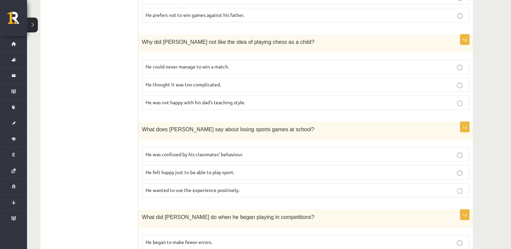
scroll to position [358, 0]
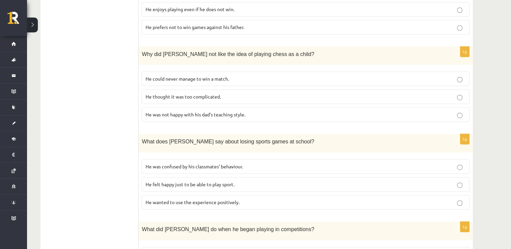
click at [250, 199] on p "He wanted to use the experience positively." at bounding box center [306, 202] width 320 height 7
click at [228, 93] on p "He thought it was too complicated." at bounding box center [306, 96] width 320 height 7
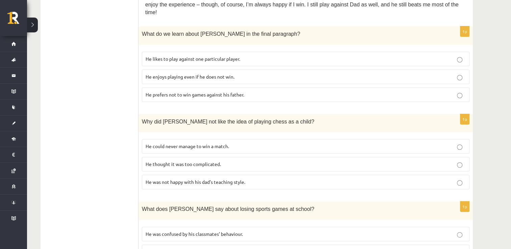
click at [238, 73] on p "He enjoys playing even if he does not win." at bounding box center [306, 76] width 320 height 7
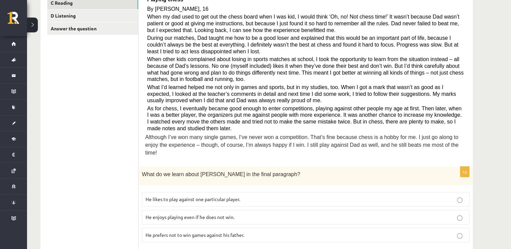
scroll to position [54, 0]
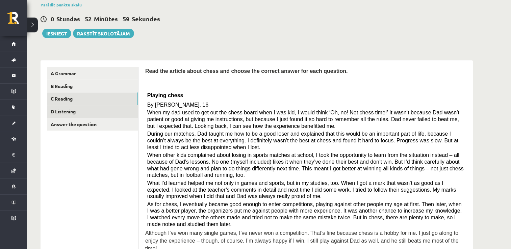
click at [111, 109] on link "D Listening" at bounding box center [92, 111] width 91 height 13
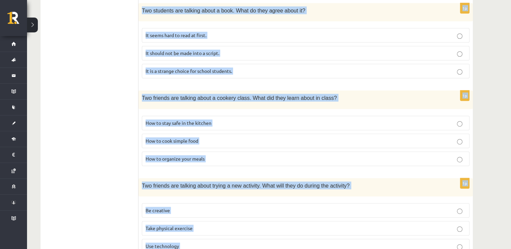
scroll to position [454, 0]
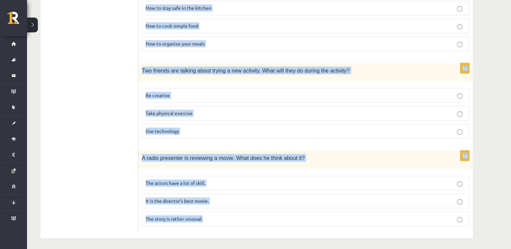
drag, startPoint x: 141, startPoint y: 67, endPoint x: 316, endPoint y: 267, distance: 265.5
copy form "Listen to the conversation and answer the question. 1p A teacher is talking to …"
click at [187, 218] on span "The story is rather unusual." at bounding box center [174, 219] width 57 height 6
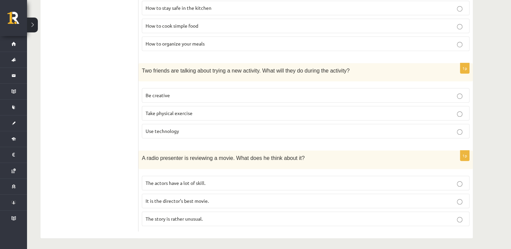
click at [216, 107] on label "Take physical exercise" at bounding box center [306, 113] width 328 height 15
click at [228, 25] on p "How to cook simple food" at bounding box center [306, 25] width 320 height 7
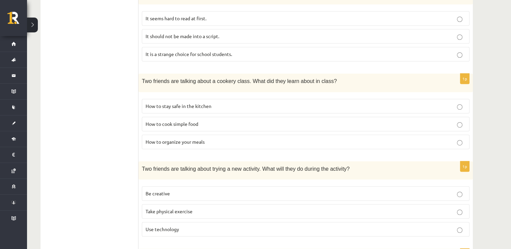
scroll to position [319, 0]
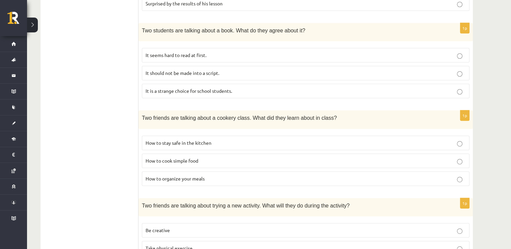
click at [239, 54] on p "It seems hard to read at first." at bounding box center [306, 55] width 320 height 7
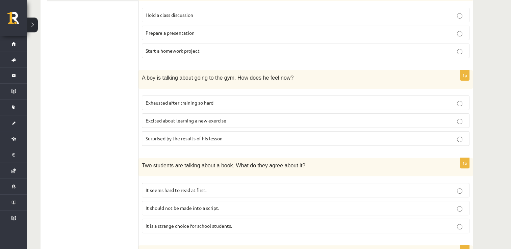
click at [223, 107] on label "Exhausted after training so hard" at bounding box center [306, 103] width 328 height 15
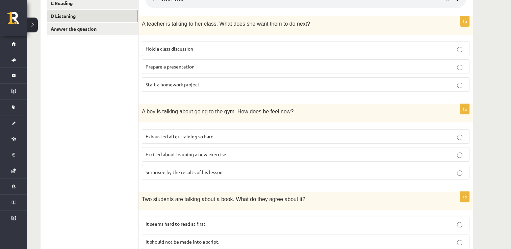
click at [195, 52] on p "Hold a class discussion" at bounding box center [306, 48] width 320 height 7
click at [192, 64] on p "Prepare a presentation" at bounding box center [306, 66] width 320 height 7
drag, startPoint x: 192, startPoint y: 64, endPoint x: 246, endPoint y: 60, distance: 54.9
click at [246, 60] on label "Prepare a presentation" at bounding box center [306, 66] width 328 height 15
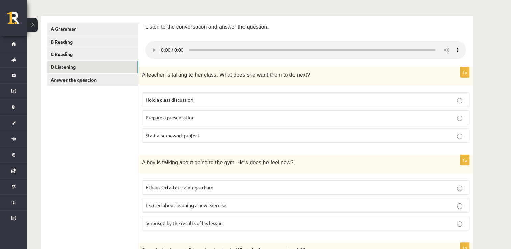
scroll to position [15, 0]
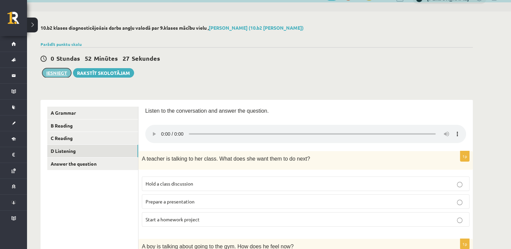
click at [59, 76] on button "Iesniegt" at bounding box center [56, 72] width 29 height 9
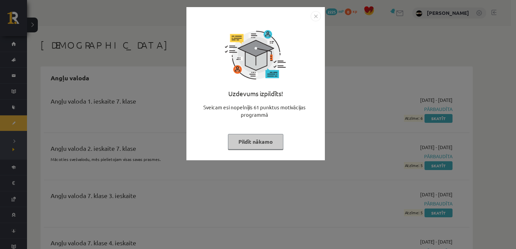
click at [261, 144] on button "Pildīt nākamo" at bounding box center [255, 142] width 55 height 16
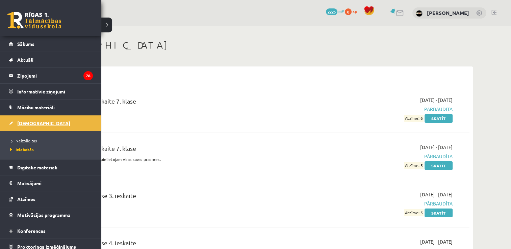
click at [45, 125] on link "[DEMOGRAPHIC_DATA]" at bounding box center [51, 124] width 84 height 16
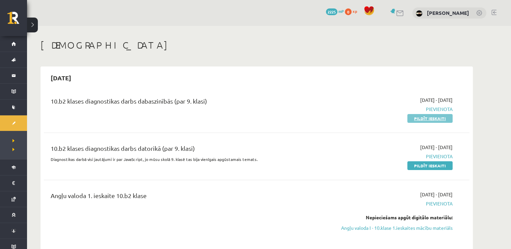
click at [426, 121] on link "Pildīt ieskaiti" at bounding box center [429, 118] width 45 height 9
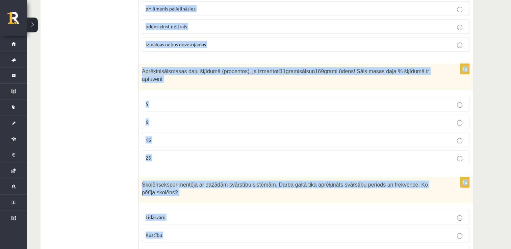
scroll to position [3157, 0]
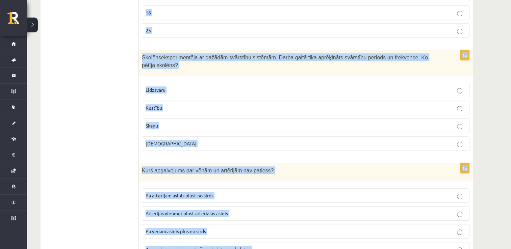
drag, startPoint x: 141, startPoint y: 136, endPoint x: 308, endPoint y: 263, distance: 209.9
click at [176, 224] on label "Pa vēnām asinis plūs no sirds" at bounding box center [306, 231] width 328 height 15
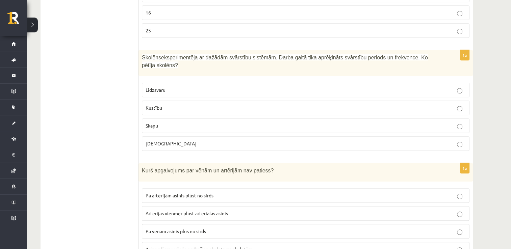
click at [164, 101] on label "Kustību" at bounding box center [306, 108] width 328 height 15
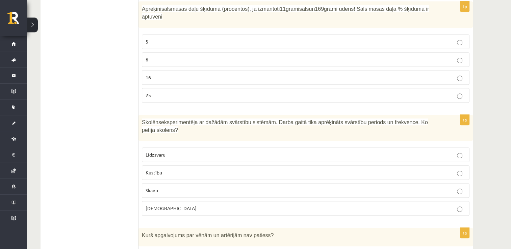
scroll to position [3089, 0]
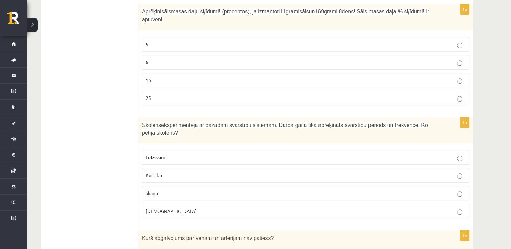
click at [156, 55] on label "6" at bounding box center [306, 62] width 328 height 15
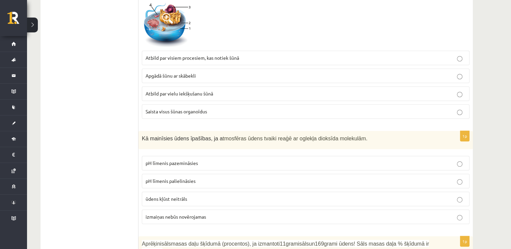
scroll to position [2853, 0]
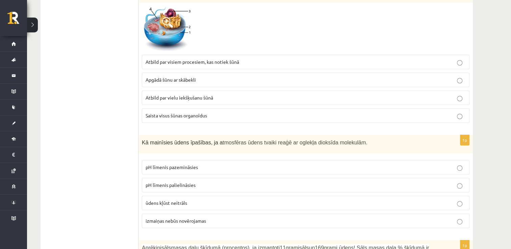
click at [169, 164] on span "pH līmenis pazemināsies" at bounding box center [172, 167] width 52 height 6
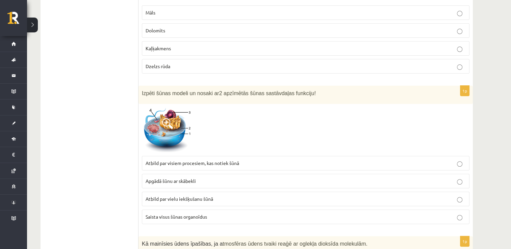
scroll to position [2751, 0]
click at [256, 160] on p "Atbild par visiem procesiem, kas notiek šūnā" at bounding box center [306, 163] width 320 height 7
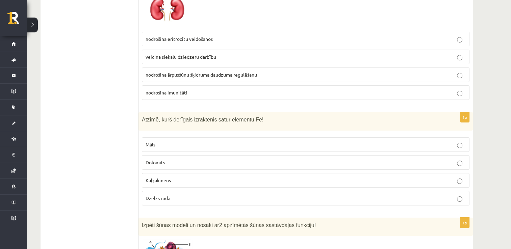
scroll to position [2616, 0]
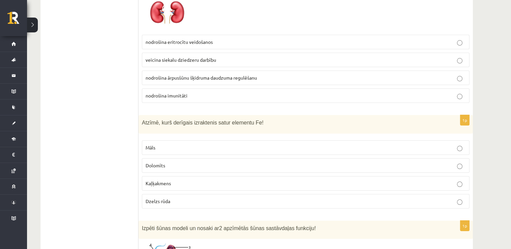
click at [182, 194] on label "Dzelzs rūda" at bounding box center [306, 201] width 328 height 15
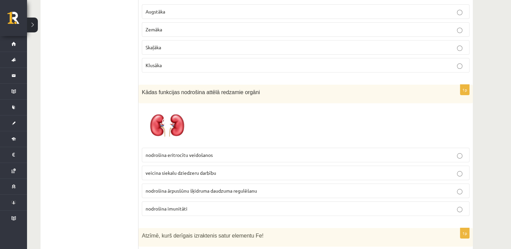
scroll to position [2481, 0]
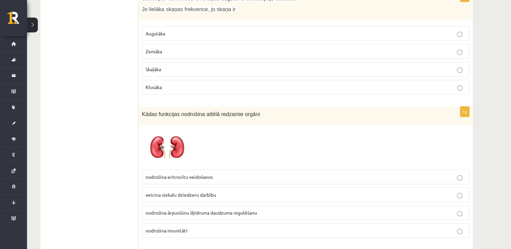
click at [223, 210] on span "nodrošina ārpusšūnu šķidruma daudzuma regulēšanu" at bounding box center [201, 213] width 111 height 6
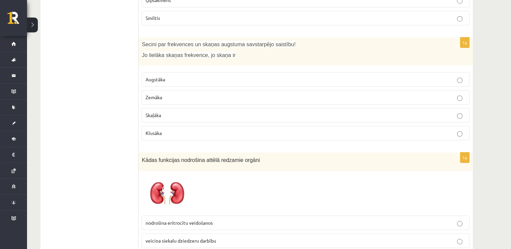
scroll to position [2380, 0]
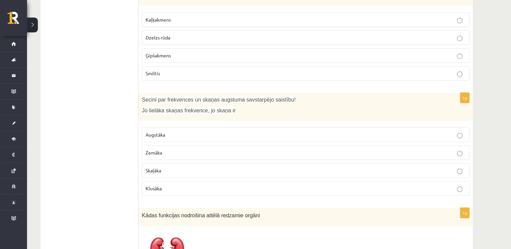
click at [197, 131] on p "Augstāka" at bounding box center [306, 134] width 320 height 7
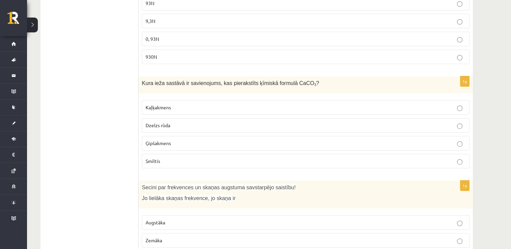
scroll to position [2245, 0]
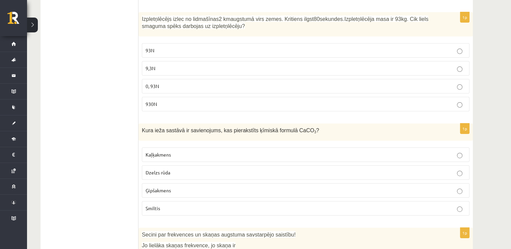
click at [173, 151] on p "Kaļķakmens" at bounding box center [306, 154] width 320 height 7
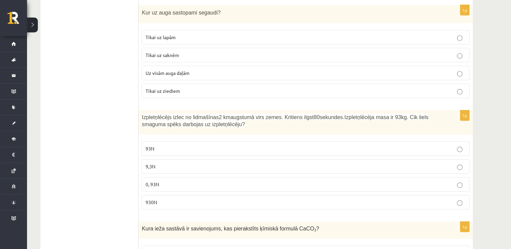
scroll to position [2143, 0]
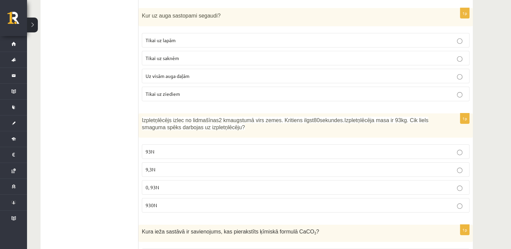
click at [177, 202] on p "930N" at bounding box center [306, 205] width 320 height 7
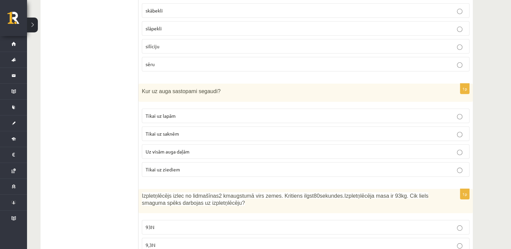
scroll to position [2042, 0]
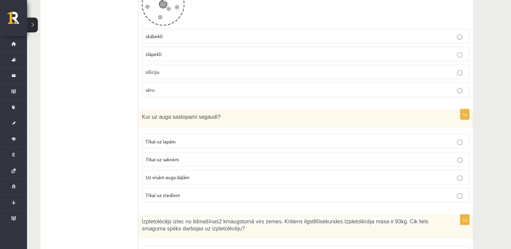
click at [195, 174] on p "Uz visām auga daļām" at bounding box center [306, 177] width 320 height 7
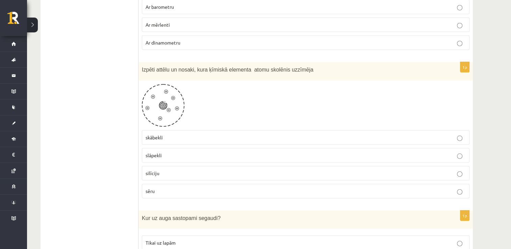
scroll to position [1941, 0]
click at [175, 134] on p "skābekli" at bounding box center [306, 137] width 320 height 7
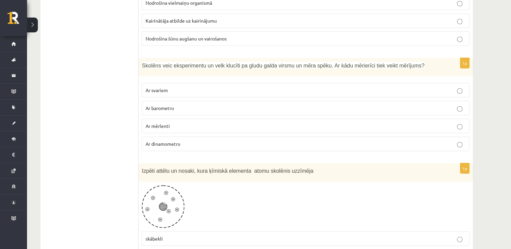
scroll to position [1805, 0]
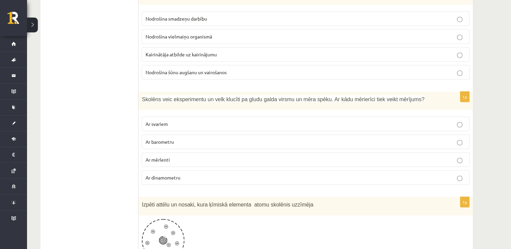
click at [162, 171] on label "Ar dinamometru" at bounding box center [306, 178] width 328 height 15
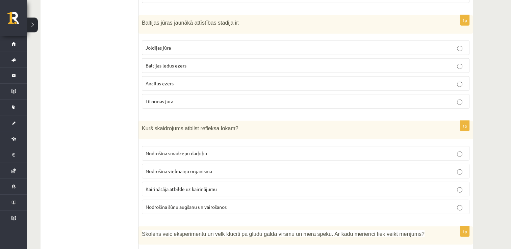
scroll to position [1670, 0]
click at [213, 184] on label "Kairinātāja atbilde uz kairinājumu" at bounding box center [306, 189] width 328 height 15
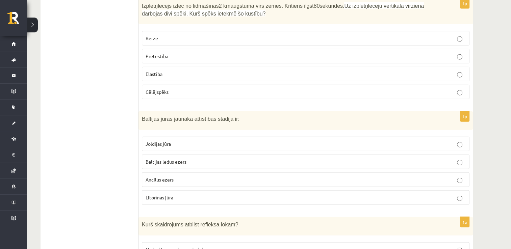
scroll to position [1569, 0]
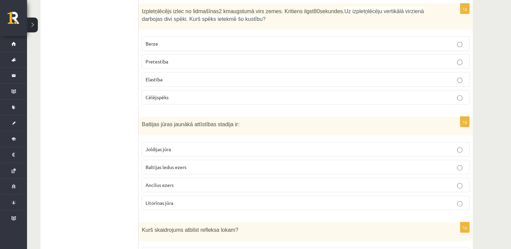
click at [185, 200] on p "Litorīnas jūra" at bounding box center [306, 203] width 320 height 7
click at [167, 58] on p "Pretestība" at bounding box center [306, 61] width 320 height 7
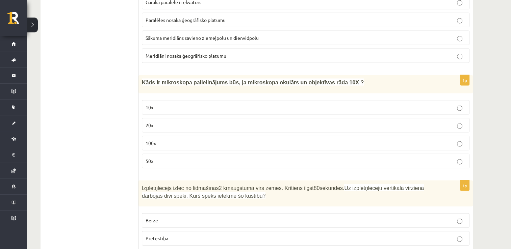
scroll to position [1332, 0]
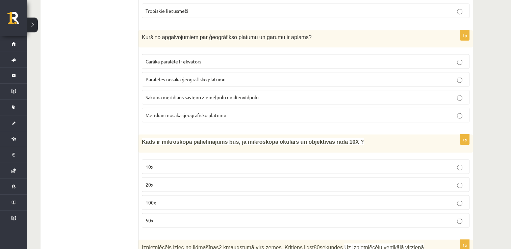
click at [154, 201] on label "100x" at bounding box center [306, 203] width 328 height 15
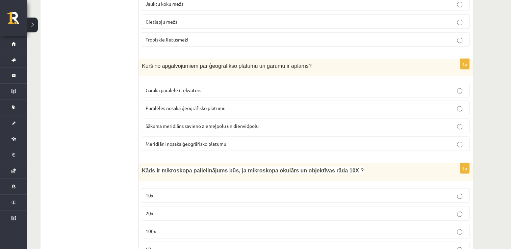
scroll to position [1265, 0]
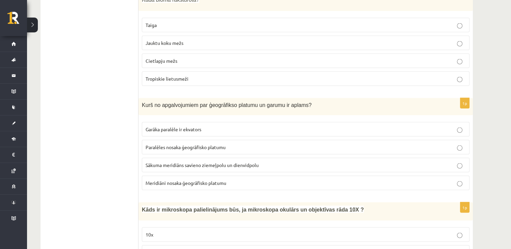
click at [177, 180] on label "Meridiāni nosaka ģeogrāfisko platumu" at bounding box center [306, 183] width 328 height 15
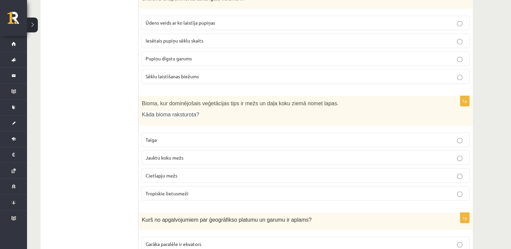
scroll to position [1130, 0]
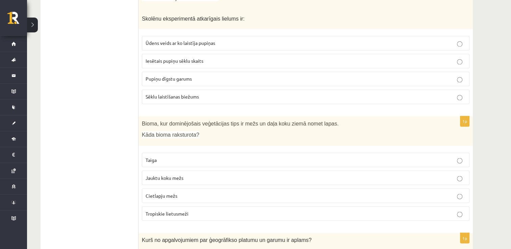
click at [155, 175] on p "Jauktu koku mežs" at bounding box center [306, 177] width 320 height 7
click at [177, 76] on span "Pupiņu dīgstu garums" at bounding box center [169, 79] width 46 height 6
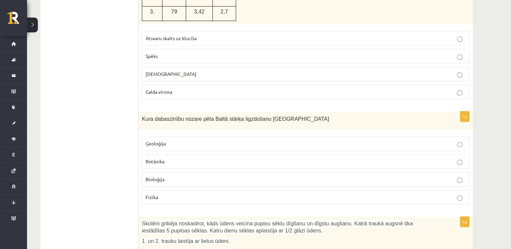
scroll to position [860, 0]
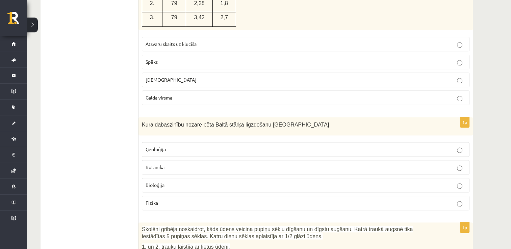
click at [166, 182] on p "Bioloģija" at bounding box center [306, 185] width 320 height 7
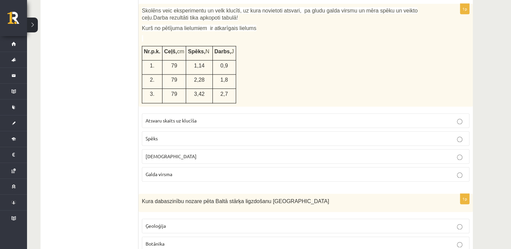
scroll to position [758, 0]
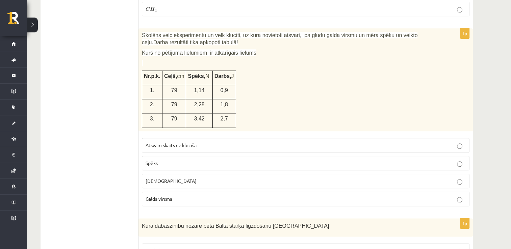
click at [207, 142] on p "Atsvaru skaits uz klucīša" at bounding box center [306, 145] width 320 height 7
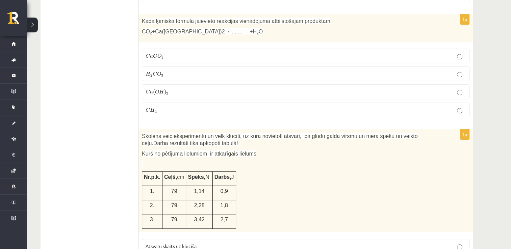
scroll to position [657, 0]
click at [199, 97] on fieldset "C a C O 3 C a C O 3 H 2 C O 3 H 2 C O 3 C a ( O H ) 2 C a ( O H ) 2 C H 4 C H 4" at bounding box center [306, 83] width 328 height 74
click at [164, 53] on p "C a C O 3 C a C O 3" at bounding box center [306, 56] width 320 height 7
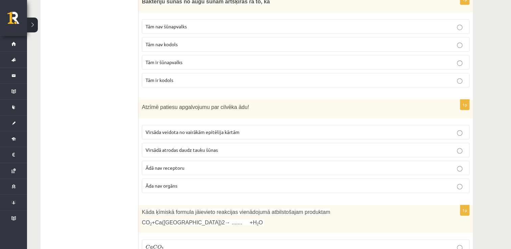
scroll to position [454, 0]
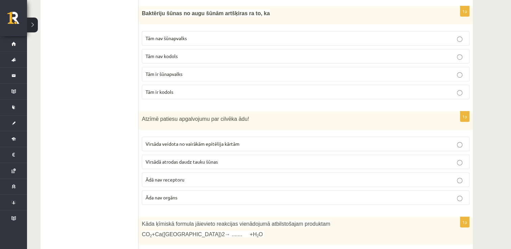
click at [229, 144] on p "Virsāda veidota no vairākām epitēlija kārtām" at bounding box center [306, 144] width 320 height 7
click at [172, 56] on span "Tām nav kodols" at bounding box center [162, 56] width 32 height 6
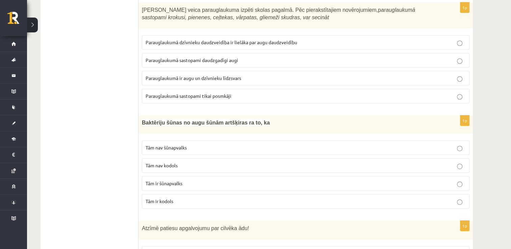
scroll to position [319, 0]
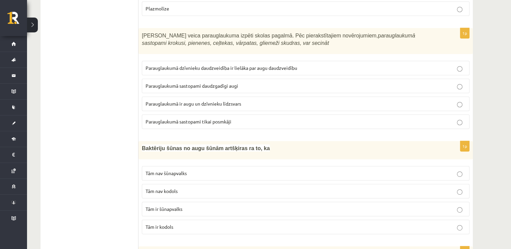
drag, startPoint x: 263, startPoint y: 108, endPoint x: 260, endPoint y: 100, distance: 8.7
click at [263, 108] on label "Parauglaukumā ir augu un dzīvnieku līdzsvars" at bounding box center [306, 104] width 328 height 15
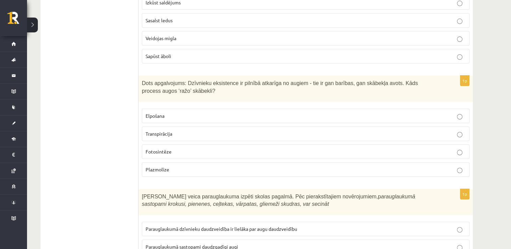
scroll to position [116, 0]
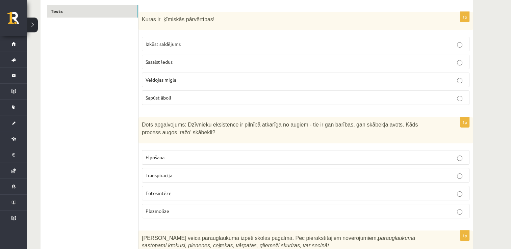
click at [179, 192] on p "Fotosintēze" at bounding box center [306, 193] width 320 height 7
click at [218, 96] on p "Sapūst āboli" at bounding box center [306, 97] width 320 height 7
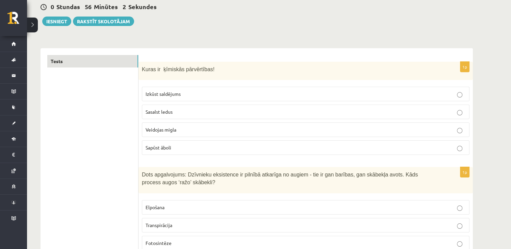
scroll to position [0, 0]
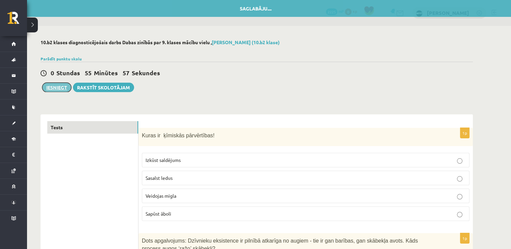
click at [50, 84] on button "Iesniegt" at bounding box center [56, 87] width 29 height 9
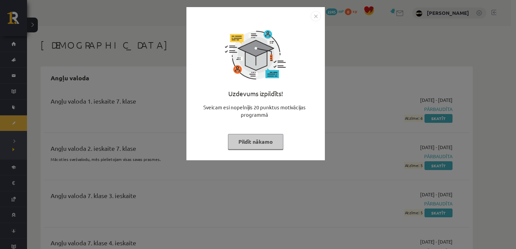
click at [255, 144] on button "Pildīt nākamo" at bounding box center [255, 142] width 55 height 16
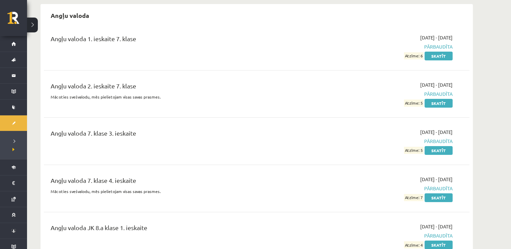
scroll to position [68, 0]
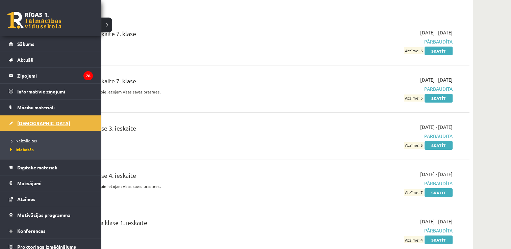
click at [38, 121] on link "[DEMOGRAPHIC_DATA]" at bounding box center [51, 124] width 84 height 16
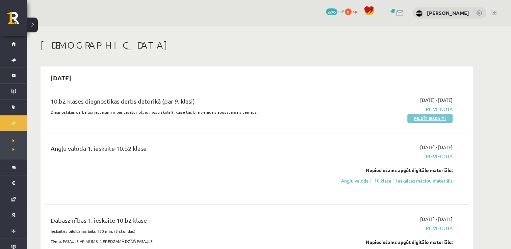
click at [434, 116] on link "Pildīt ieskaiti" at bounding box center [429, 118] width 45 height 9
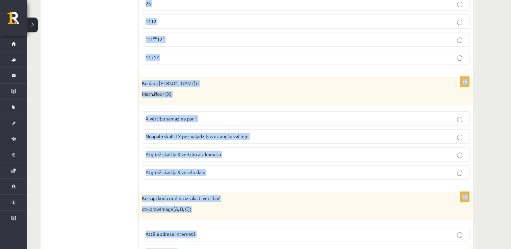
scroll to position [3407, 0]
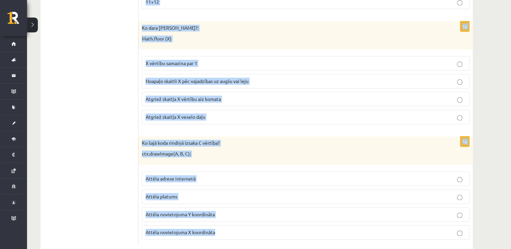
drag, startPoint x: 142, startPoint y: 144, endPoint x: 490, endPoint y: 267, distance: 368.9
copy form "Lo Ipsumdolor Sitame consec ad 898,225, eli sed doeiusm temp in utlabo 720,159 …"
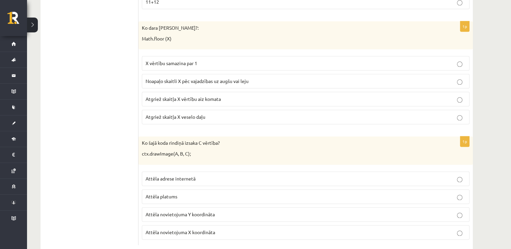
drag, startPoint x: 63, startPoint y: 173, endPoint x: 73, endPoint y: 166, distance: 12.3
click at [261, 211] on p "Attēla novietojuma Y koordināta" at bounding box center [306, 214] width 320 height 7
click at [225, 110] on label "Atgriež skaitļa X veselo daļu" at bounding box center [306, 117] width 328 height 15
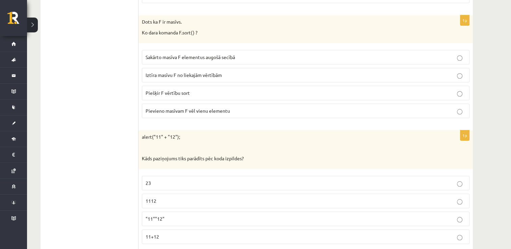
scroll to position [3170, 0]
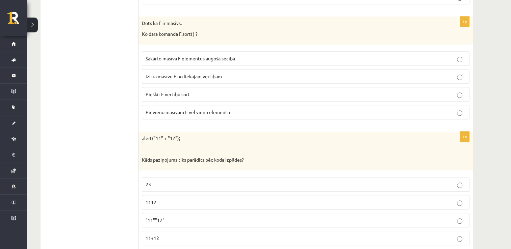
click at [174, 199] on p "1112" at bounding box center [306, 202] width 320 height 7
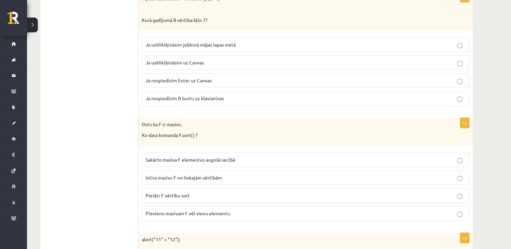
scroll to position [3035, 0]
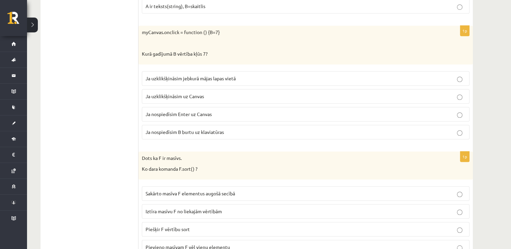
click at [205, 191] on span "Sakārto masīva F elementus augošā secībā" at bounding box center [191, 194] width 90 height 6
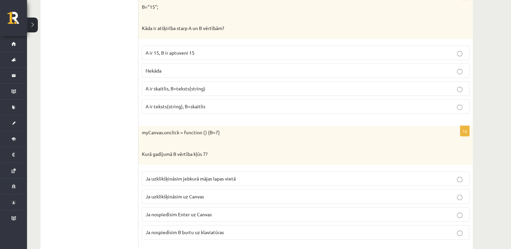
scroll to position [2934, 0]
click at [204, 195] on span "Ja uzklikšķināsim uz Canvas" at bounding box center [175, 198] width 58 height 6
click at [199, 86] on span "A ir skaitlis, B=teksts(string)" at bounding box center [176, 89] width 60 height 6
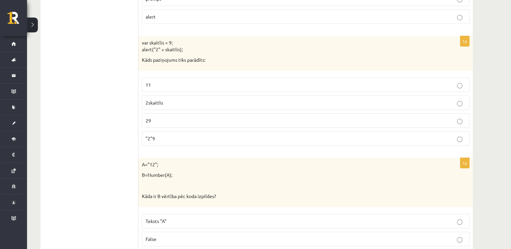
scroll to position [2664, 0]
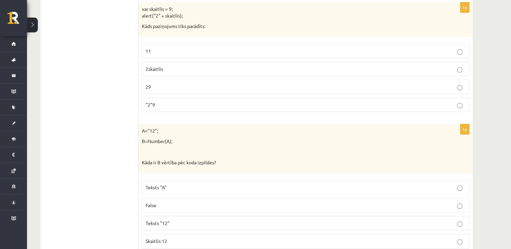
drag, startPoint x: 181, startPoint y: 225, endPoint x: 182, endPoint y: 229, distance: 4.3
click at [182, 228] on fieldset "Teksts "A" False Teksts "12" Skaitlis 12" at bounding box center [306, 214] width 328 height 74
click at [183, 238] on p "Skaitlis 12" at bounding box center [306, 241] width 320 height 7
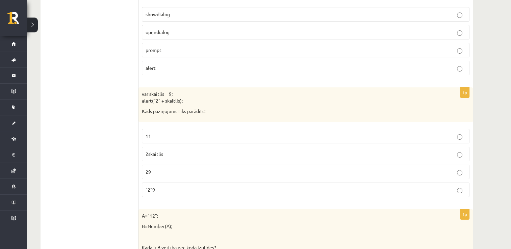
scroll to position [2562, 0]
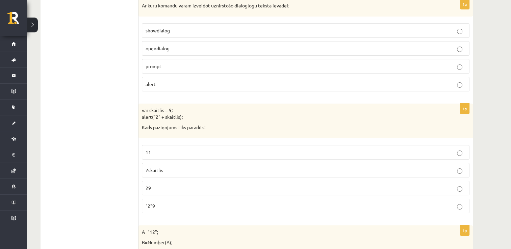
click at [158, 185] on p "29" at bounding box center [306, 188] width 320 height 7
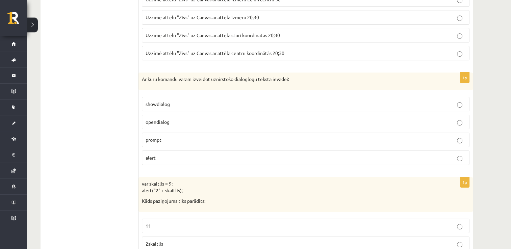
scroll to position [2461, 0]
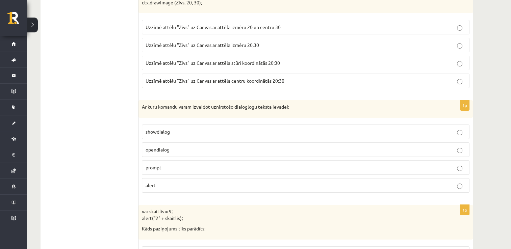
click at [155, 165] on span "prompt" at bounding box center [154, 168] width 16 height 6
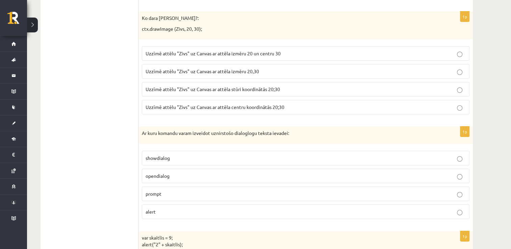
scroll to position [2393, 0]
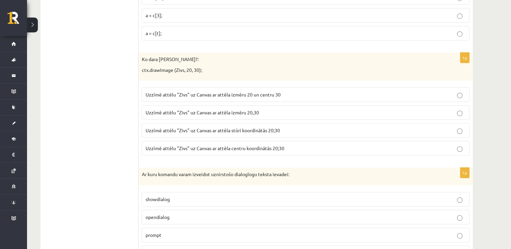
click at [248, 127] on span "Uzzīmē attēlu "Zivs" uz Canvas ar attēla stūri koordinātās 20;30" at bounding box center [213, 130] width 134 height 6
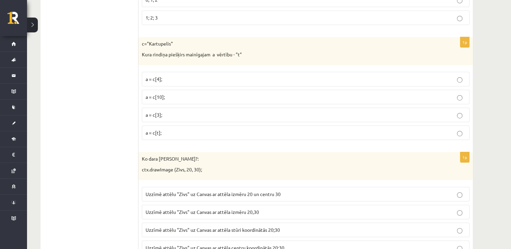
scroll to position [2258, 0]
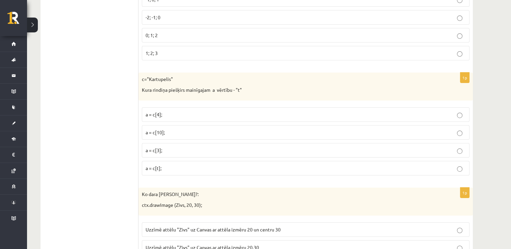
click at [175, 147] on p "a = c[3];" at bounding box center [306, 150] width 320 height 7
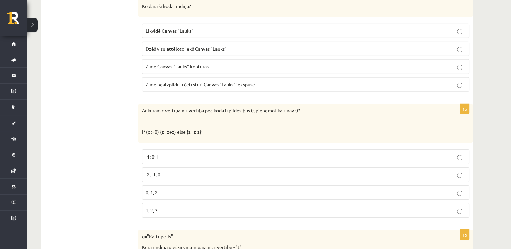
scroll to position [2089, 0]
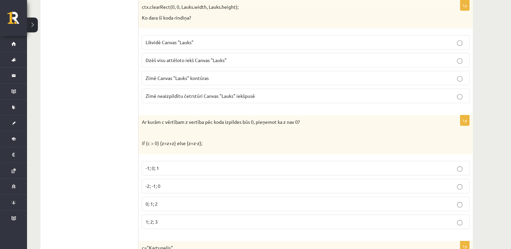
click at [184, 201] on p "0; 1; 2" at bounding box center [306, 204] width 320 height 7
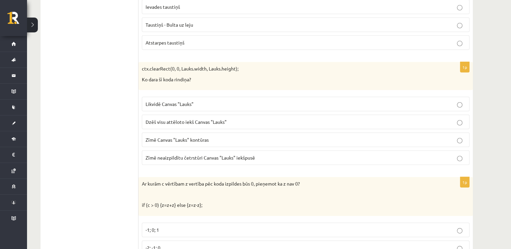
scroll to position [2022, 0]
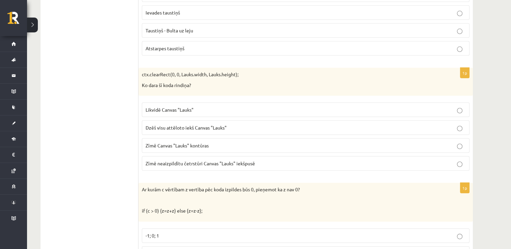
click at [245, 124] on p "Dzēš visu attēloto iekš Canvas "Lauks"" at bounding box center [306, 127] width 320 height 7
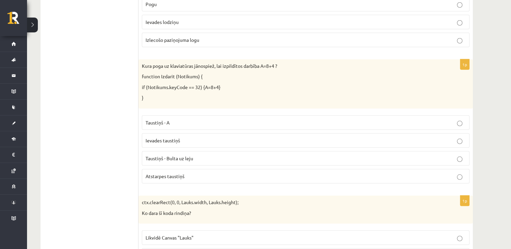
scroll to position [1887, 0]
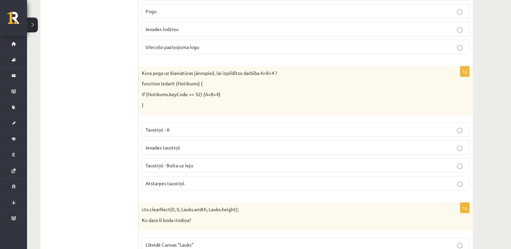
click at [178, 180] on span "Atstarpes taustiņš" at bounding box center [165, 183] width 39 height 6
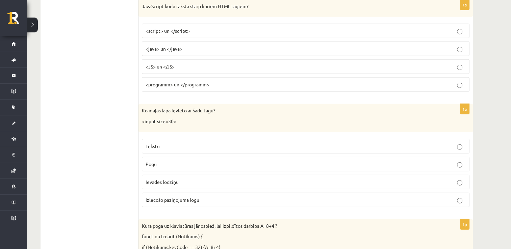
scroll to position [1718, 0]
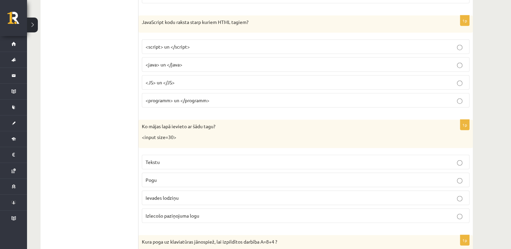
click at [154, 195] on span "Ievades lodziņu" at bounding box center [162, 198] width 33 height 6
click at [183, 40] on label "<script> un </script>" at bounding box center [306, 47] width 328 height 15
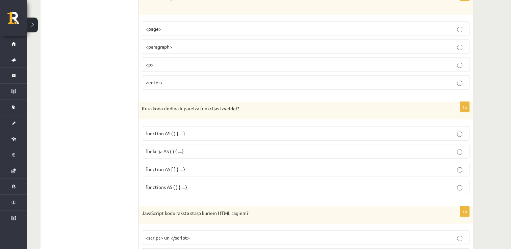
scroll to position [1515, 0]
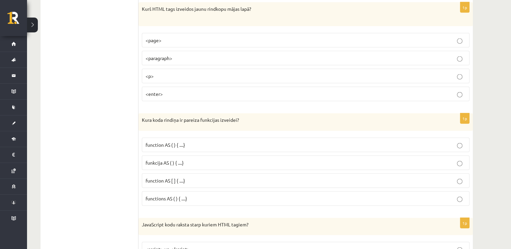
click at [199, 142] on p "function AS ( ) { ....}" at bounding box center [306, 145] width 320 height 7
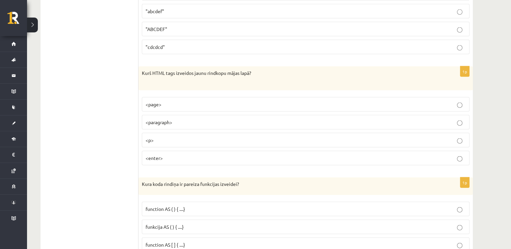
scroll to position [1414, 0]
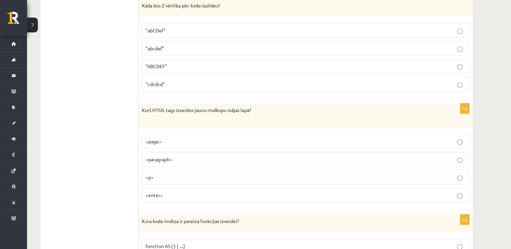
click at [155, 174] on p "<p>" at bounding box center [306, 177] width 320 height 7
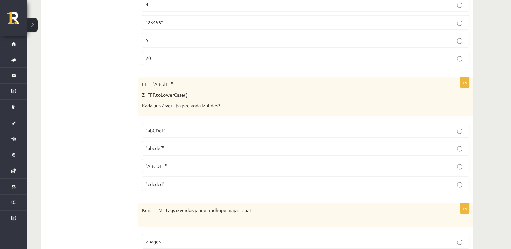
scroll to position [1312, 0]
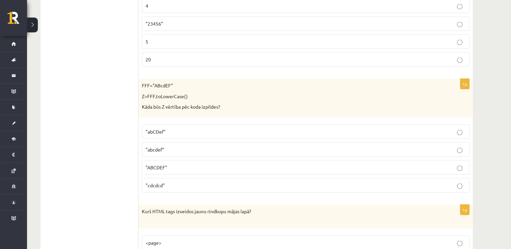
click at [200, 146] on p ""abcdef"" at bounding box center [306, 149] width 320 height 7
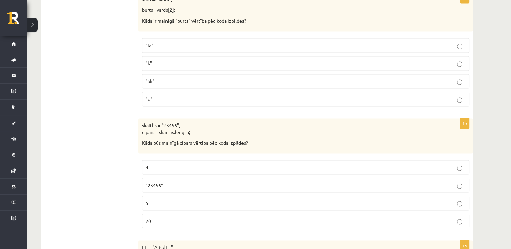
scroll to position [1143, 0]
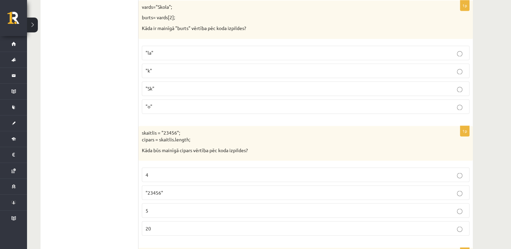
click at [158, 207] on p "5" at bounding box center [306, 210] width 320 height 7
click at [168, 105] on label ""o"" at bounding box center [306, 106] width 328 height 15
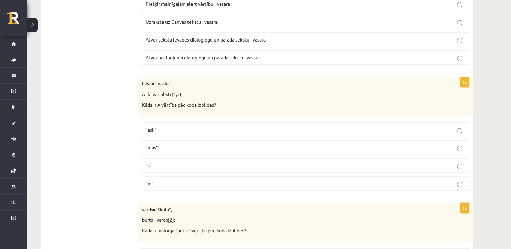
scroll to position [941, 0]
click at [199, 123] on label ""ask"" at bounding box center [306, 130] width 328 height 15
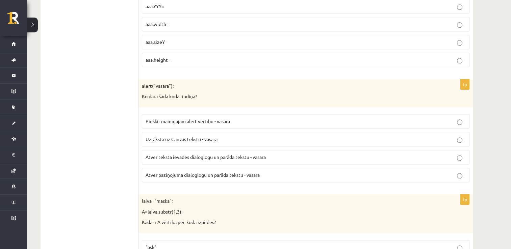
scroll to position [805, 0]
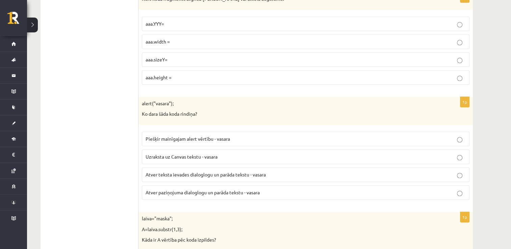
click at [189, 172] on span "Atver teksta ievades dialoglogu un parāda tekstu - vasara" at bounding box center [206, 175] width 120 height 6
click at [172, 190] on span "Atver paziņojuma dialoglogu un parāda tekstu - vasara" at bounding box center [203, 193] width 114 height 6
click at [192, 34] on label "aaa.width =" at bounding box center [306, 41] width 328 height 15
click at [234, 74] on p "aaa.height =" at bounding box center [306, 77] width 320 height 7
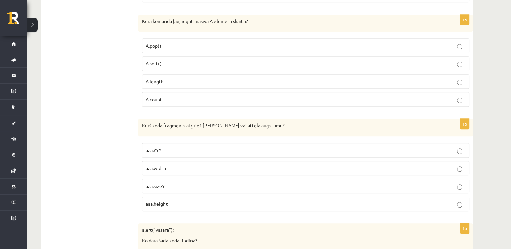
scroll to position [670, 0]
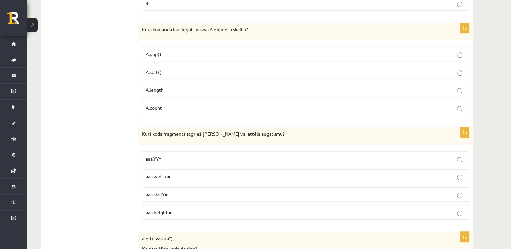
click at [169, 86] on p "A.length" at bounding box center [306, 89] width 320 height 7
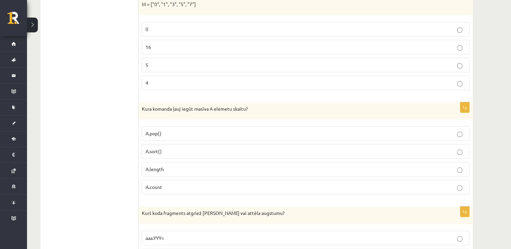
scroll to position [535, 0]
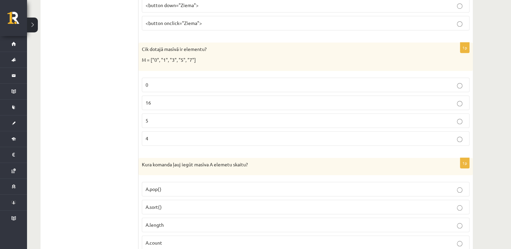
click at [166, 120] on p "5" at bounding box center [306, 120] width 320 height 7
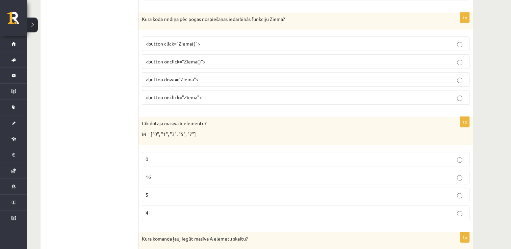
scroll to position [400, 0]
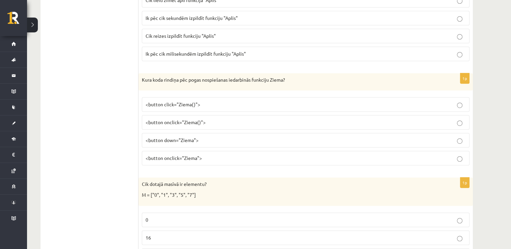
click at [181, 119] on p "<button onclick="Ziema()">" at bounding box center [306, 122] width 320 height 7
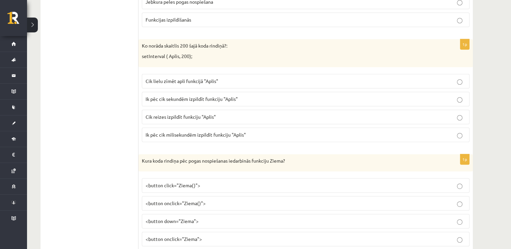
scroll to position [299, 0]
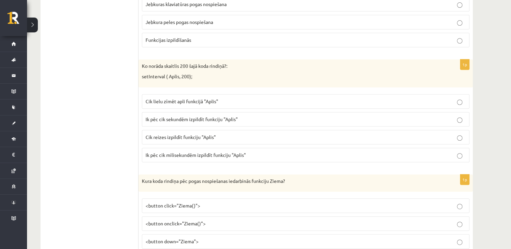
click at [211, 155] on span "Ik pēc cik milisekundēm izpildīt funkciju "Aplis"" at bounding box center [196, 155] width 100 height 6
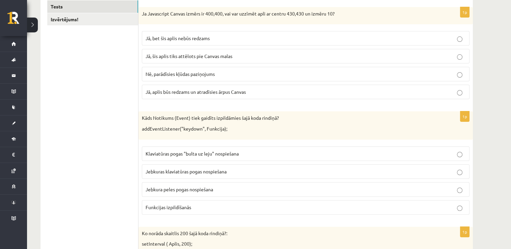
scroll to position [130, 0]
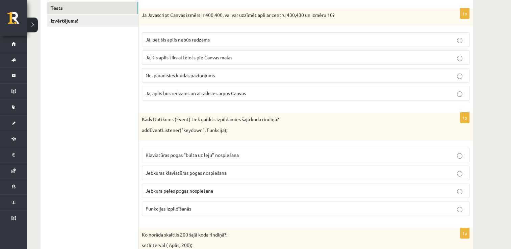
click at [214, 171] on span "Jebkuras klaviatūras pogas nospiešana" at bounding box center [186, 173] width 81 height 6
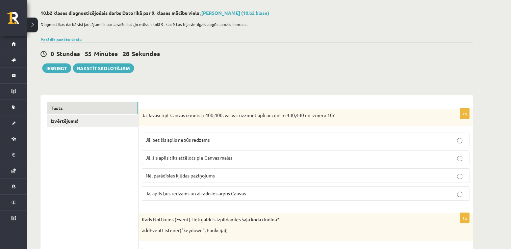
scroll to position [28, 0]
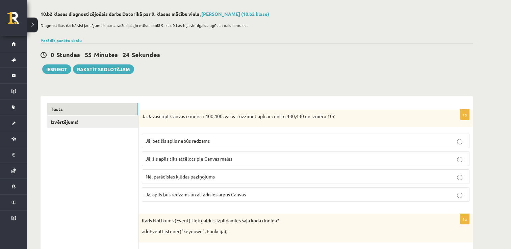
click at [245, 141] on p "Jā, bet šis aplis nebūs redzams" at bounding box center [306, 141] width 320 height 7
click at [118, 124] on link "Izvērtējums!" at bounding box center [92, 122] width 91 height 13
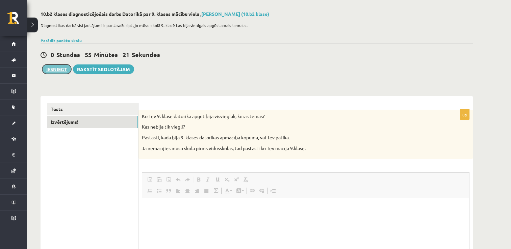
scroll to position [0, 0]
click at [52, 70] on button "Iesniegt" at bounding box center [56, 69] width 29 height 9
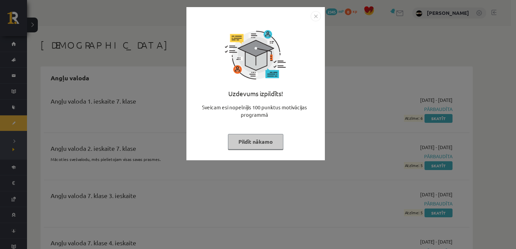
click at [269, 143] on button "Pildīt nākamo" at bounding box center [255, 142] width 55 height 16
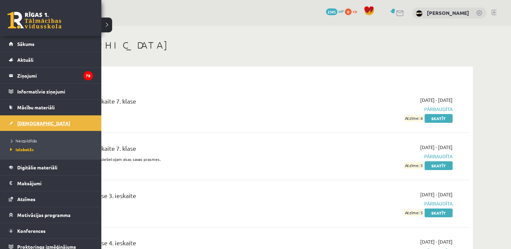
click at [23, 121] on span "[DEMOGRAPHIC_DATA]" at bounding box center [43, 123] width 53 height 6
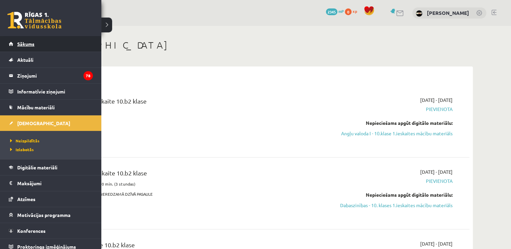
click at [31, 42] on span "Sākums" at bounding box center [25, 44] width 17 height 6
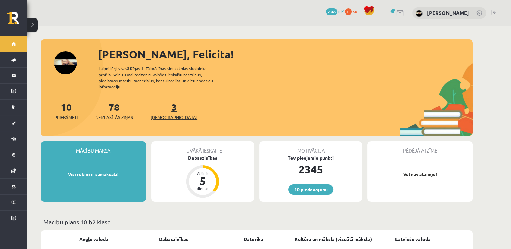
click at [164, 114] on span "[DEMOGRAPHIC_DATA]" at bounding box center [174, 117] width 47 height 7
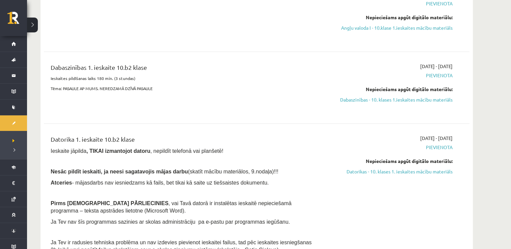
scroll to position [135, 0]
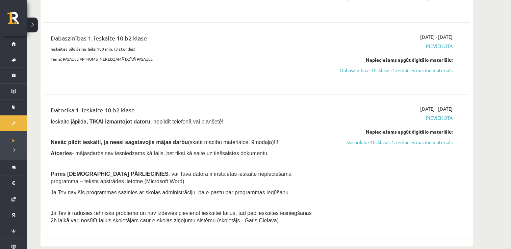
drag, startPoint x: 385, startPoint y: 68, endPoint x: 289, endPoint y: 29, distance: 103.6
click at [385, 69] on link "Dabaszinības - 10. klases 1.ieskaites mācību materiāls" at bounding box center [388, 70] width 127 height 7
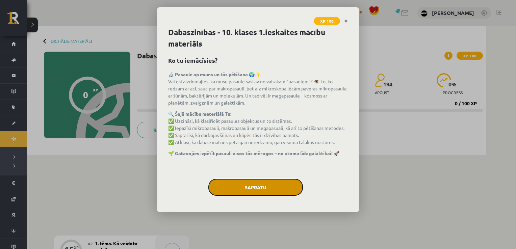
click at [266, 180] on button "Sapratu" at bounding box center [255, 187] width 95 height 17
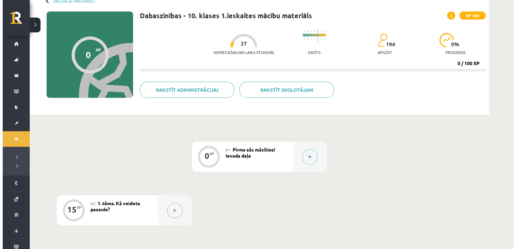
scroll to position [36, 0]
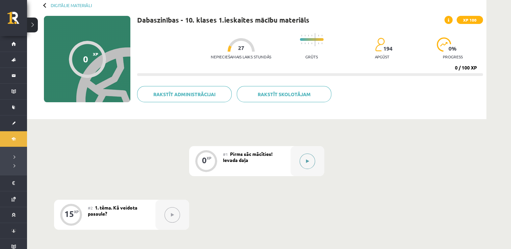
click at [305, 160] on button at bounding box center [308, 162] width 16 height 16
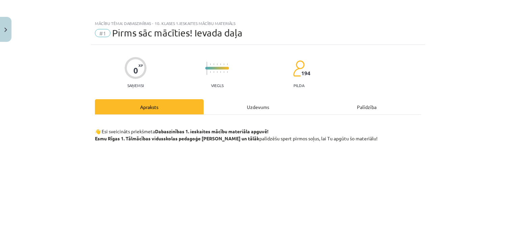
click at [253, 99] on div "Uzdevums" at bounding box center [258, 106] width 109 height 15
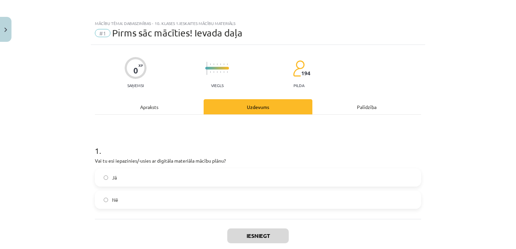
scroll to position [17, 0]
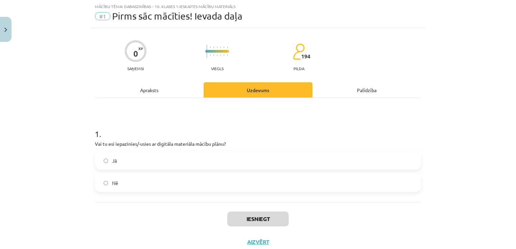
drag, startPoint x: 176, startPoint y: 155, endPoint x: 187, endPoint y: 160, distance: 12.4
click at [180, 158] on label "Jā" at bounding box center [258, 160] width 325 height 17
click at [266, 217] on button "Iesniegt" at bounding box center [257, 219] width 61 height 15
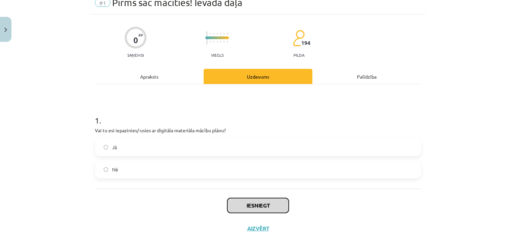
scroll to position [38, 0]
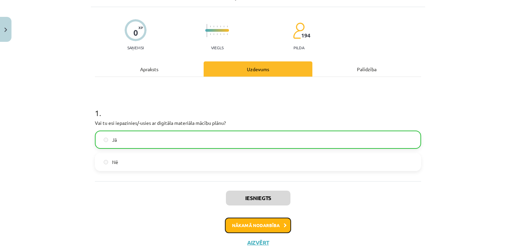
click at [254, 221] on button "Nākamā nodarbība" at bounding box center [258, 226] width 66 height 16
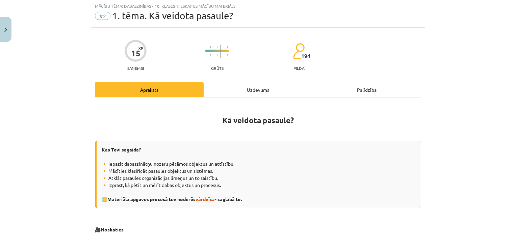
scroll to position [17, 0]
click at [254, 88] on div "Uzdevums" at bounding box center [258, 89] width 109 height 15
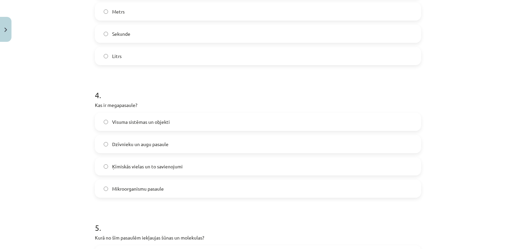
scroll to position [614, 0]
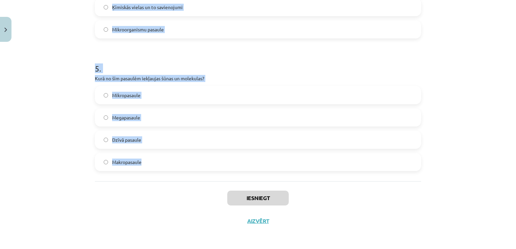
drag, startPoint x: 102, startPoint y: 127, endPoint x: 162, endPoint y: 159, distance: 67.7
click at [161, 159] on div "Mācību tēma: Dabaszinības - 10. klases 1.ieskaites mācību materiāls #2 1. tēma.…" at bounding box center [258, 124] width 516 height 249
copy form "1 . Kas ir dabaszinātnes? Zinātnes, kas pēta pasaules objektus, uzbūvi, procesu…"
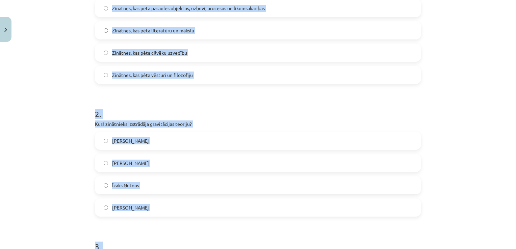
scroll to position [141, 0]
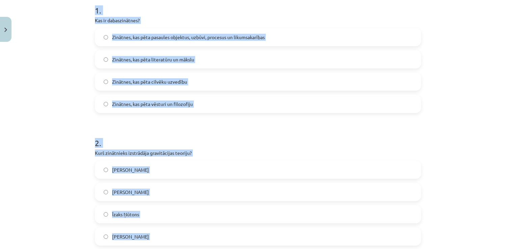
click at [34, 100] on div "Mācību tēma: Dabaszinības - 10. klases 1.ieskaites mācību materiāls #2 1. tēma.…" at bounding box center [258, 124] width 516 height 249
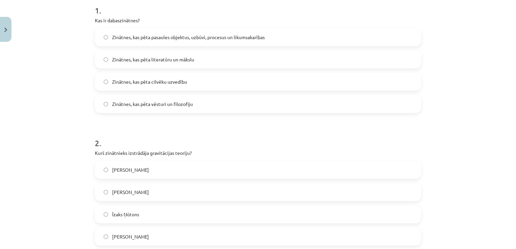
click at [274, 30] on label "Zinātnes, kas pēta pasaules objektus, uzbūvi, procesus un likumsakarības" at bounding box center [258, 37] width 325 height 17
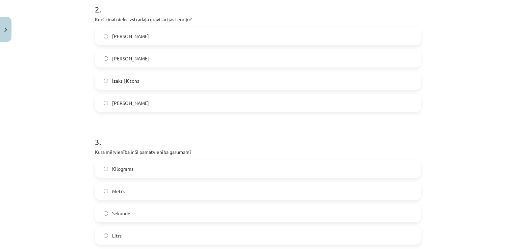
scroll to position [276, 0]
click at [143, 80] on label "Īzaks Ņūtons" at bounding box center [258, 79] width 325 height 17
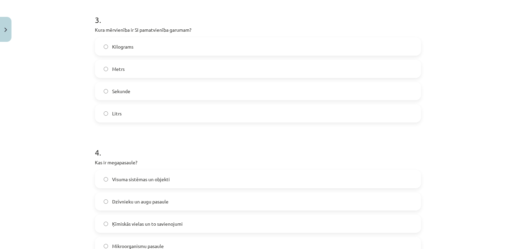
scroll to position [411, 0]
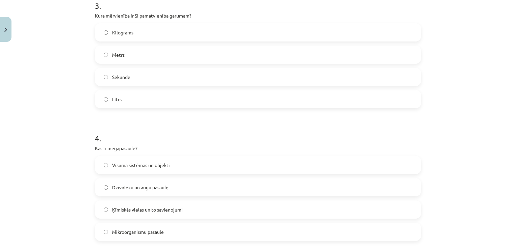
click at [126, 56] on label "Metrs" at bounding box center [258, 54] width 325 height 17
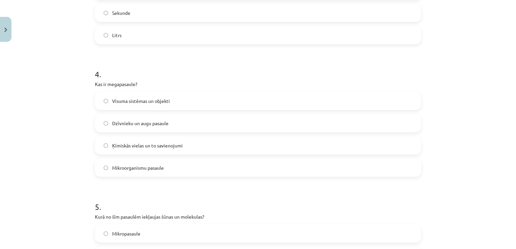
scroll to position [478, 0]
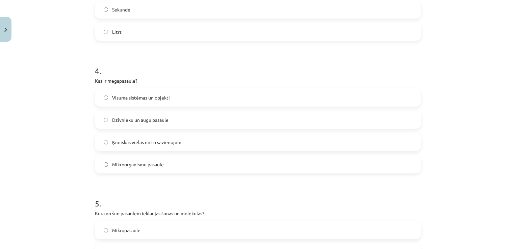
click at [214, 98] on label "Visuma sistēmas un objekti" at bounding box center [258, 97] width 325 height 17
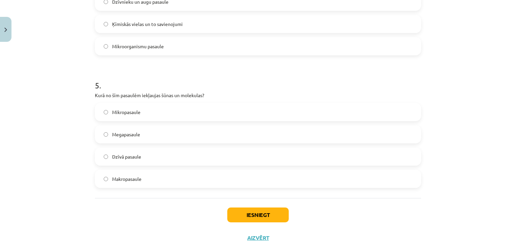
scroll to position [614, 0]
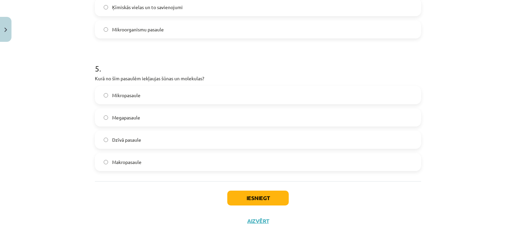
click at [161, 101] on label "Mikropasaule" at bounding box center [258, 95] width 325 height 17
click at [257, 197] on button "Iesniegt" at bounding box center [257, 198] width 61 height 15
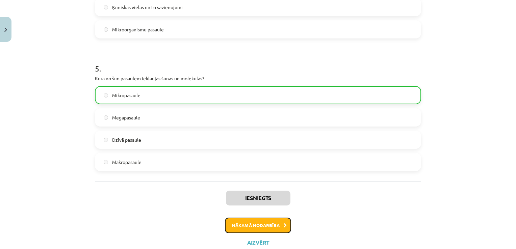
click at [257, 229] on button "Nākamā nodarbība" at bounding box center [258, 226] width 66 height 16
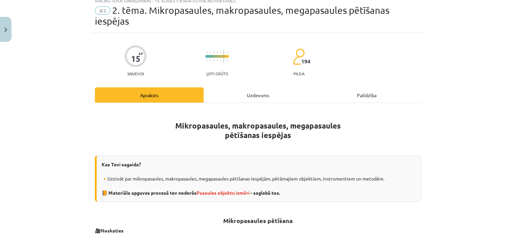
scroll to position [17, 0]
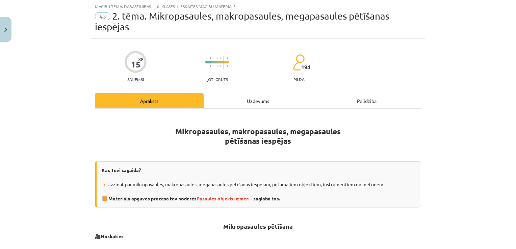
click at [265, 97] on div "Uzdevums" at bounding box center [258, 100] width 109 height 15
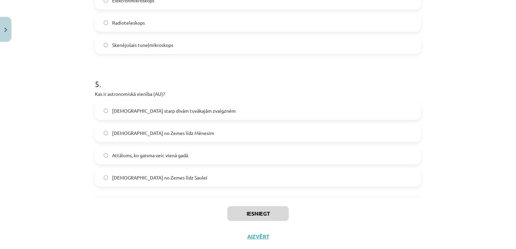
scroll to position [624, 0]
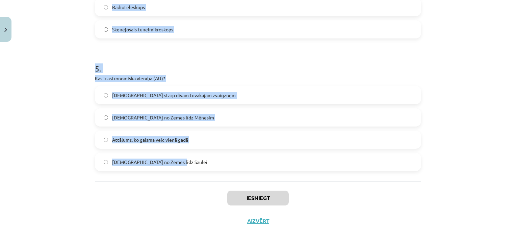
drag, startPoint x: 80, startPoint y: 138, endPoint x: 197, endPoint y: 172, distance: 121.6
click at [197, 172] on div "Mācību tēma: Dabaszinības - 10. klases 1.ieskaites mācību materiāls #3 2. tēma.…" at bounding box center [258, 124] width 516 height 249
copy form "1 . Kādu izmēru objekti pieder mikropasaules kategorijai? Lielāki par 1000 km N…"
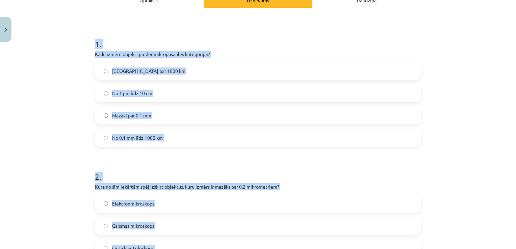
scroll to position [118, 0]
click at [59, 94] on div "Mācību tēma: Dabaszinības - 10. klases 1.ieskaites mācību materiāls #3 2. tēma.…" at bounding box center [258, 124] width 516 height 249
click at [156, 112] on label "Mazāki par 0,1 mm" at bounding box center [258, 115] width 325 height 17
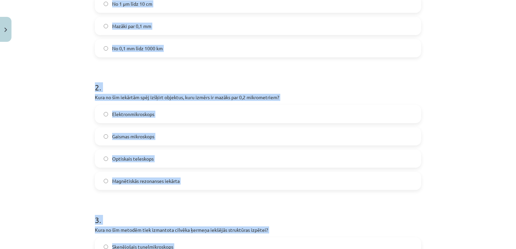
scroll to position [219, 0]
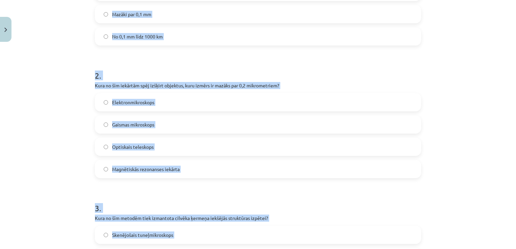
click at [19, 134] on div "Mācību tēma: Dabaszinības - 10. klases 1.ieskaites mācību materiāls #3 2. tēma.…" at bounding box center [258, 124] width 516 height 249
drag, startPoint x: 18, startPoint y: 134, endPoint x: 21, endPoint y: 113, distance: 21.6
click at [18, 134] on div "Mācību tēma: Dabaszinības - 10. klases 1.ieskaites mācību materiāls #3 2. tēma.…" at bounding box center [258, 124] width 516 height 249
click at [181, 100] on label "Elektronmikroskops" at bounding box center [258, 102] width 325 height 17
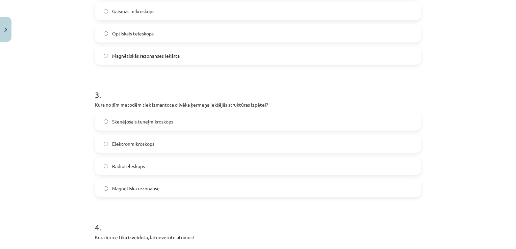
scroll to position [354, 0]
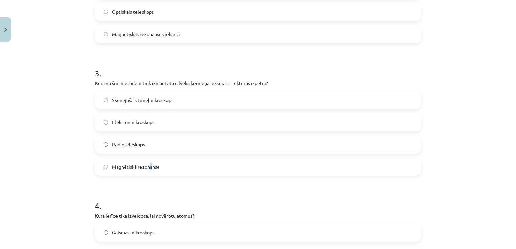
click at [149, 171] on label "Magnētiskā rezonanse" at bounding box center [258, 166] width 325 height 17
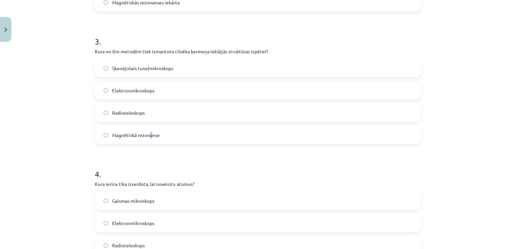
scroll to position [422, 0]
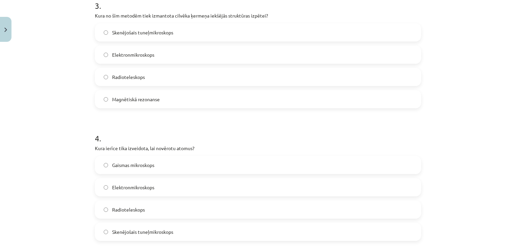
click at [139, 100] on span "Magnētiskā rezonanse" at bounding box center [136, 99] width 48 height 7
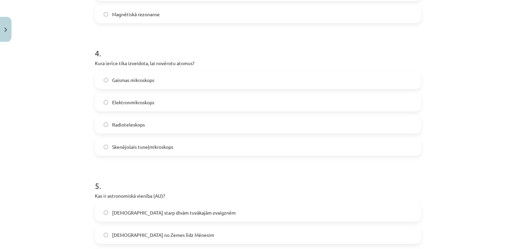
scroll to position [591, 0]
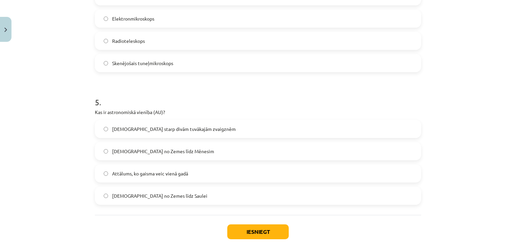
click at [151, 64] on span "Skenējošais tuneļmikroskops" at bounding box center [142, 63] width 61 height 7
click at [184, 197] on label "Attālums no Zemes līdz Saulei" at bounding box center [258, 196] width 325 height 17
click at [271, 233] on button "Iesniegt" at bounding box center [257, 232] width 61 height 15
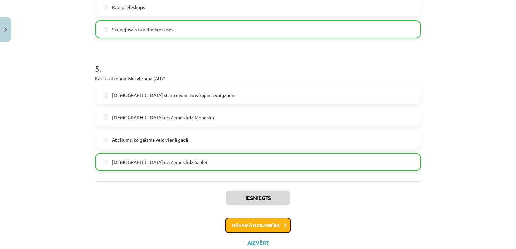
click at [264, 227] on button "Nākamā nodarbība" at bounding box center [258, 226] width 66 height 16
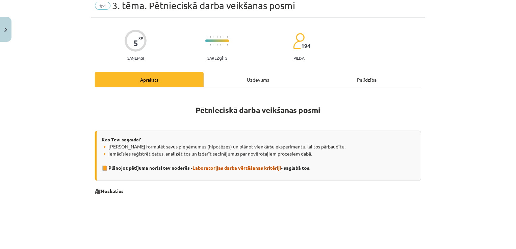
scroll to position [17, 0]
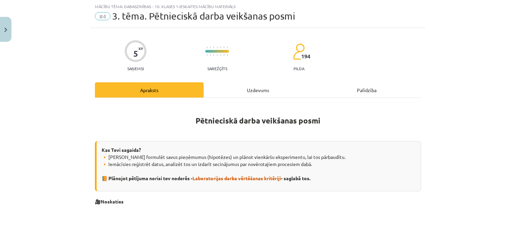
click at [271, 84] on div "Uzdevums" at bounding box center [258, 89] width 109 height 15
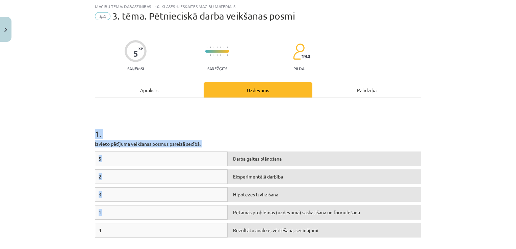
drag, startPoint x: 84, startPoint y: 131, endPoint x: 454, endPoint y: 213, distance: 378.8
click at [454, 213] on div "Mācību tēma: Dabaszinības - 10. klases 1.ieskaites mācību materiāls #4 3. tēma.…" at bounding box center [258, 124] width 516 height 249
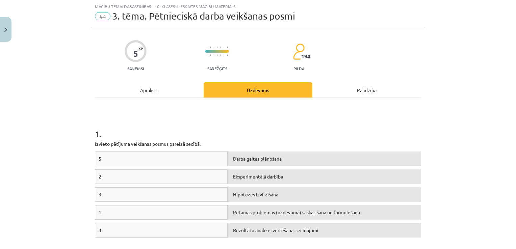
click at [452, 89] on div "Mācību tēma: Dabaszinības - 10. klases 1.ieskaites mācību materiāls #4 3. tēma.…" at bounding box center [258, 124] width 516 height 249
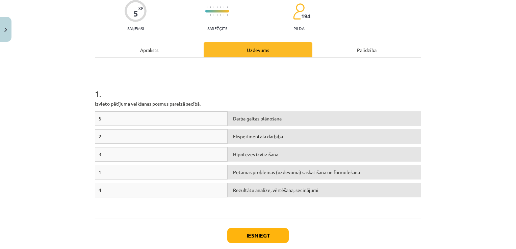
scroll to position [95, 0]
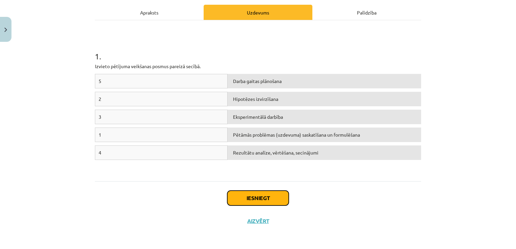
click at [266, 202] on button "Iesniegt" at bounding box center [257, 198] width 61 height 15
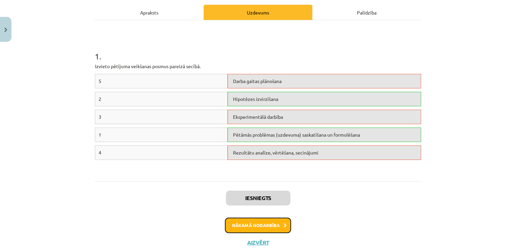
click at [253, 226] on button "Nākamā nodarbība" at bounding box center [258, 226] width 66 height 16
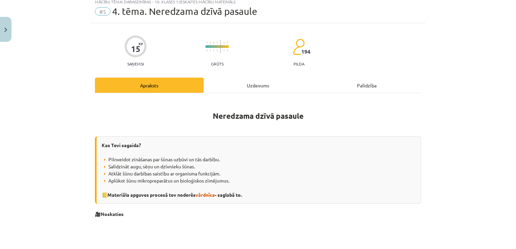
scroll to position [17, 0]
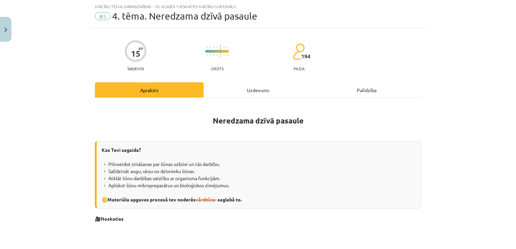
click at [265, 86] on div "Uzdevums" at bounding box center [258, 89] width 109 height 15
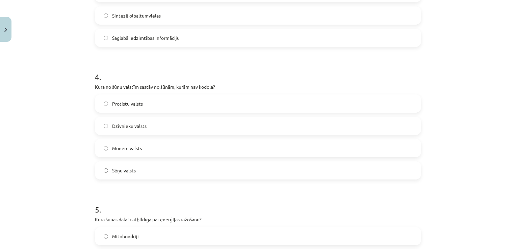
scroll to position [614, 0]
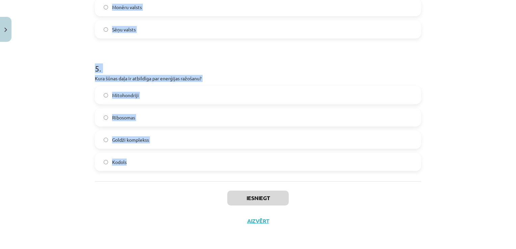
drag, startPoint x: 92, startPoint y: 125, endPoint x: 224, endPoint y: 160, distance: 136.5
copy form "1 . Kuru funkciju veic Goldži komplekss šūnā? Sagremo barības vielas Sintezē DN…"
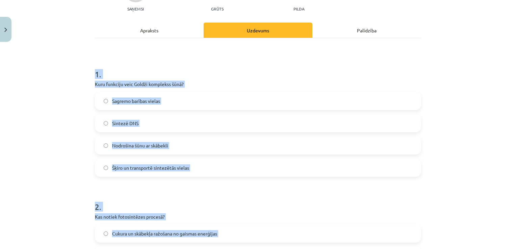
scroll to position [73, 0]
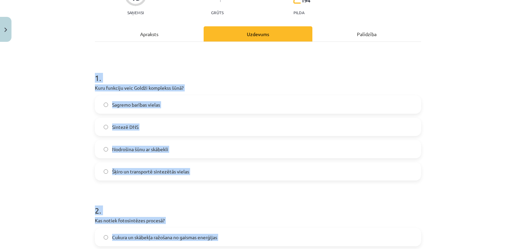
click at [63, 143] on div "Mācību tēma: Dabaszinības - 10. klases 1.ieskaites mācību materiāls #5 4. tēma.…" at bounding box center [258, 124] width 516 height 249
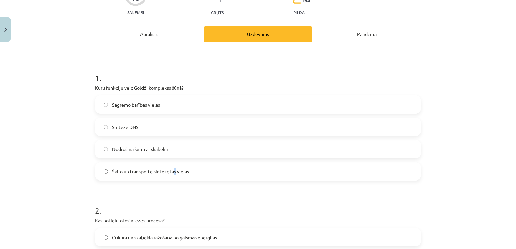
click at [173, 173] on span "Šķiro un transportē sintezētās vielas" at bounding box center [150, 171] width 77 height 7
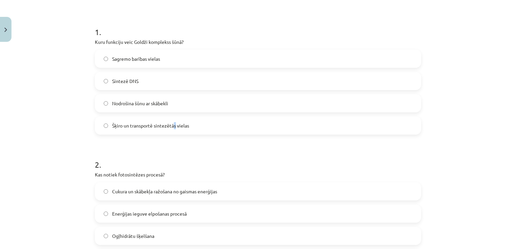
scroll to position [174, 0]
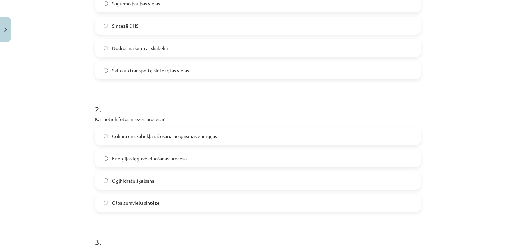
click at [161, 66] on label "Šķiro un transportē sintezētās vielas" at bounding box center [258, 70] width 325 height 17
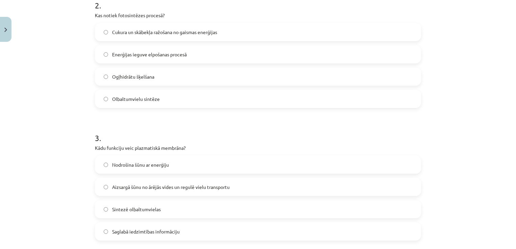
scroll to position [309, 0]
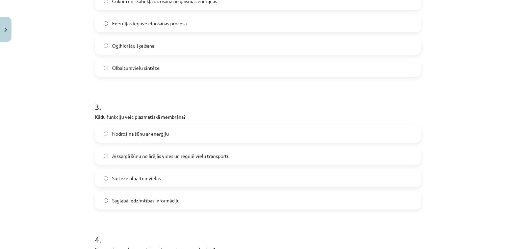
click at [178, 2] on span "Cukura un skābekļa ražošana no gaismas enerģijas" at bounding box center [164, 1] width 105 height 7
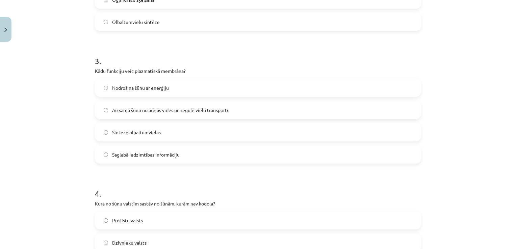
scroll to position [376, 0]
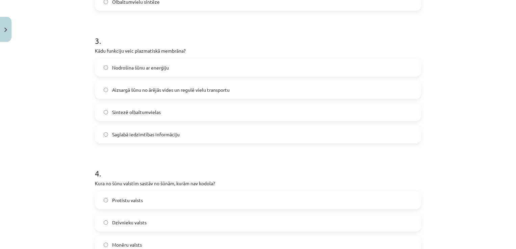
click at [200, 93] on span "Aizsargā šūnu no ārējās vides un regulē vielu transportu" at bounding box center [171, 89] width 118 height 7
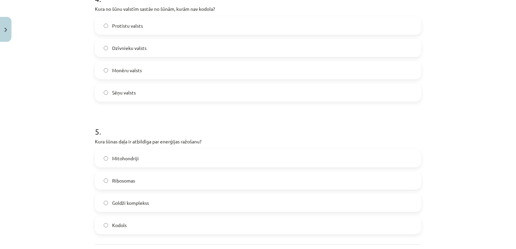
scroll to position [578, 0]
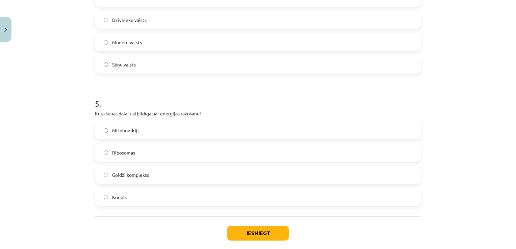
click at [178, 51] on div "Monēru valsts" at bounding box center [258, 42] width 326 height 18
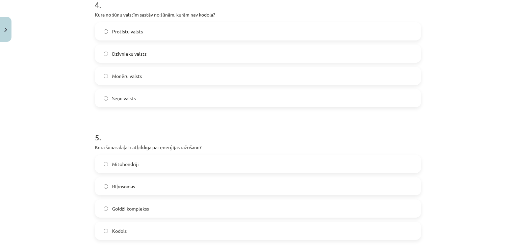
click at [185, 76] on label "Monēru valsts" at bounding box center [258, 76] width 325 height 17
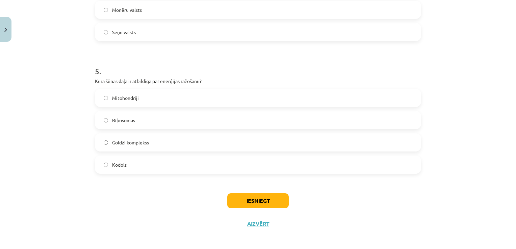
scroll to position [614, 0]
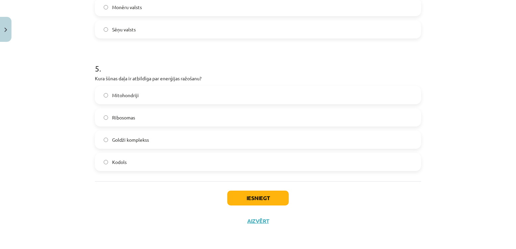
click at [154, 98] on label "Mitohondriji" at bounding box center [258, 95] width 325 height 17
click at [274, 201] on button "Iesniegt" at bounding box center [257, 198] width 61 height 15
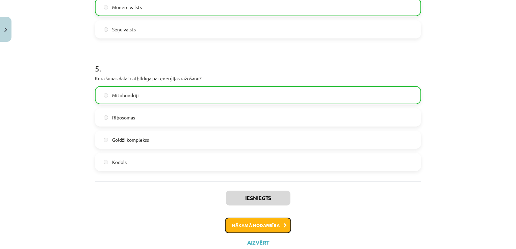
click at [258, 224] on button "Nākamā nodarbība" at bounding box center [258, 226] width 66 height 16
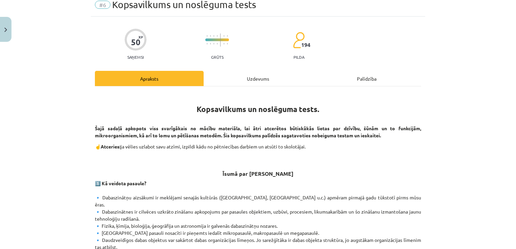
scroll to position [17, 0]
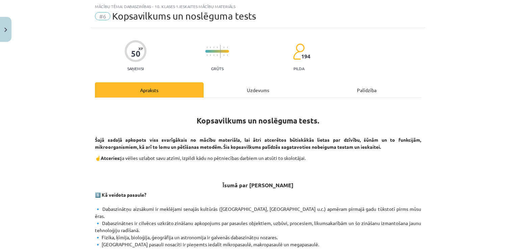
click at [239, 94] on div "Uzdevums" at bounding box center [258, 89] width 109 height 15
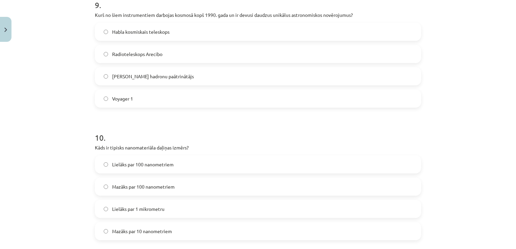
scroll to position [1277, 0]
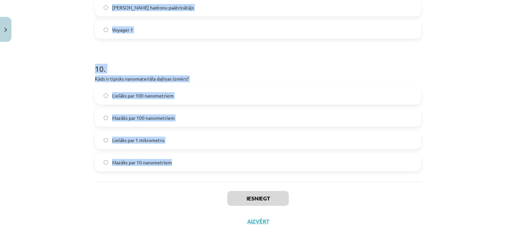
drag, startPoint x: 100, startPoint y: 128, endPoint x: 373, endPoint y: 160, distance: 274.9
click at [373, 160] on div "Mācību tēma: Dabaszinības - 10. klases 1.ieskaites mācību materiāls #6 Kopsavil…" at bounding box center [258, 124] width 516 height 249
copy form "1 . Kura dabaszinātņu nozare pēta Zemes uzbūvi un tās virsas objektu izvietojum…"
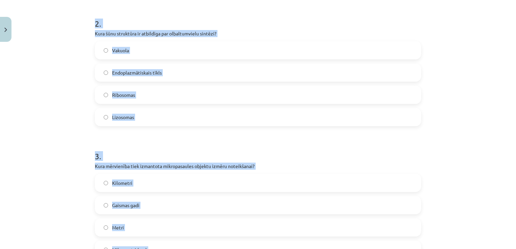
scroll to position [0, 0]
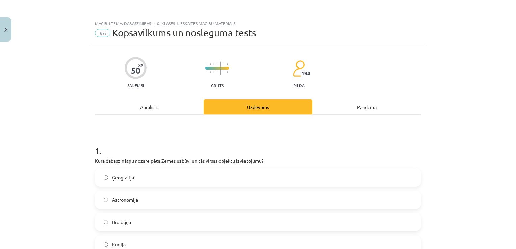
click at [52, 92] on div "Mācību tēma: Dabaszinības - 10. klases 1.ieskaites mācību materiāls #6 Kopsavil…" at bounding box center [258, 124] width 516 height 249
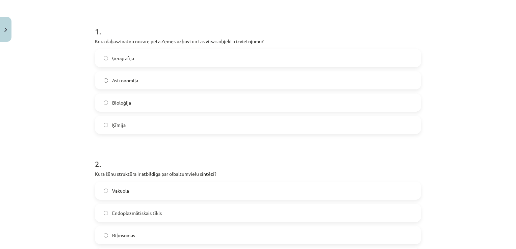
scroll to position [135, 0]
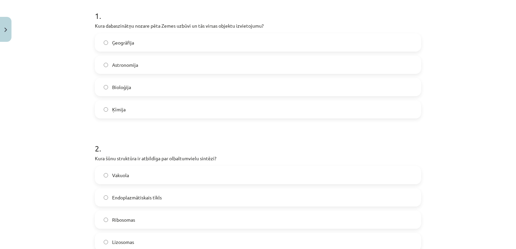
drag, startPoint x: 136, startPoint y: 43, endPoint x: 142, endPoint y: 44, distance: 5.8
click at [137, 43] on label "Ģeogrāfija" at bounding box center [258, 42] width 325 height 17
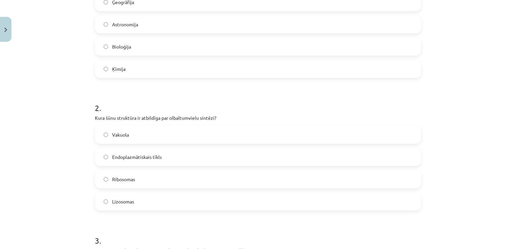
scroll to position [236, 0]
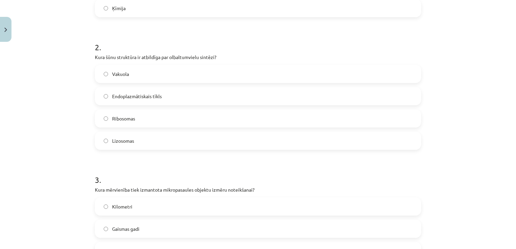
click at [134, 111] on label "Ribosomas" at bounding box center [258, 118] width 325 height 17
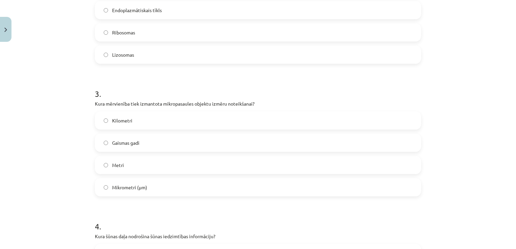
scroll to position [338, 0]
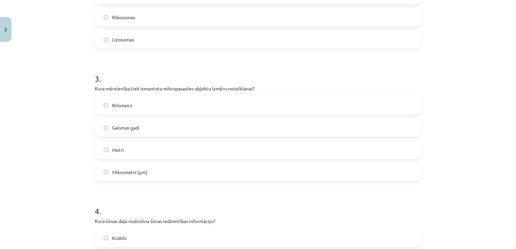
click at [168, 173] on label "Mikrometri (μm)" at bounding box center [258, 172] width 325 height 17
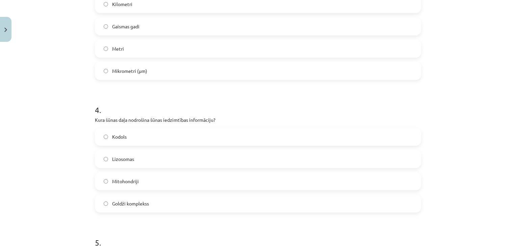
click at [132, 142] on label "Kodols" at bounding box center [258, 136] width 325 height 17
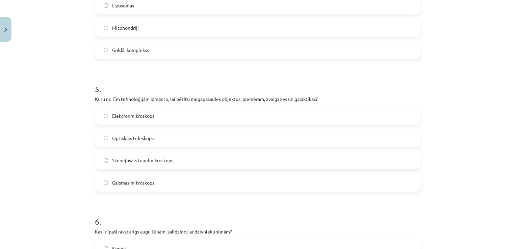
scroll to position [676, 0]
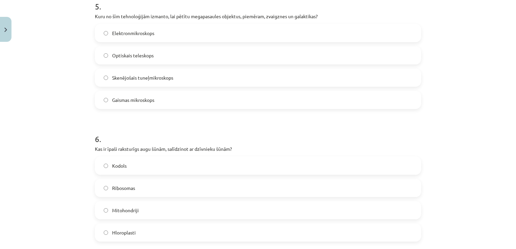
click at [172, 54] on label "Optiskais teleskops" at bounding box center [258, 55] width 325 height 17
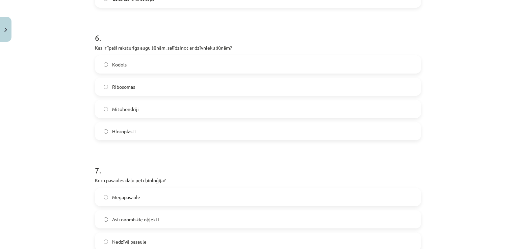
click at [155, 126] on label "Hloroplasti" at bounding box center [258, 131] width 325 height 17
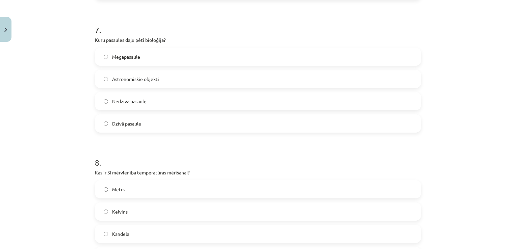
scroll to position [980, 0]
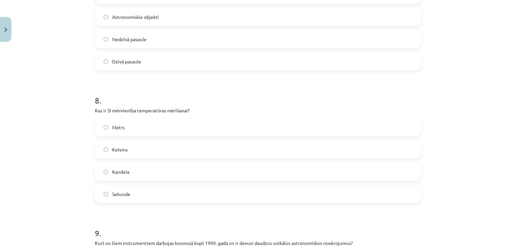
click at [157, 65] on label "Dzīvā pasaule" at bounding box center [258, 61] width 325 height 17
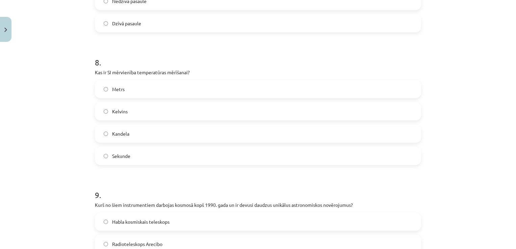
scroll to position [1047, 0]
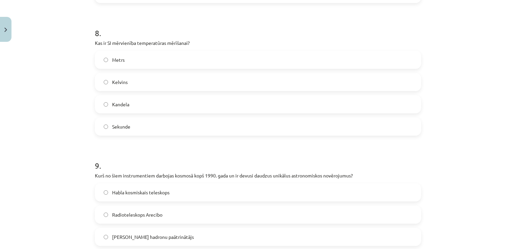
click at [149, 84] on label "Kelvins" at bounding box center [258, 82] width 325 height 17
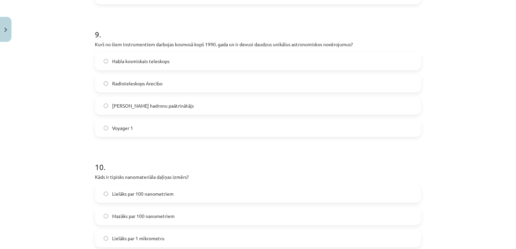
scroll to position [1182, 0]
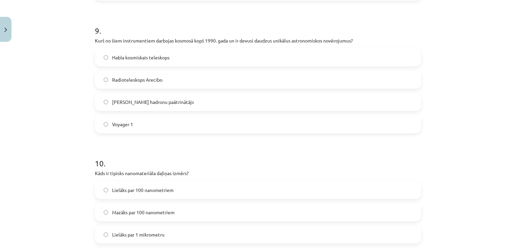
click at [168, 62] on label "Habla kosmiskais teleskops" at bounding box center [258, 57] width 325 height 17
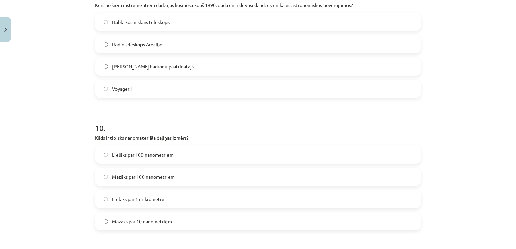
scroll to position [1277, 0]
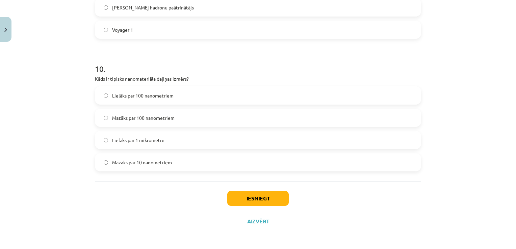
click at [137, 164] on span "Mazāks par 10 nanometriem" at bounding box center [142, 162] width 60 height 7
click at [170, 118] on span "Mazāks par 100 nanometriem" at bounding box center [143, 118] width 63 height 7
click at [257, 198] on button "Iesniegt" at bounding box center [257, 198] width 61 height 15
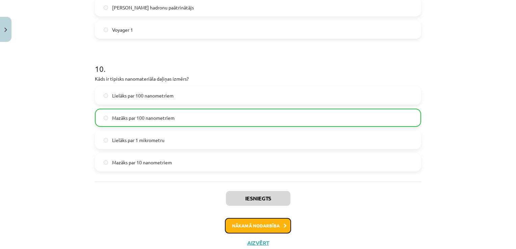
click at [256, 223] on button "Nākamā nodarbība" at bounding box center [258, 226] width 66 height 16
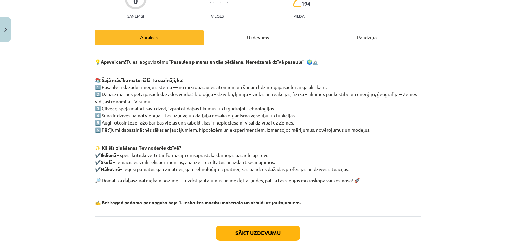
scroll to position [105, 0]
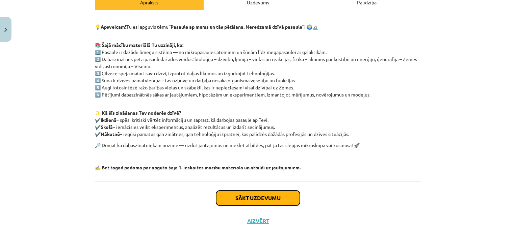
click at [268, 194] on button "Sākt uzdevumu" at bounding box center [258, 198] width 84 height 15
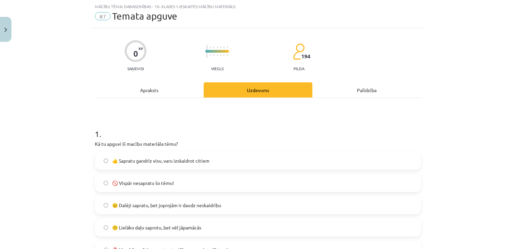
scroll to position [118, 0]
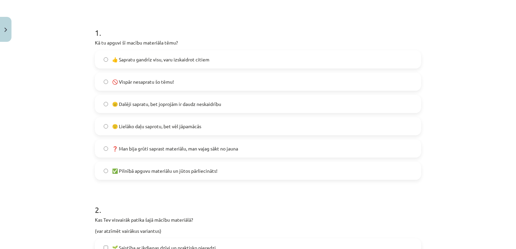
click at [231, 134] on div "🙂 Lielāko daļu saprotu, bet vēl jāpamācās" at bounding box center [258, 126] width 326 height 18
click at [225, 128] on label "🙂 Lielāko daļu saprotu, bet vēl jāpamācās" at bounding box center [258, 126] width 325 height 17
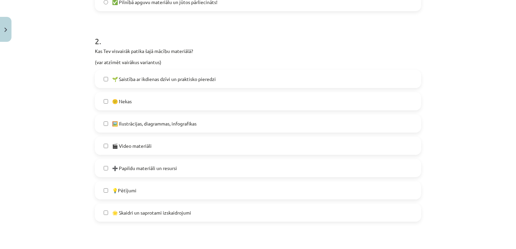
scroll to position [457, 0]
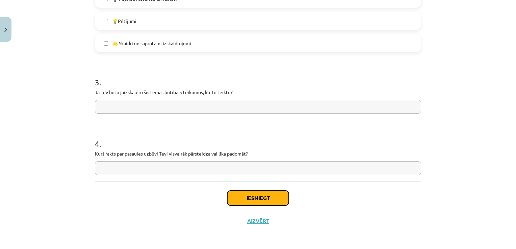
click at [266, 199] on button "Iesniegt" at bounding box center [257, 198] width 61 height 15
click at [177, 22] on label "💡Pētījumi" at bounding box center [258, 21] width 325 height 17
click at [192, 46] on label "🌟 Skaidri un saprotami izskaidrojumi" at bounding box center [258, 43] width 325 height 17
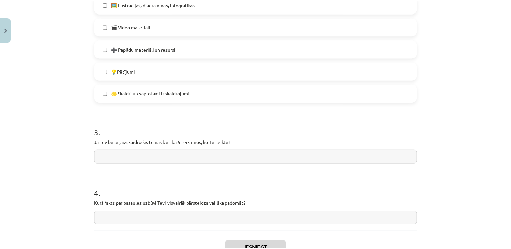
scroll to position [355, 0]
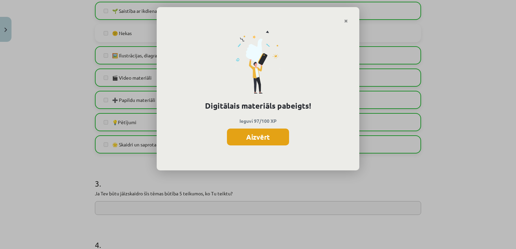
click at [259, 133] on button "Aizvērt" at bounding box center [258, 137] width 62 height 17
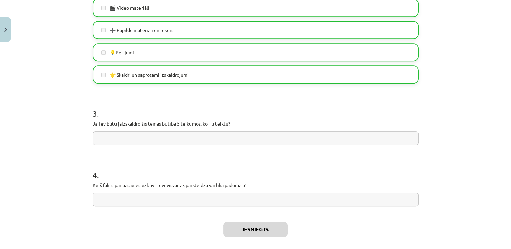
scroll to position [457, 0]
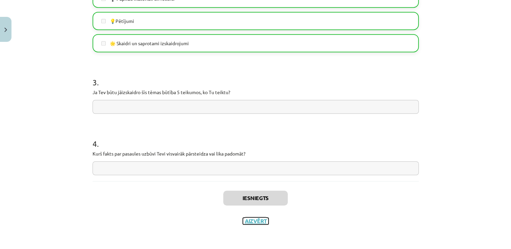
click at [259, 223] on button "Aizvērt" at bounding box center [256, 221] width 26 height 7
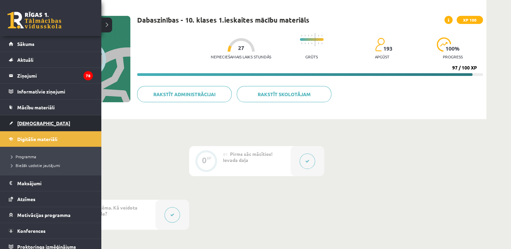
click at [41, 124] on link "[DEMOGRAPHIC_DATA]" at bounding box center [51, 124] width 84 height 16
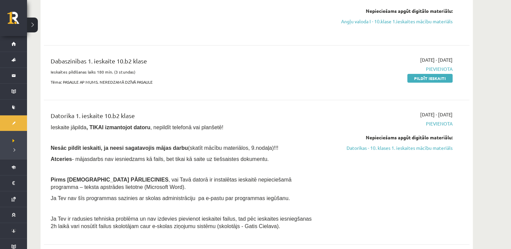
scroll to position [135, 0]
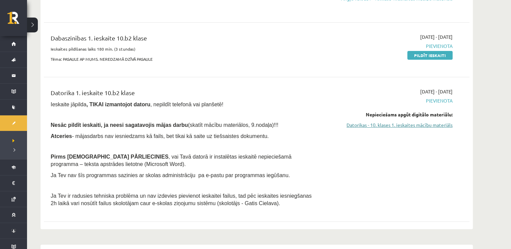
click at [402, 122] on link "Datorikas - 10. klases 1. ieskaites mācību materiāls" at bounding box center [388, 125] width 127 height 7
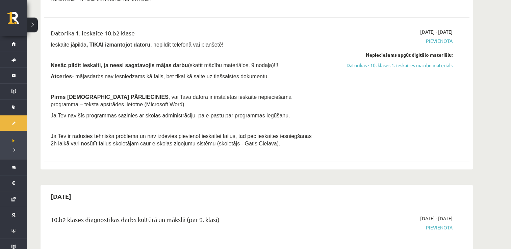
scroll to position [203, 0]
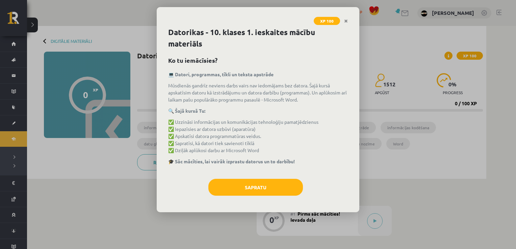
click at [276, 171] on div "💻 Datori, programmas, tīkli un teksta apstrāde Mūsdienās gandrīz neviens darbs …" at bounding box center [258, 121] width 180 height 101
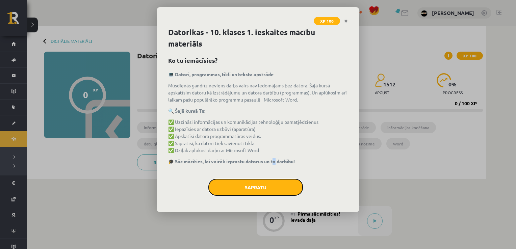
drag, startPoint x: 276, startPoint y: 172, endPoint x: 280, endPoint y: 182, distance: 10.6
click at [280, 182] on button "Sapratu" at bounding box center [255, 187] width 95 height 17
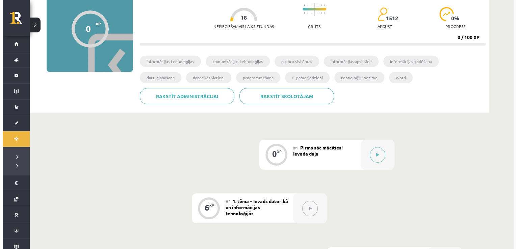
scroll to position [60, 0]
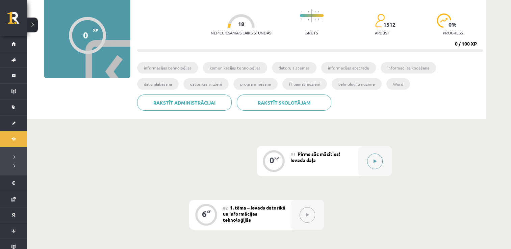
click at [372, 155] on button at bounding box center [375, 162] width 16 height 16
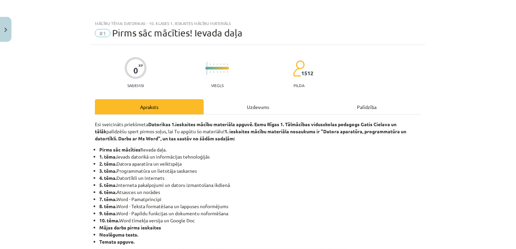
click at [262, 104] on div "Uzdevums" at bounding box center [258, 106] width 109 height 15
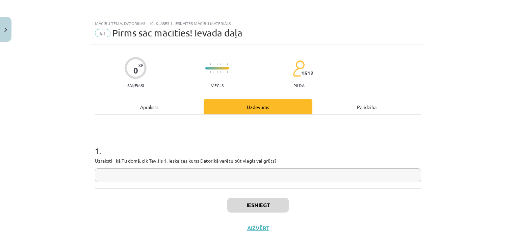
scroll to position [7, 0]
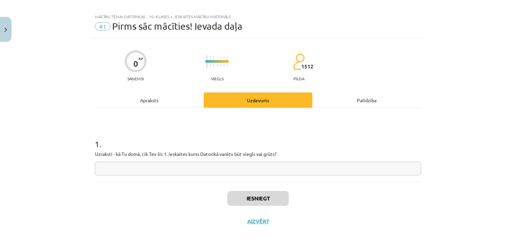
click at [198, 175] on div "1 . Uzraksti - kā Tu domā, cik Tev šis 1. ieskaites kurss Datorikā varētu būt v…" at bounding box center [258, 145] width 326 height 74
click at [226, 175] on input "text" at bounding box center [258, 169] width 326 height 14
type input "**"
click at [257, 193] on button "Iesniegt" at bounding box center [257, 198] width 61 height 15
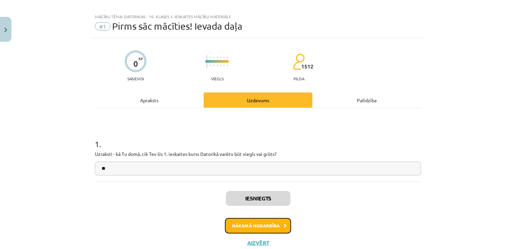
click at [272, 230] on button "Nākamā nodarbība" at bounding box center [258, 226] width 66 height 16
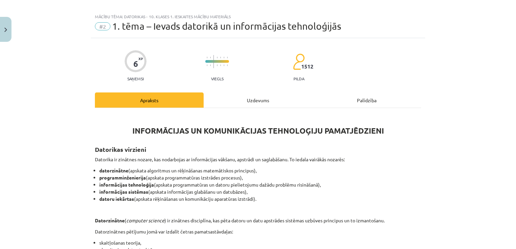
scroll to position [17, 0]
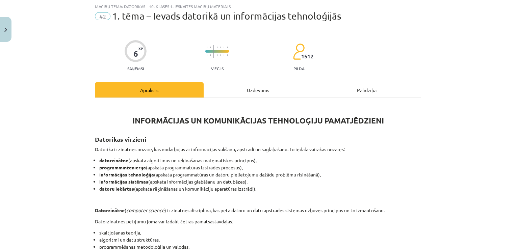
click at [257, 87] on div "Uzdevums" at bounding box center [258, 89] width 109 height 15
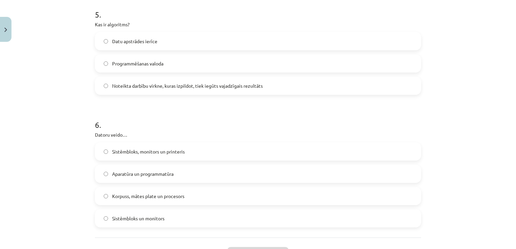
scroll to position [657, 0]
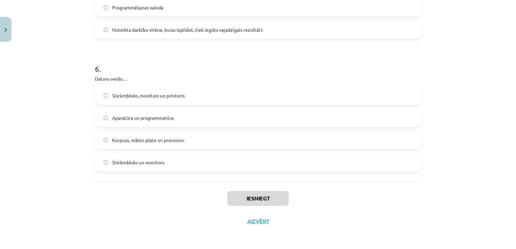
drag, startPoint x: 89, startPoint y: 130, endPoint x: 203, endPoint y: 163, distance: 118.1
copy form "1 . Kas ir bits (bit)? Informācijas koda nosaukums Datu pārraides metode Mazākā…"
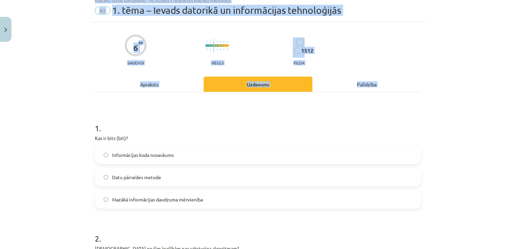
scroll to position [68, 0]
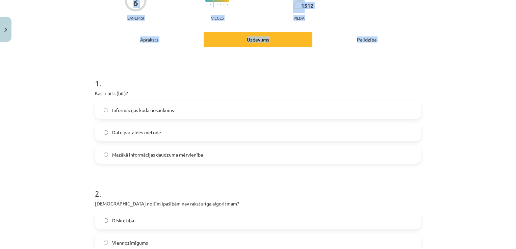
click at [63, 147] on div "Mācību tēma: Datorikas - 10. klases 1. ieskaites mācību materiāls #2 1. tēma – …" at bounding box center [258, 124] width 516 height 249
click at [175, 151] on span "Mazākā informācijas daudzuma mērvienība" at bounding box center [157, 154] width 91 height 7
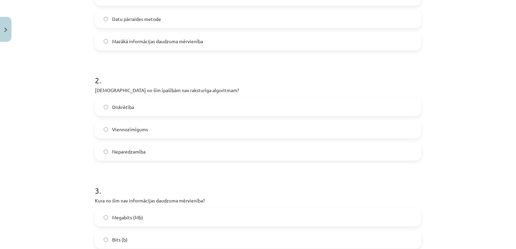
scroll to position [203, 0]
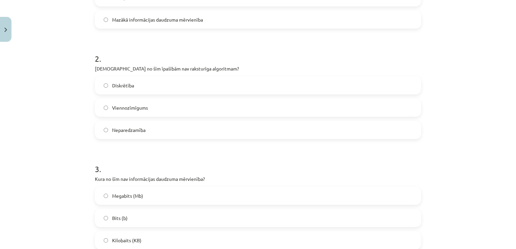
click at [165, 132] on label "Neparedzamība" at bounding box center [258, 130] width 325 height 17
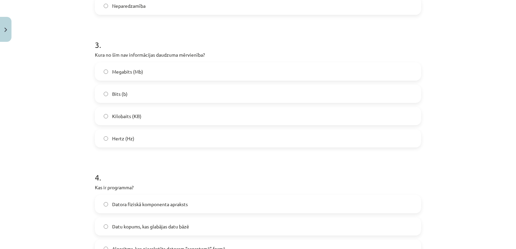
scroll to position [338, 0]
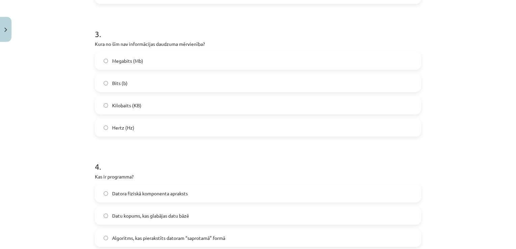
click at [157, 127] on label "Hertz (Hz)" at bounding box center [258, 127] width 325 height 17
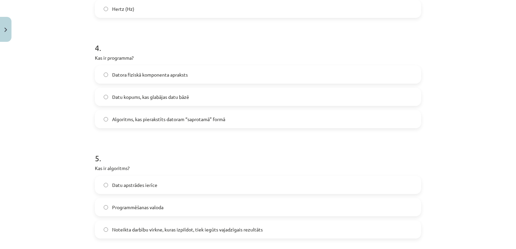
scroll to position [473, 0]
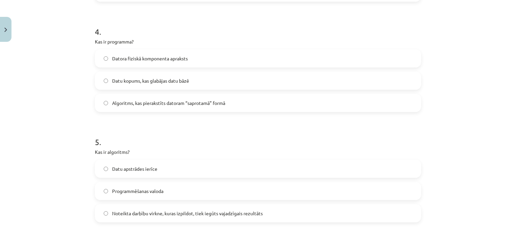
click at [214, 100] on span "Algoritms, kas pierakstīts datoram “saprotamā” formā" at bounding box center [168, 103] width 113 height 7
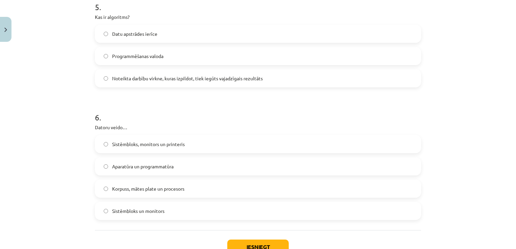
click at [216, 80] on span "Noteikta darbību virkne, kuras izpildot, tiek iegūts vajadzīgais rezultāts" at bounding box center [187, 78] width 151 height 7
click at [153, 160] on label "Aparatūra un programmatūra" at bounding box center [258, 166] width 325 height 17
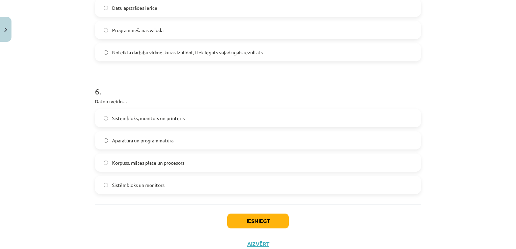
scroll to position [657, 0]
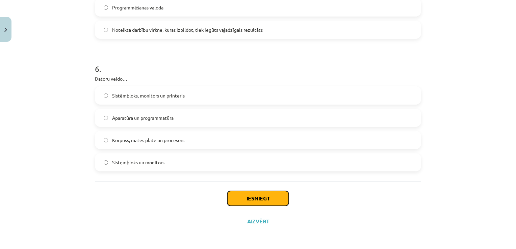
click at [264, 197] on button "Iesniegt" at bounding box center [257, 198] width 61 height 15
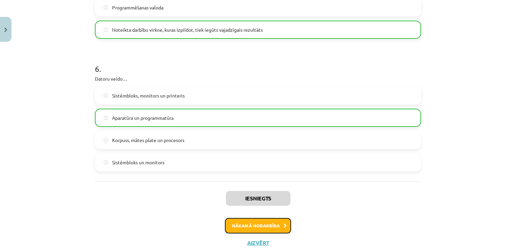
click at [256, 222] on button "Nākamā nodarbība" at bounding box center [258, 226] width 66 height 16
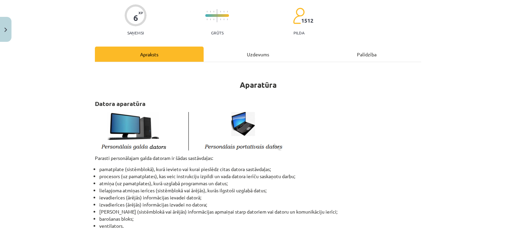
scroll to position [17, 0]
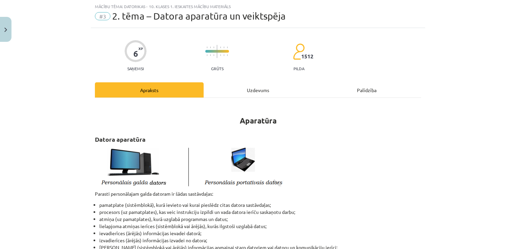
click at [269, 84] on div "Uzdevums" at bounding box center [258, 89] width 109 height 15
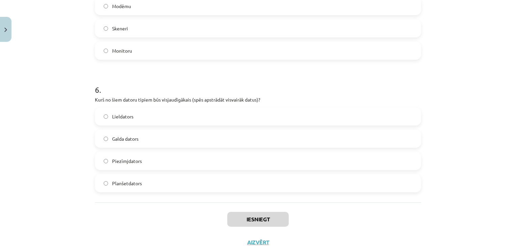
scroll to position [746, 0]
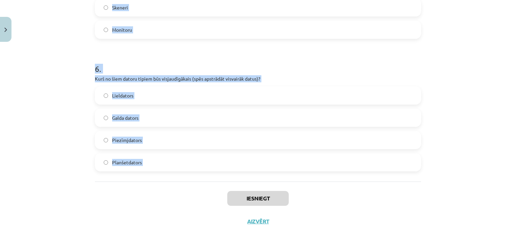
drag, startPoint x: 81, startPoint y: 119, endPoint x: 223, endPoint y: 187, distance: 157.8
click at [223, 187] on div "Mācību tēma: Datorikas - 10. klases 1. ieskaites mācību materiāls #3 2. tēma – …" at bounding box center [258, 124] width 516 height 249
copy form "1 . Kura ir visietilpīgākā atmiņas ierīce? Pusvadītāju disks (solid-state drive…"
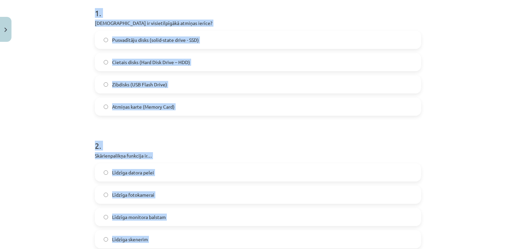
scroll to position [205, 0]
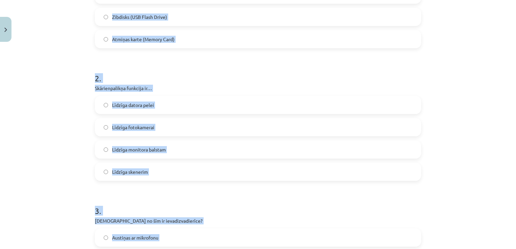
click at [64, 47] on div "Mācību tēma: Datorikas - 10. klases 1. ieskaites mācību materiāls #3 2. tēma – …" at bounding box center [258, 124] width 516 height 249
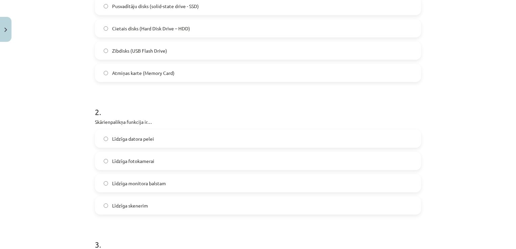
click at [136, 23] on label "Cietais disks (Hard Disk Drive – HDD)" at bounding box center [258, 28] width 325 height 17
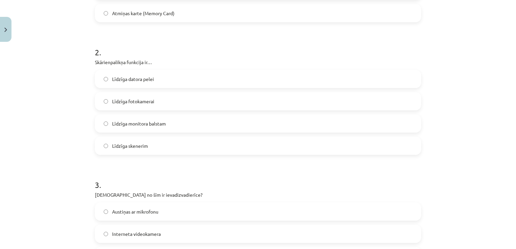
scroll to position [273, 0]
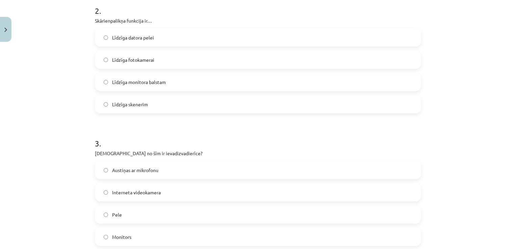
click at [172, 37] on label "Līdzīga datora pelei" at bounding box center [258, 37] width 325 height 17
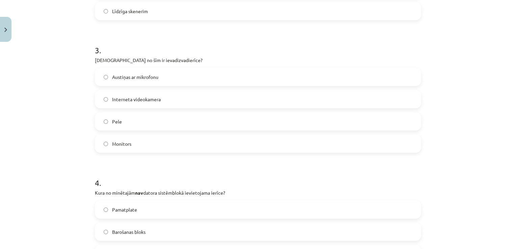
scroll to position [374, 0]
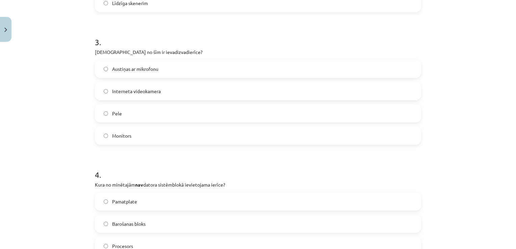
click at [153, 114] on label "Pele" at bounding box center [258, 113] width 325 height 17
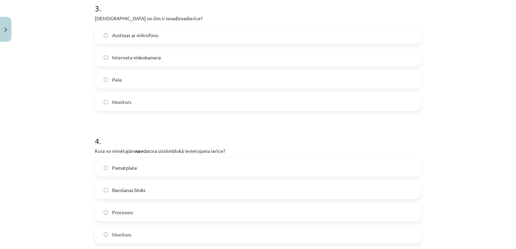
scroll to position [476, 0]
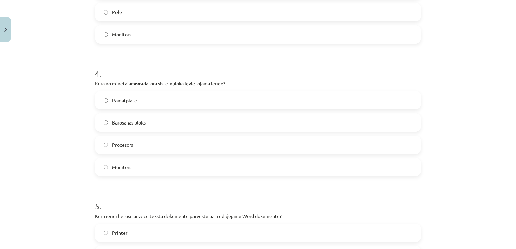
click at [139, 160] on label "Monitors" at bounding box center [258, 167] width 325 height 17
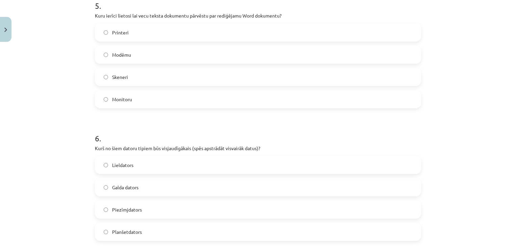
scroll to position [678, 0]
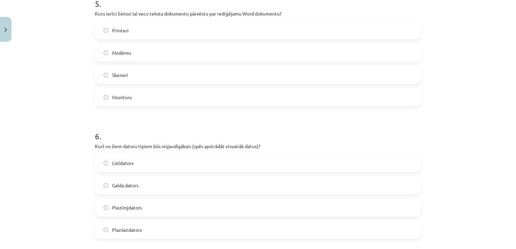
drag, startPoint x: 136, startPoint y: 64, endPoint x: 139, endPoint y: 67, distance: 3.8
click at [139, 67] on div "Printeri Modēmu Skeneri Monitoru" at bounding box center [258, 63] width 326 height 85
click at [149, 74] on label "Skeneri" at bounding box center [258, 75] width 325 height 17
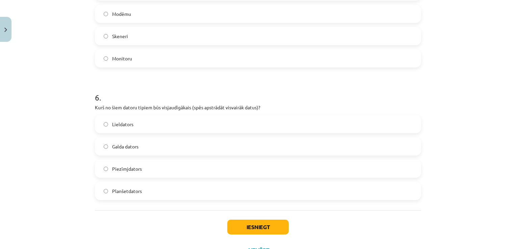
scroll to position [746, 0]
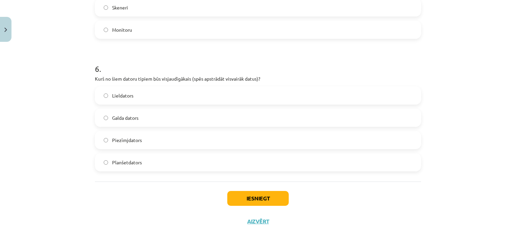
click at [125, 98] on span "Lieldators" at bounding box center [122, 95] width 21 height 7
click at [265, 197] on button "Iesniegt" at bounding box center [257, 198] width 61 height 15
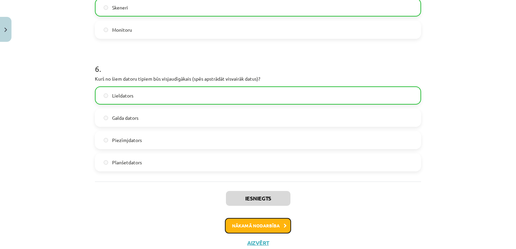
click at [263, 224] on button "Nākamā nodarbība" at bounding box center [258, 226] width 66 height 16
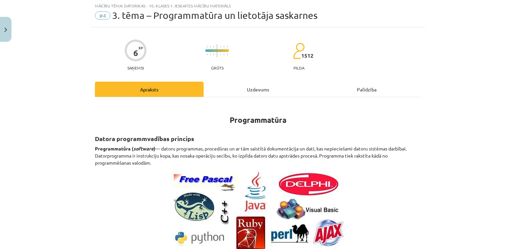
scroll to position [17, 0]
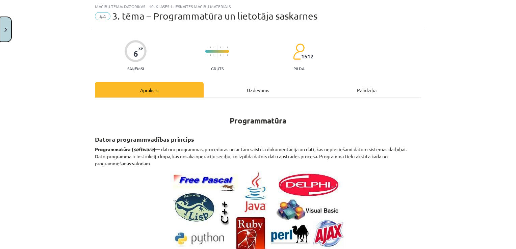
click at [0, 34] on html "0 Dāvanas 2345 mP 97 xp Felicita Rimeika Sākums Aktuāli Kā mācīties eSKOLĀ Kont…" at bounding box center [258, 64] width 516 height 249
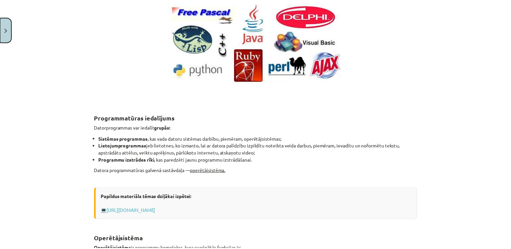
scroll to position [220, 0]
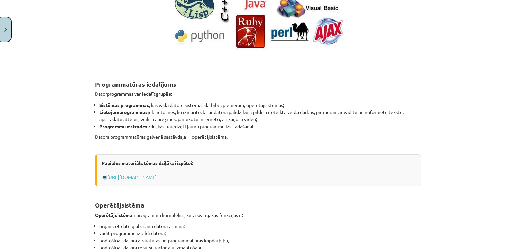
click at [3, 28] on button "Close" at bounding box center [5, 29] width 11 height 25
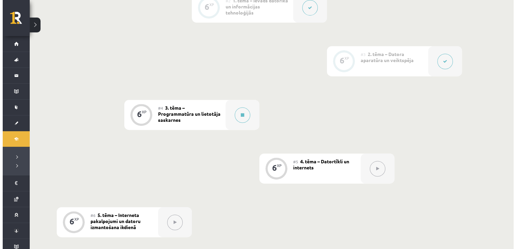
scroll to position [263, 0]
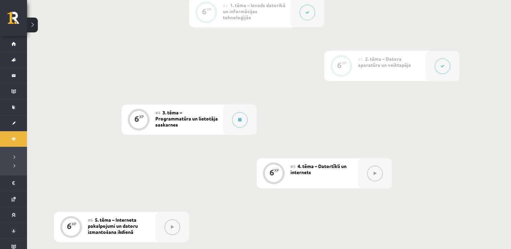
click at [197, 119] on span "3. tēma – Programmatūra un lietotāja saskarnes" at bounding box center [186, 118] width 63 height 18
click at [239, 120] on icon at bounding box center [239, 120] width 3 height 4
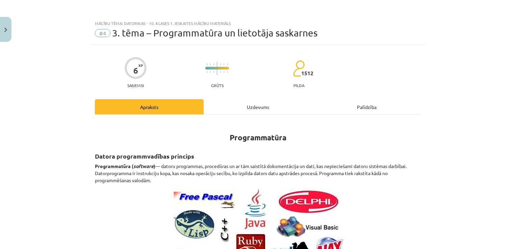
click at [264, 115] on hr at bounding box center [258, 115] width 326 height 0
click at [264, 111] on div "Uzdevums" at bounding box center [258, 106] width 109 height 15
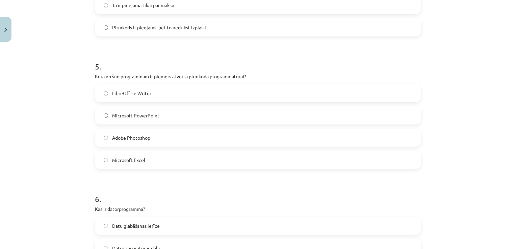
scroll to position [701, 0]
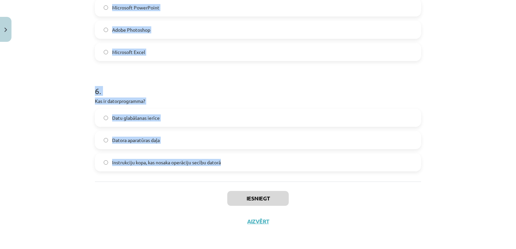
drag, startPoint x: 81, startPoint y: 125, endPoint x: 366, endPoint y: 164, distance: 286.8
click at [366, 164] on div "Mācību tēma: Datorikas - 10. klases 1. ieskaites mācību materiāls #4 3. tēma – …" at bounding box center [258, 124] width 516 height 249
copy form "1 . Kura no programmām ir piemērs datu bāzu pārvaldības sistēmai? Paint.net Mic…"
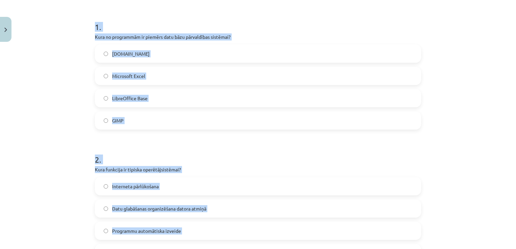
scroll to position [59, 0]
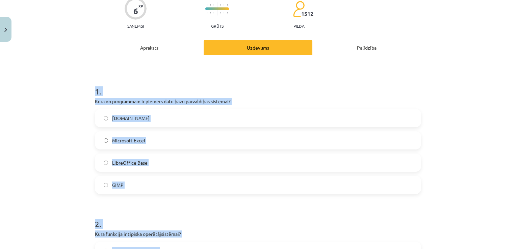
click at [71, 150] on div "Mācību tēma: Datorikas - 10. klases 1. ieskaites mācību materiāls #4 3. tēma – …" at bounding box center [258, 124] width 516 height 249
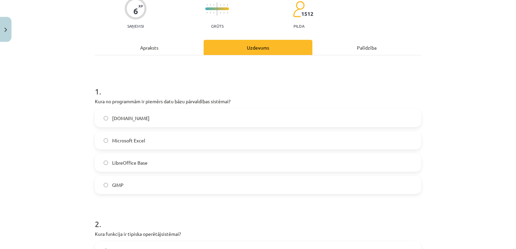
click at [149, 147] on label "Microsoft Excel" at bounding box center [258, 140] width 325 height 17
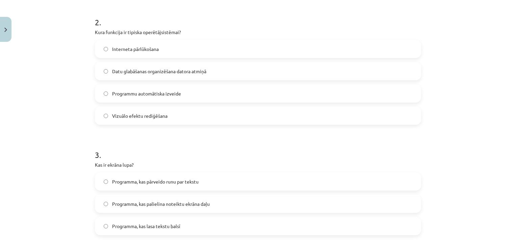
scroll to position [262, 0]
click at [157, 72] on span "Datu glabāšanas organizēšana datora atmiņā" at bounding box center [159, 70] width 94 height 7
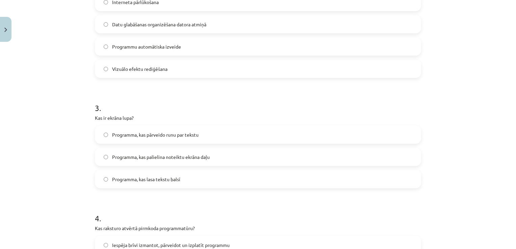
scroll to position [364, 0]
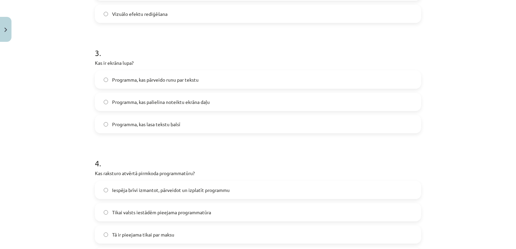
click at [231, 102] on label "Programma, kas palielina noteiktu ekrāna daļu" at bounding box center [258, 102] width 325 height 17
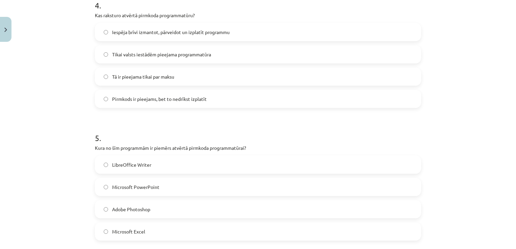
scroll to position [532, 0]
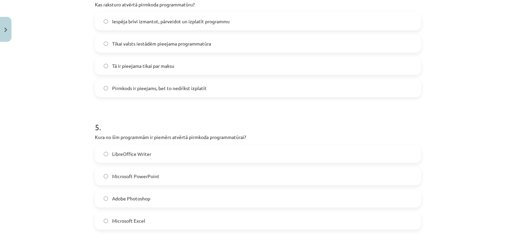
click at [232, 24] on label "Iespēja brīvi izmantot, pārveidot un izplatīt programmu" at bounding box center [258, 21] width 325 height 17
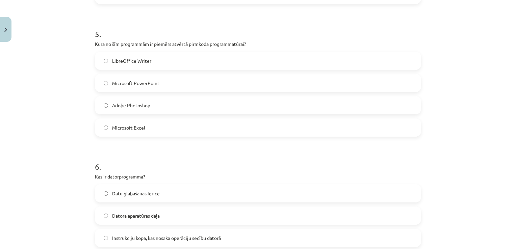
scroll to position [634, 0]
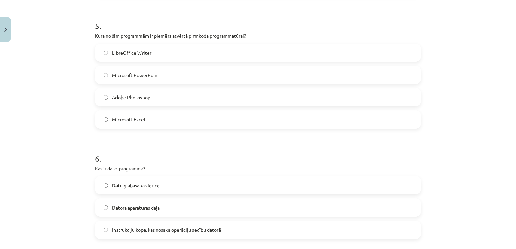
click at [176, 53] on label "LibreOffice Writer" at bounding box center [258, 52] width 325 height 17
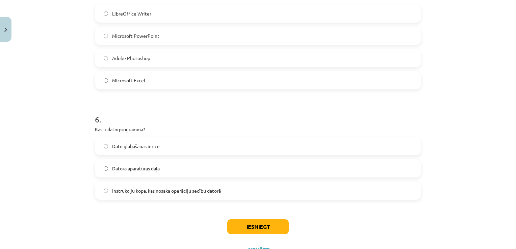
scroll to position [701, 0]
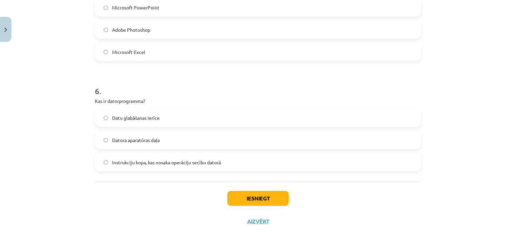
drag, startPoint x: 236, startPoint y: 161, endPoint x: 242, endPoint y: 169, distance: 9.8
click at [236, 161] on label "Instrukciju kopa, kas nosaka operāciju secību datorā" at bounding box center [258, 162] width 325 height 17
click at [265, 199] on button "Iesniegt" at bounding box center [257, 198] width 61 height 15
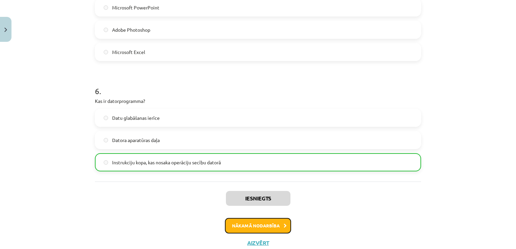
click at [253, 222] on button "Nākamā nodarbība" at bounding box center [258, 226] width 66 height 16
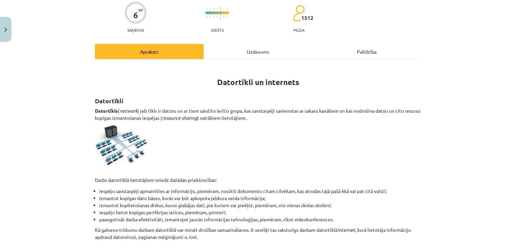
scroll to position [17, 0]
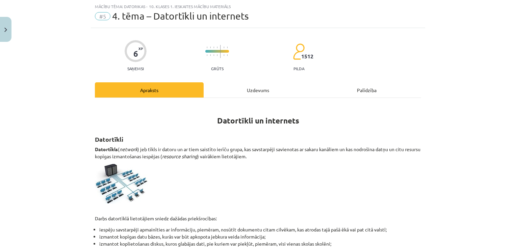
click at [260, 86] on div "Uzdevums" at bounding box center [258, 89] width 109 height 15
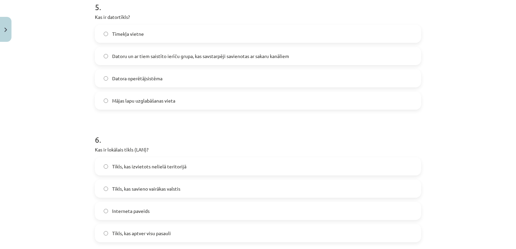
scroll to position [746, 0]
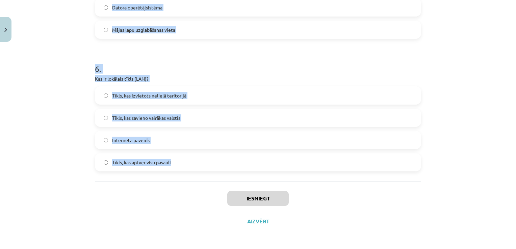
drag, startPoint x: 76, startPoint y: 110, endPoint x: 284, endPoint y: 173, distance: 218.0
click at [284, 173] on div "Mācību tēma: Datorikas - 10. klases 1. ieskaites mācību materiāls #5 4. tēma – …" at bounding box center [258, 124] width 516 height 249
copy form "1 . Kas ir hipersaite (hyperlink)? Programma, kas pārraida datus Tīmekļa lappus…"
click at [74, 167] on div "Mācību tēma: Datorikas - 10. klases 1. ieskaites mācību materiāls #5 4. tēma – …" at bounding box center [258, 124] width 516 height 249
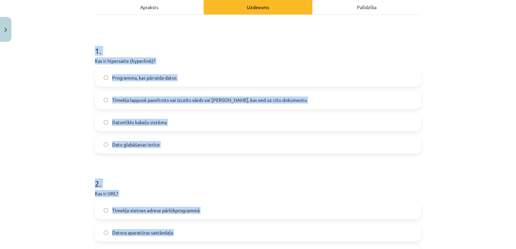
scroll to position [85, 0]
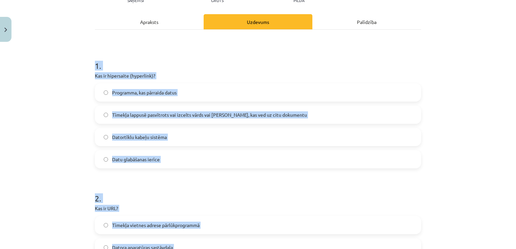
click at [49, 159] on div "Mācību tēma: Datorikas - 10. klases 1. ieskaites mācību materiāls #5 4. tēma – …" at bounding box center [258, 124] width 516 height 249
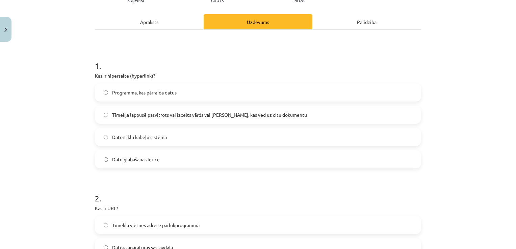
click at [253, 114] on span "Tīmekļa lappusē pasvītrots vai izcelts vārds vai frāze, kas ved uz citu dokumen…" at bounding box center [209, 114] width 195 height 7
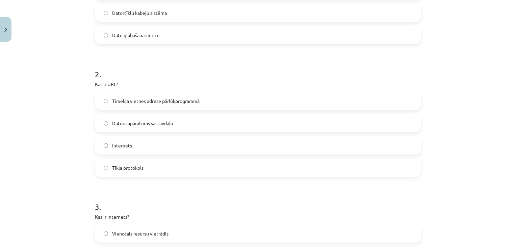
scroll to position [220, 0]
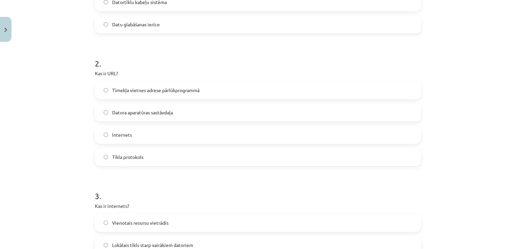
click at [185, 83] on label "Tīmekļa vietnes adrese pārlūkprogrammā" at bounding box center [258, 90] width 325 height 17
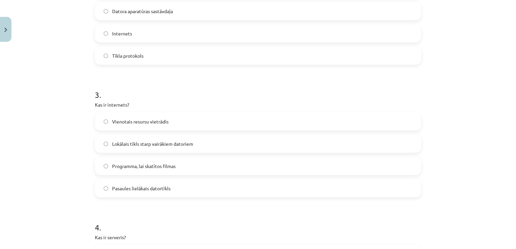
scroll to position [423, 0]
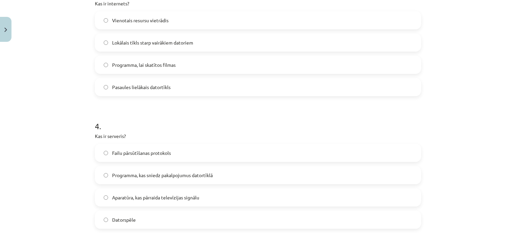
click at [202, 92] on label "Pasaules lielākais datortīkls" at bounding box center [258, 87] width 325 height 17
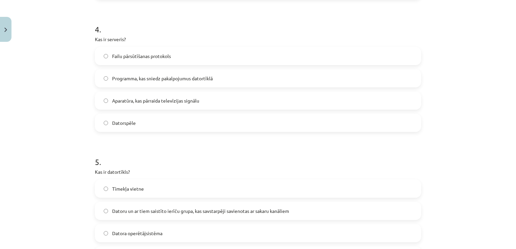
scroll to position [524, 0]
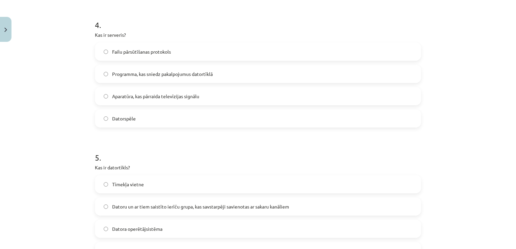
click at [221, 70] on label "Programma, kas sniedz pakalpojumus datortīklā" at bounding box center [258, 74] width 325 height 17
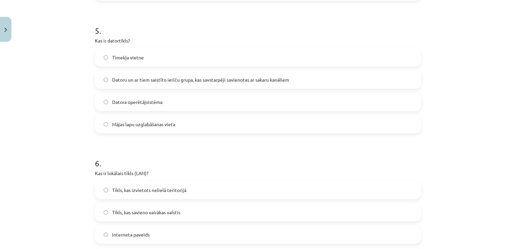
scroll to position [659, 0]
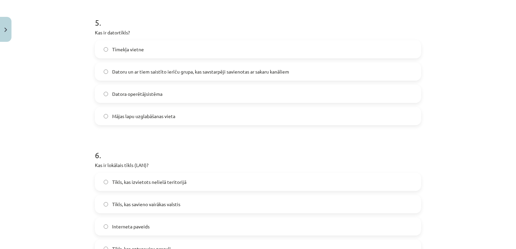
click at [253, 70] on span "Datoru un ar tiem saistīto ierīču grupa, kas savstarpēji savienotas ar sakaru k…" at bounding box center [200, 71] width 177 height 7
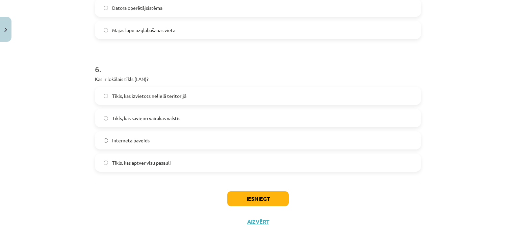
scroll to position [746, 0]
click at [191, 93] on label "Tīkls, kas izvietots nelielā teritorijā" at bounding box center [258, 95] width 325 height 17
click at [259, 198] on button "Iesniegt" at bounding box center [257, 198] width 61 height 15
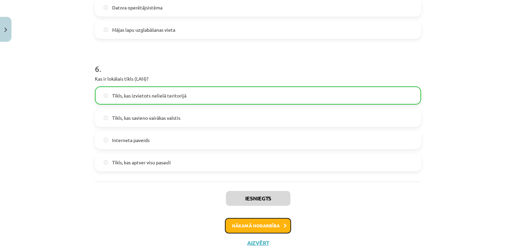
click at [261, 221] on button "Nākamā nodarbība" at bounding box center [258, 226] width 66 height 16
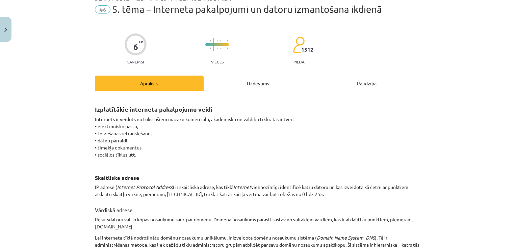
scroll to position [17, 0]
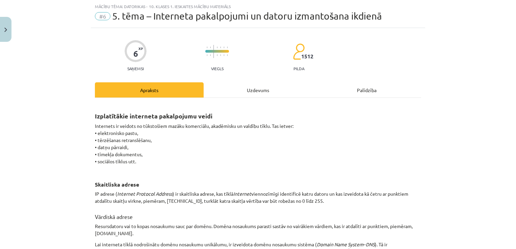
click at [272, 89] on div "Uzdevums" at bounding box center [258, 89] width 109 height 15
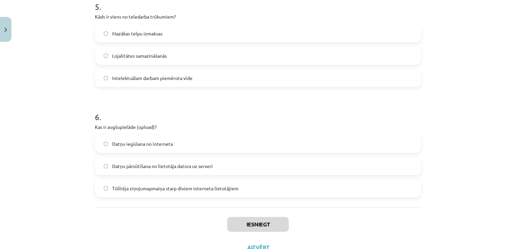
scroll to position [701, 0]
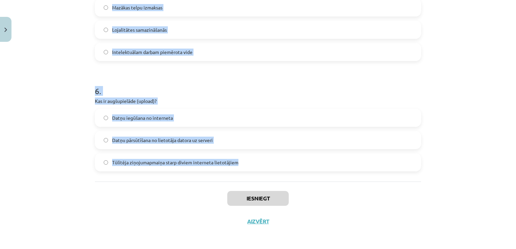
drag, startPoint x: 78, startPoint y: 129, endPoint x: 395, endPoint y: 170, distance: 319.4
click at [395, 170] on div "Mācību tēma: Datorikas - 10. klases 1. ieskaites mācību materiāls #6 5. tēma – …" at bounding box center [258, 124] width 516 height 249
copy form "1 . Kas ir domēna vārds? E-pasta adrese Vārds, kas identificē resursdatoru vai …"
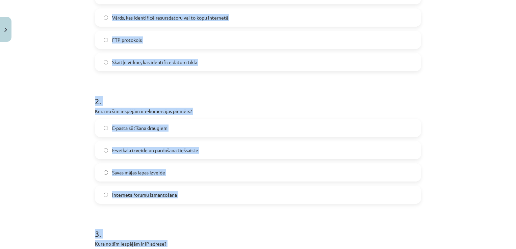
scroll to position [127, 0]
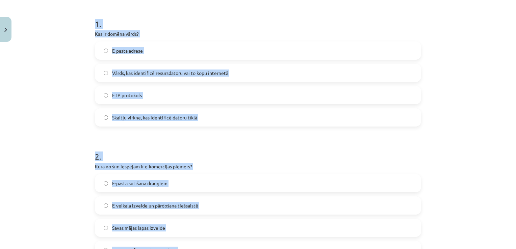
click at [228, 75] on label "Vārds, kas identificē resursdatoru vai to kopu internetā" at bounding box center [258, 73] width 325 height 17
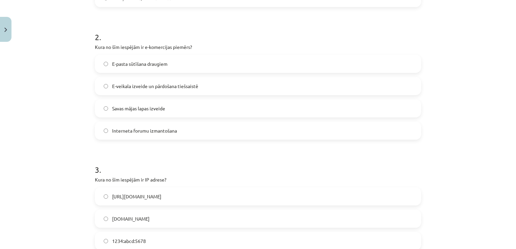
scroll to position [262, 0]
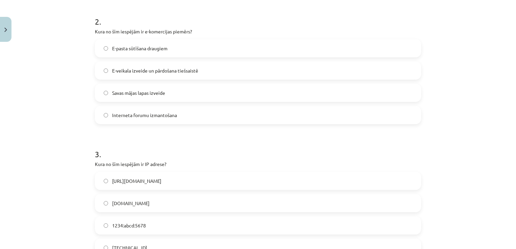
click at [210, 78] on label "E-veikala izveide un pārdošana tiešsaistē" at bounding box center [258, 70] width 325 height 17
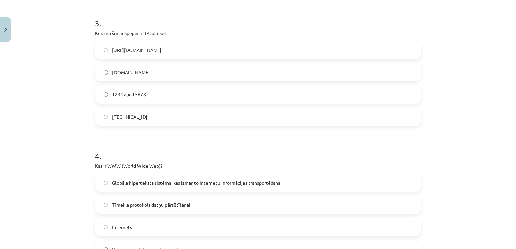
scroll to position [397, 0]
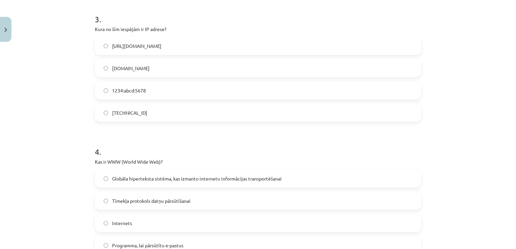
click at [141, 122] on form "1 . Kas ir domēna vārds? E-pasta adrese Vārds, kas identificē resursdatoru vai …" at bounding box center [258, 106] width 326 height 739
click at [146, 116] on label "192.100.81.101" at bounding box center [258, 112] width 325 height 17
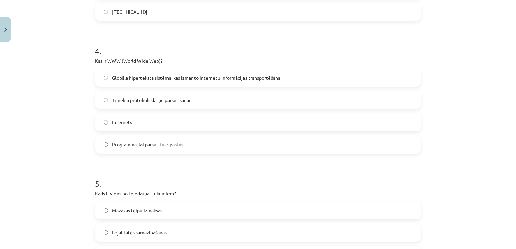
scroll to position [499, 0]
click at [249, 74] on span "Globāla hiperteksta sistēma, kas izmanto internetu informācijas transportēšanai" at bounding box center [197, 77] width 170 height 7
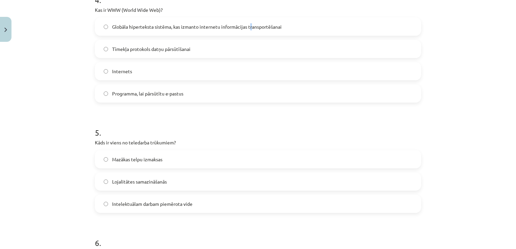
scroll to position [532, 0]
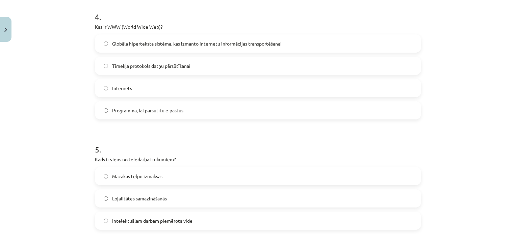
click at [292, 38] on label "Globāla hiperteksta sistēma, kas izmanto internetu informācijas transportēšanai" at bounding box center [258, 43] width 325 height 17
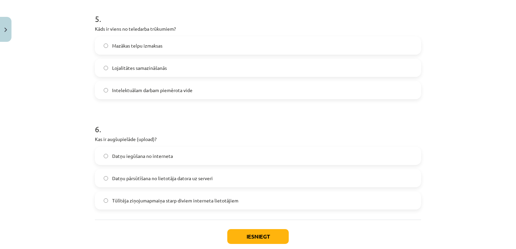
scroll to position [634, 0]
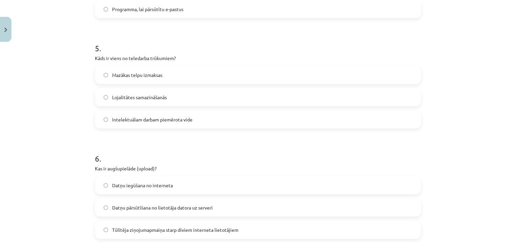
click at [207, 97] on label "Lojalitātes samazināšanās" at bounding box center [258, 97] width 325 height 17
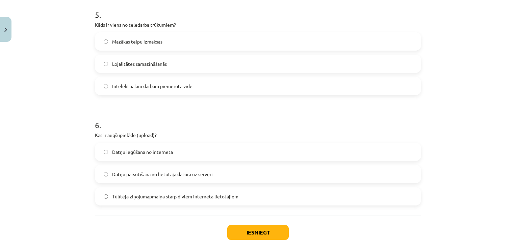
scroll to position [701, 0]
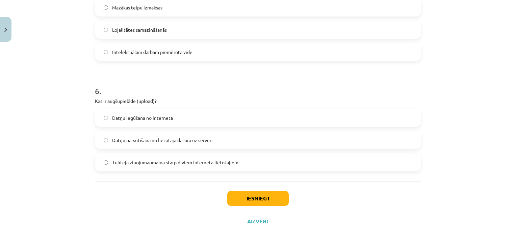
click at [210, 133] on label "Datņu pārsūtīšana no lietotāja datora uz serveri" at bounding box center [258, 140] width 325 height 17
click at [265, 193] on button "Iesniegt" at bounding box center [257, 198] width 61 height 15
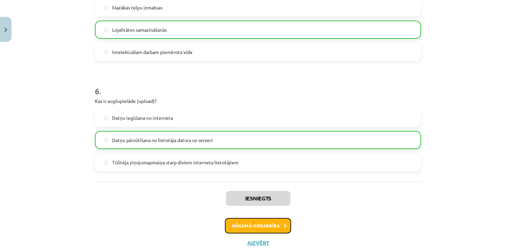
click at [258, 221] on button "Nākamā nodarbība" at bounding box center [258, 226] width 66 height 16
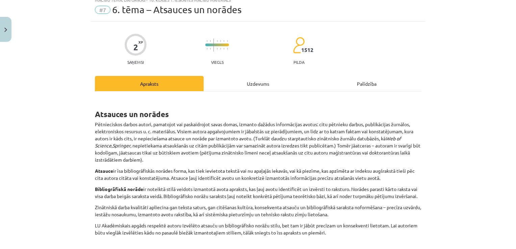
scroll to position [17, 0]
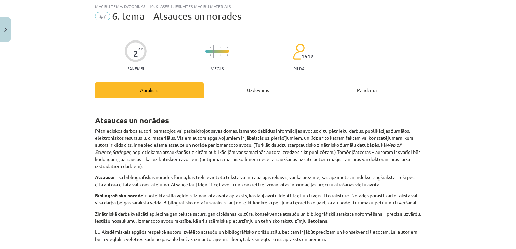
click at [272, 90] on div "Uzdevums" at bounding box center [258, 89] width 109 height 15
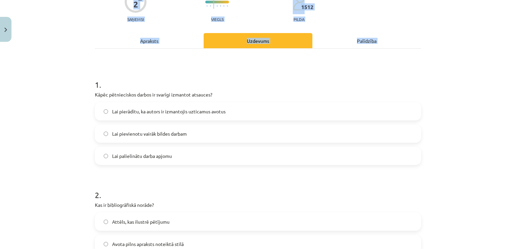
scroll to position [170, 0]
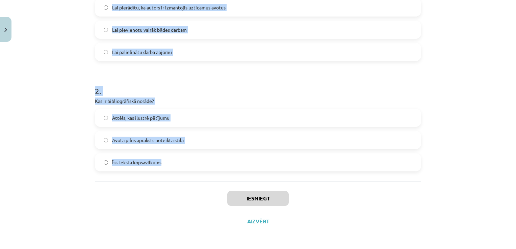
drag, startPoint x: 94, startPoint y: 126, endPoint x: 233, endPoint y: 172, distance: 146.6
click at [233, 172] on div "1 . Kāpēc pētnieciskos darbos ir svarīgi izmantot atsauces? Lai pierādītu, ka a…" at bounding box center [258, 63] width 326 height 237
copy form "1 . Kāpēc pētnieciskos darbos ir svarīgi izmantot atsauces? Lai pierādītu, ka a…"
click at [50, 97] on div "Mācību tēma: Datorikas - 10. klases 1. ieskaites mācību materiāls #7 6. tēma – …" at bounding box center [258, 124] width 516 height 249
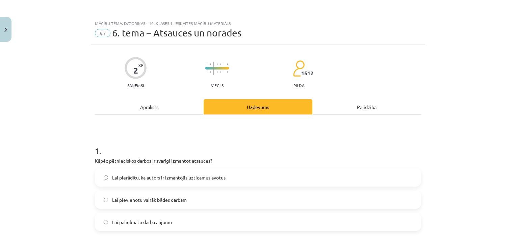
scroll to position [68, 0]
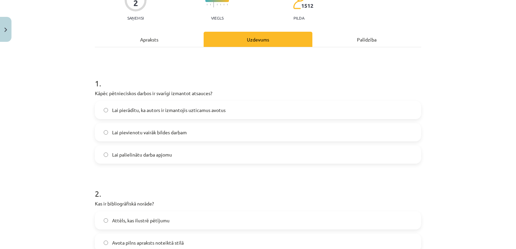
click at [255, 109] on label "Lai pierādītu, ka autors ir izmantojis uzticamus avotus" at bounding box center [258, 110] width 325 height 17
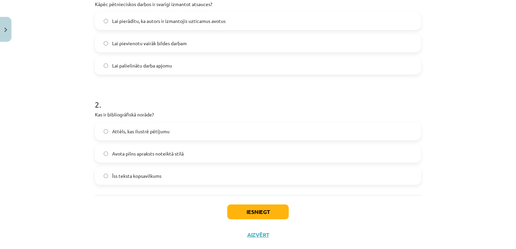
scroll to position [169, 0]
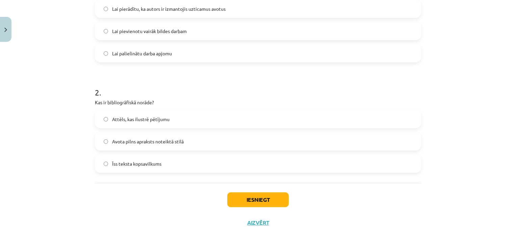
click at [273, 153] on div "Attēls, kas ilustrē pētījumu Avota pilns apraksts noteiktā stilā Īss teksta kop…" at bounding box center [258, 141] width 326 height 63
click at [283, 140] on label "Avota pilns apraksts noteiktā stilā" at bounding box center [258, 141] width 325 height 17
click at [277, 194] on button "Iesniegt" at bounding box center [257, 200] width 61 height 15
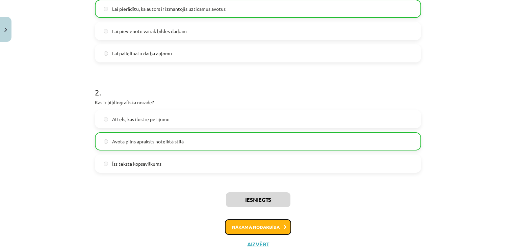
click at [257, 223] on button "Nākamā nodarbība" at bounding box center [258, 228] width 66 height 16
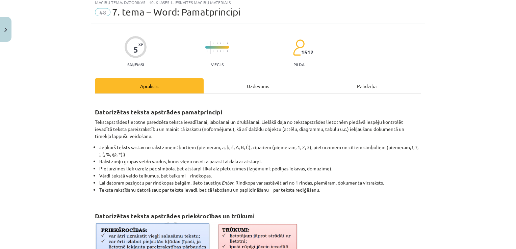
scroll to position [17, 0]
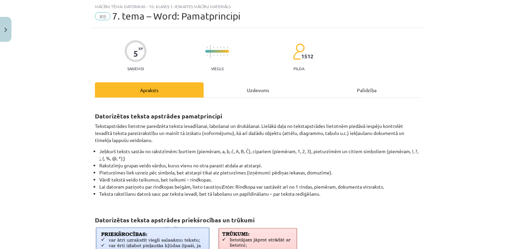
click at [239, 85] on div "Uzdevums" at bounding box center [258, 89] width 109 height 15
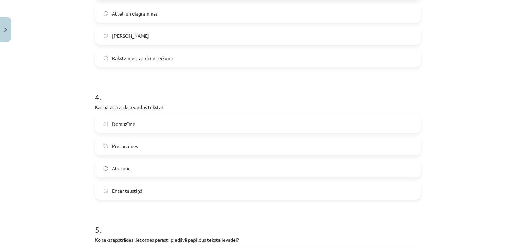
scroll to position [591, 0]
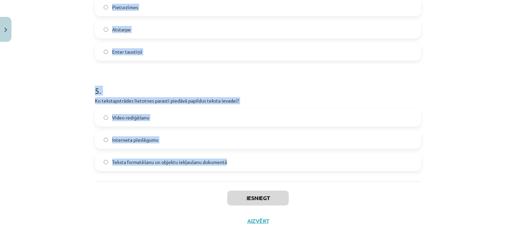
drag, startPoint x: 80, startPoint y: 132, endPoint x: 300, endPoint y: 166, distance: 222.4
click at [300, 166] on div "Mācību tēma: Datorikas - 10. klases 1. ieskaites mācību materiāls #8 7. tema – …" at bounding box center [258, 124] width 516 height 249
copy form "1 . Kāds taustiņš tiek lietots, lai datoram paziņotu par rindkopas beigām? Shif…"
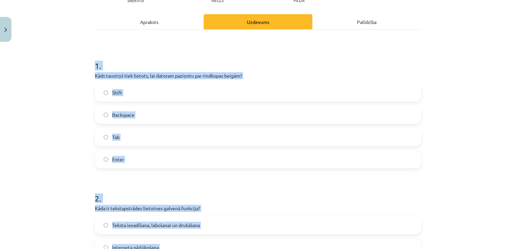
scroll to position [84, 0]
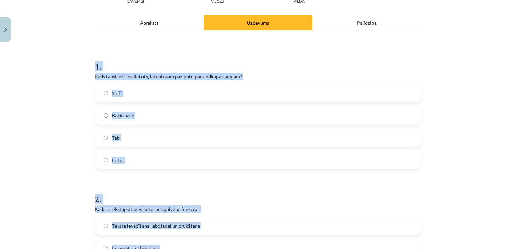
click at [132, 160] on label "Enter" at bounding box center [258, 160] width 325 height 17
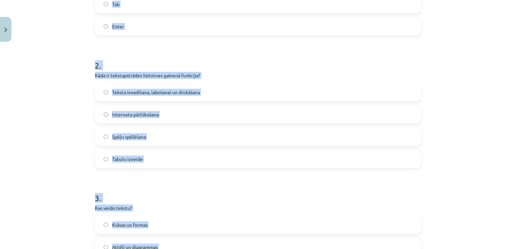
scroll to position [220, 0]
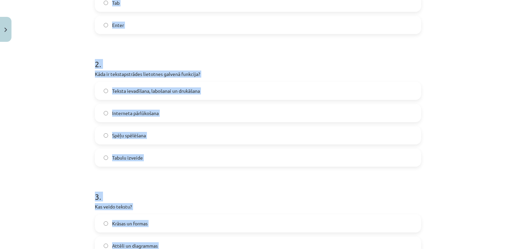
click at [11, 102] on div "Mācību tēma: Datorikas - 10. klases 1. ieskaites mācību materiāls #8 7. tema – …" at bounding box center [258, 124] width 516 height 249
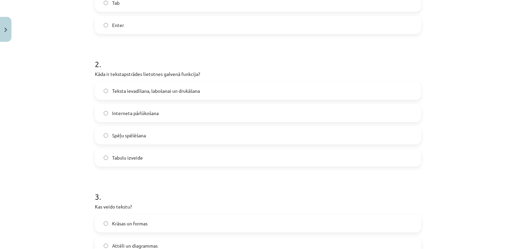
click at [174, 94] on label "Teksta ievadīšana, labošanai un drukāšana" at bounding box center [258, 90] width 325 height 17
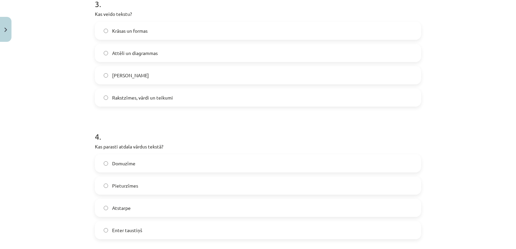
scroll to position [422, 0]
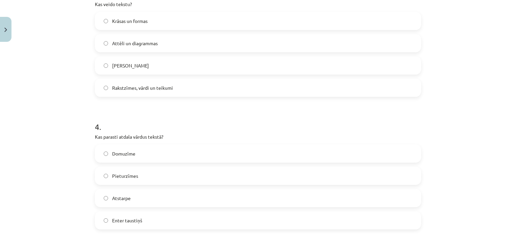
click at [139, 90] on span "Rakstzīmes, vārdi un teikumi" at bounding box center [142, 87] width 61 height 7
click at [132, 193] on label "Atstarpe" at bounding box center [258, 198] width 325 height 17
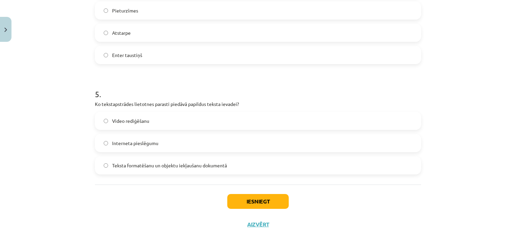
scroll to position [591, 0]
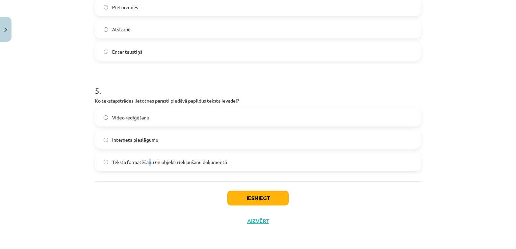
click at [148, 164] on span "Teksta formatēšanu un objektu iekļaušanu dokumentā" at bounding box center [169, 162] width 115 height 7
click at [261, 195] on button "Iesniegt" at bounding box center [257, 198] width 61 height 15
click at [238, 153] on div "Teksta formatēšanu un objektu iekļaušanu dokumentā" at bounding box center [258, 162] width 326 height 18
click at [248, 166] on label "Teksta formatēšanu un objektu iekļaušanu dokumentā" at bounding box center [258, 162] width 325 height 17
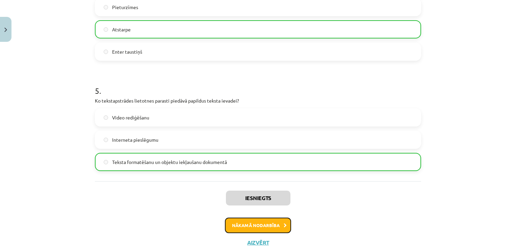
click at [245, 225] on button "Nākamā nodarbība" at bounding box center [258, 226] width 66 height 16
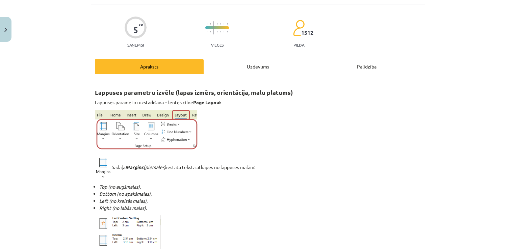
scroll to position [17, 0]
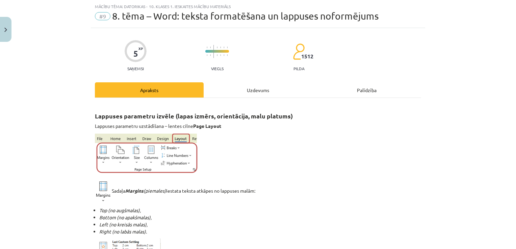
click at [255, 93] on div "Uzdevums" at bounding box center [258, 89] width 109 height 15
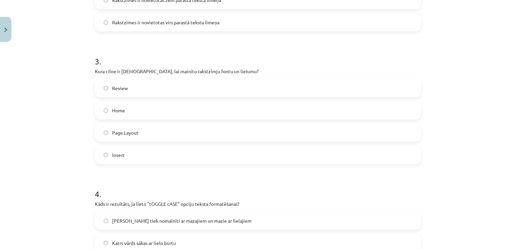
scroll to position [620, 0]
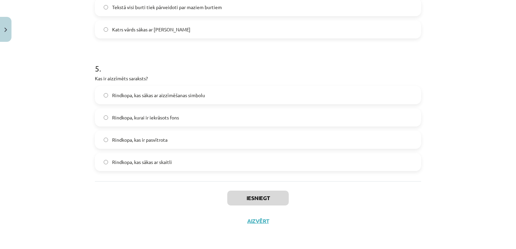
drag, startPoint x: 80, startPoint y: 131, endPoint x: 199, endPoint y: 173, distance: 126.1
click at [199, 173] on div "Mācību tēma: Datorikas - 10. klases 1. ieskaites mācību materiāls #9 8. tēma – …" at bounding box center [258, 124] width 516 height 249
copy form "1 . Ko var izdarīt ar šo pogu - ? Samazināt burtu izmēru Palielināt burtu izmēr…"
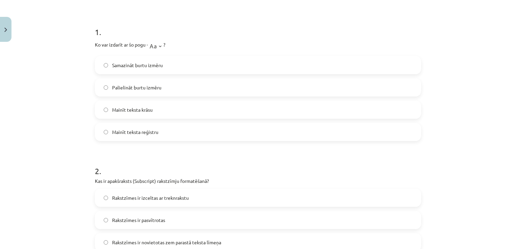
scroll to position [46, 0]
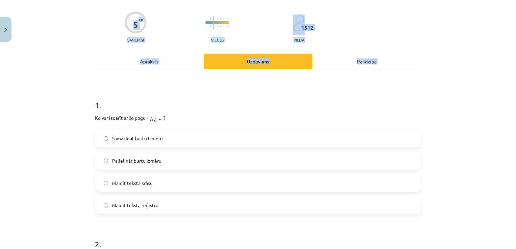
click at [27, 144] on div "Mācību tēma: Datorikas - 10. klases 1. ieskaites mācību materiāls #9 8. tēma – …" at bounding box center [258, 124] width 516 height 249
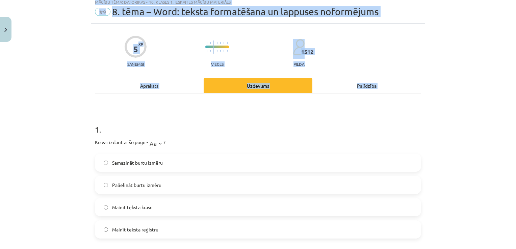
scroll to position [0, 0]
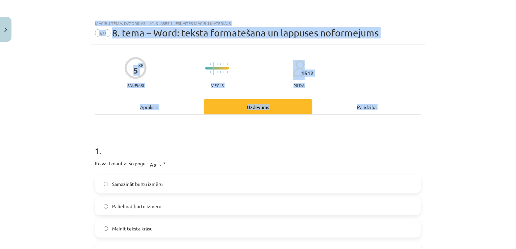
click at [29, 144] on div "Mācību tēma: Datorikas - 10. klases 1. ieskaites mācību materiāls #9 8. tēma – …" at bounding box center [258, 124] width 516 height 249
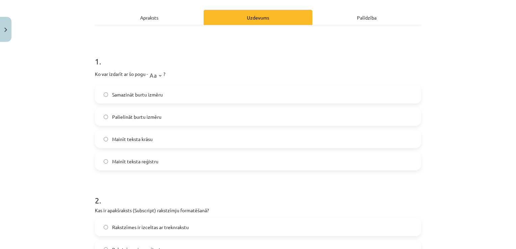
scroll to position [101, 0]
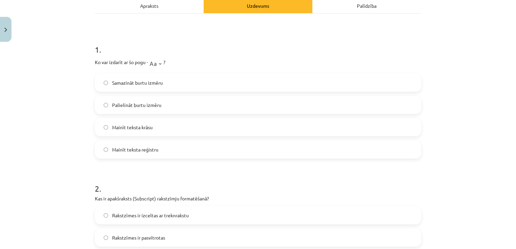
click at [154, 113] on label "Palielināt burtu izmēru" at bounding box center [258, 105] width 325 height 17
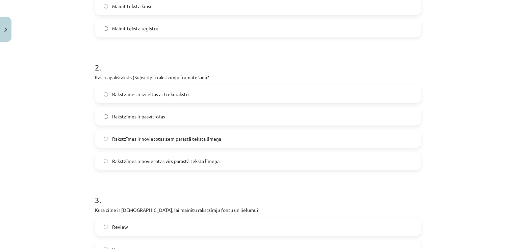
scroll to position [236, 0]
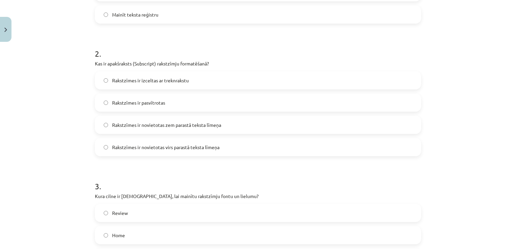
click at [206, 122] on span "Rakstzīmes ir novietotas zem parastā teksta līmeņa" at bounding box center [166, 125] width 109 height 7
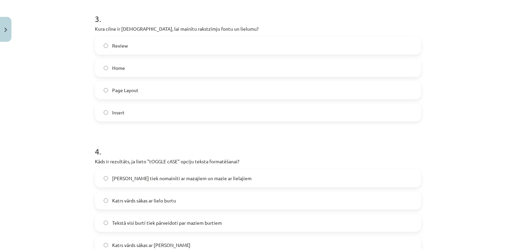
scroll to position [405, 0]
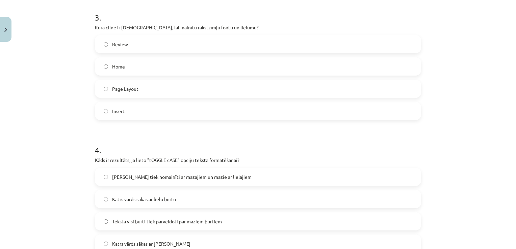
click at [133, 52] on label "Review" at bounding box center [258, 44] width 325 height 17
click at [133, 60] on label "Home" at bounding box center [258, 66] width 325 height 17
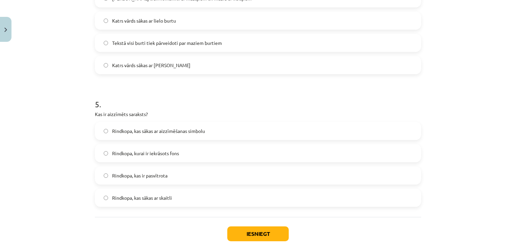
scroll to position [574, 0]
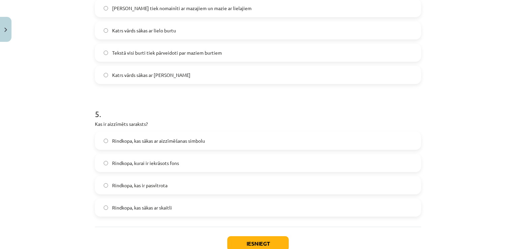
click at [233, 12] on label "Lielie burti tiek nomainīti ar mazajiem un mazie ar lielajiem" at bounding box center [258, 8] width 325 height 17
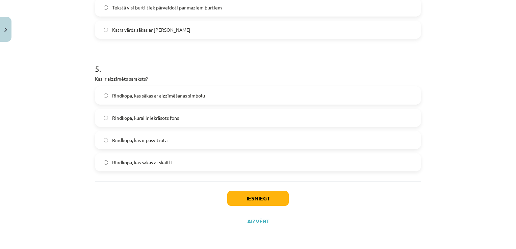
scroll to position [620, 0]
click at [259, 95] on label "Rindkopa, kas sākas ar aizzīmēšanas simbolu" at bounding box center [258, 95] width 325 height 17
click at [259, 200] on button "Iesniegt" at bounding box center [257, 198] width 61 height 15
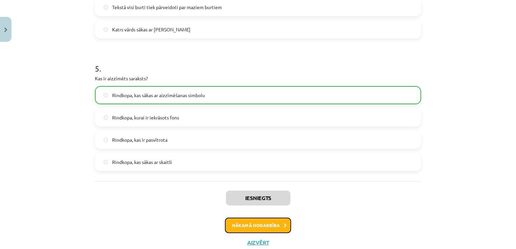
click at [258, 223] on button "Nākamā nodarbība" at bounding box center [258, 226] width 66 height 16
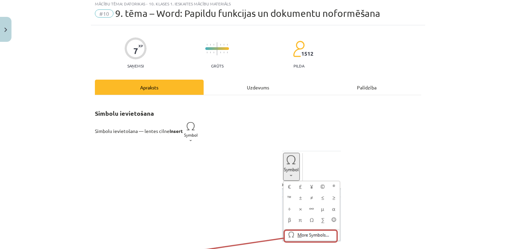
scroll to position [17, 0]
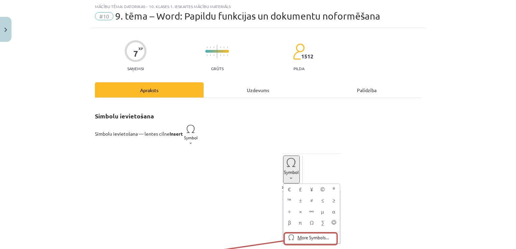
click at [258, 86] on div "Uzdevums" at bounding box center [258, 89] width 109 height 15
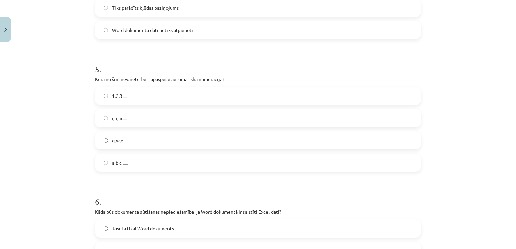
scroll to position [835, 0]
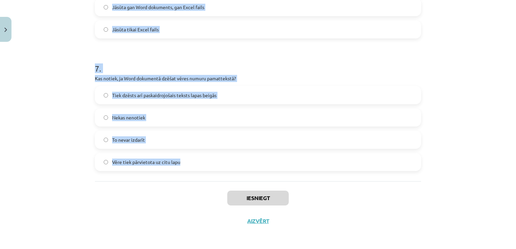
drag, startPoint x: 91, startPoint y: 128, endPoint x: 218, endPoint y: 166, distance: 132.4
copy form "1 . Kura komanda tiek izmantota, lai kopētu teksta formatējumu citā vietā? Past…"
click at [63, 116] on div "Mācību tēma: Datorikas - 10. klases 1. ieskaites mācību materiāls #10 9. tēma –…" at bounding box center [258, 124] width 516 height 249
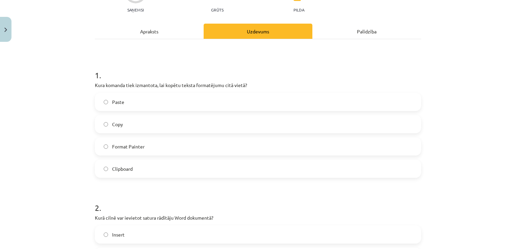
scroll to position [125, 0]
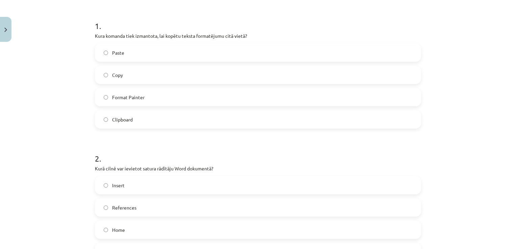
click at [136, 100] on span "Format Painter" at bounding box center [128, 97] width 32 height 7
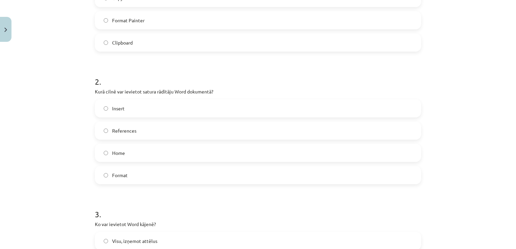
scroll to position [260, 0]
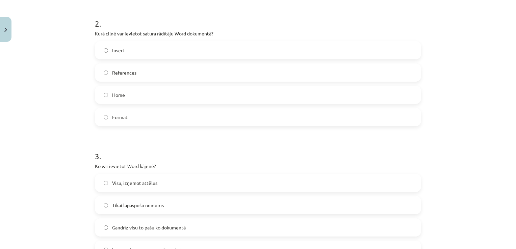
click at [139, 68] on label "References" at bounding box center [258, 72] width 325 height 17
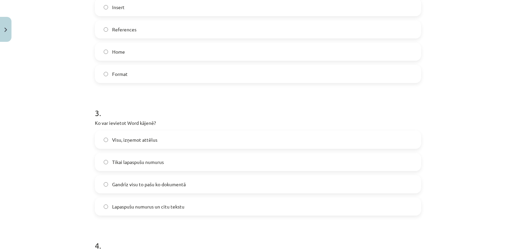
scroll to position [362, 0]
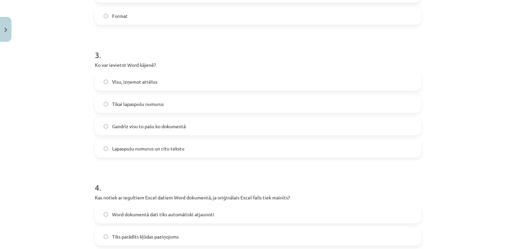
click at [172, 133] on label "Gandrīz visu to pašu ko dokumentā" at bounding box center [258, 126] width 325 height 17
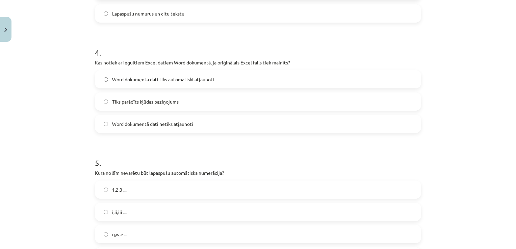
click at [136, 126] on span "Word dokumentā dati netiks atjaunoti" at bounding box center [152, 124] width 81 height 7
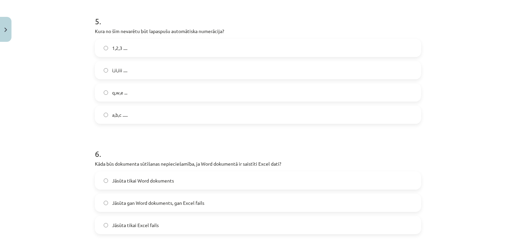
scroll to position [666, 0]
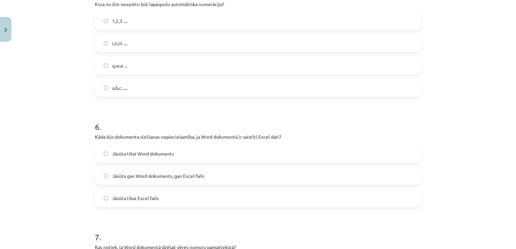
click at [149, 71] on label "q,w,e ..." at bounding box center [258, 65] width 325 height 17
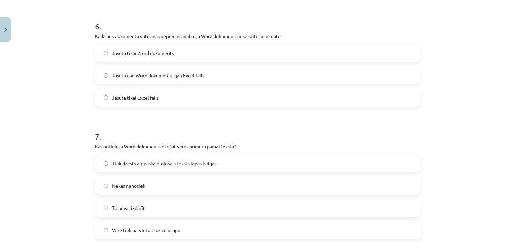
scroll to position [767, 0]
click at [219, 75] on label "Jāsūta gan Word dokuments, gan Excel fails" at bounding box center [258, 74] width 325 height 17
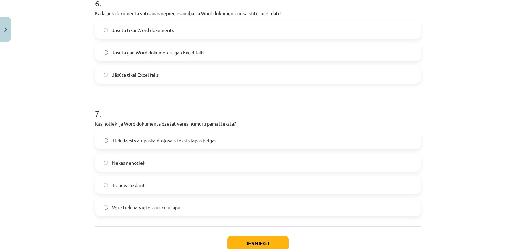
scroll to position [835, 0]
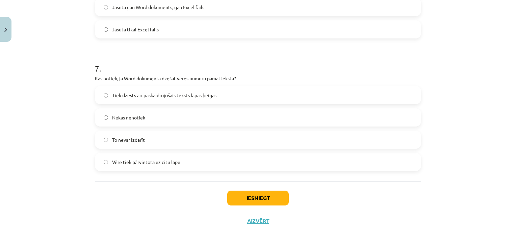
click at [166, 159] on span "Vēre tiek pārvietota uz citu lapu" at bounding box center [146, 162] width 68 height 7
click at [270, 192] on button "Iesniegt" at bounding box center [257, 198] width 61 height 15
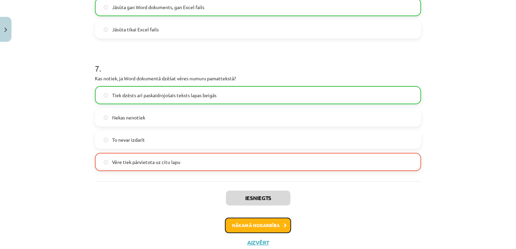
click at [269, 230] on button "Nākamā nodarbība" at bounding box center [258, 226] width 66 height 16
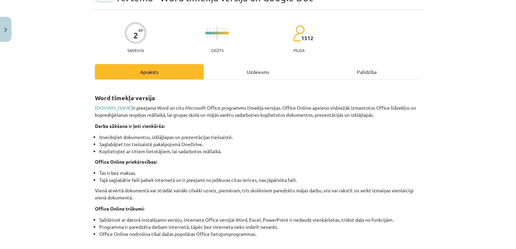
scroll to position [17, 0]
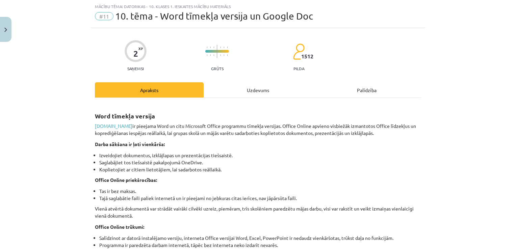
click at [258, 87] on div "Uzdevums" at bounding box center [258, 89] width 109 height 15
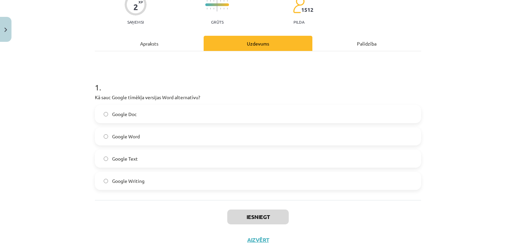
scroll to position [82, 0]
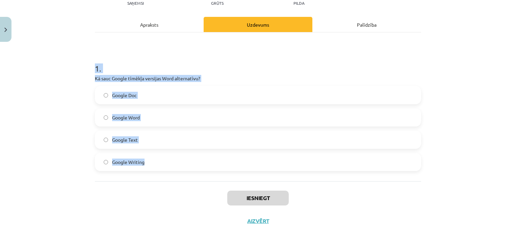
drag, startPoint x: 89, startPoint y: 66, endPoint x: 168, endPoint y: 159, distance: 122.0
click at [168, 159] on div "2 XP Saņemsi Grūts 1512 pilda Apraksts Uzdevums Palīdzība 1 . Kā sauc Google tī…" at bounding box center [258, 97] width 334 height 270
click at [155, 94] on label "Google Doc" at bounding box center [258, 95] width 325 height 17
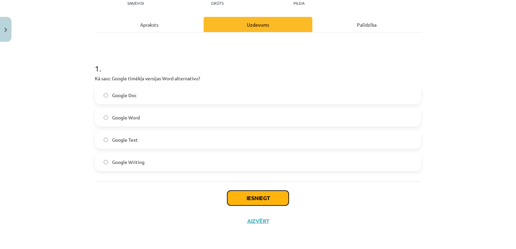
click at [257, 199] on button "Iesniegt" at bounding box center [257, 198] width 61 height 15
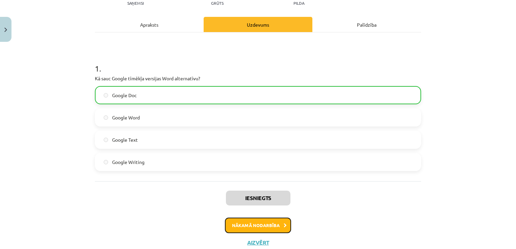
click at [255, 219] on button "Nākamā nodarbība" at bounding box center [258, 226] width 66 height 16
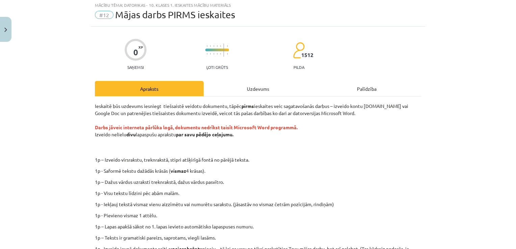
scroll to position [17, 0]
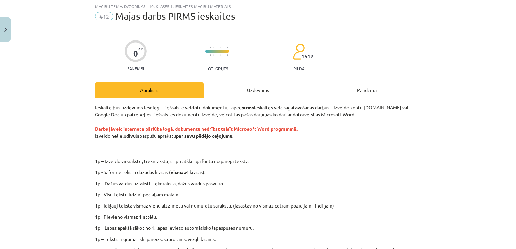
click at [259, 87] on div "Uzdevums" at bounding box center [258, 89] width 109 height 15
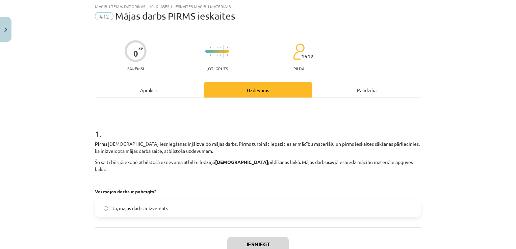
click at [243, 203] on label "Jā, mājas darbs ir izveidots" at bounding box center [258, 208] width 325 height 17
click at [276, 237] on button "Iesniegt" at bounding box center [257, 244] width 61 height 15
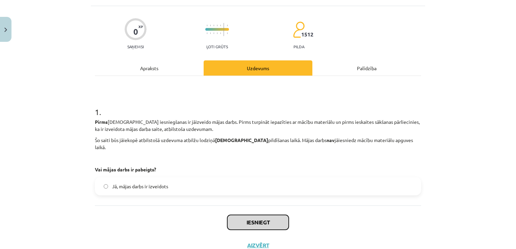
scroll to position [51, 0]
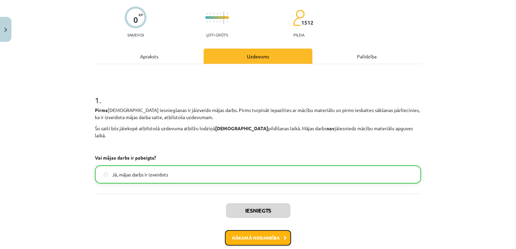
click at [261, 230] on button "Nākamā nodarbība" at bounding box center [258, 238] width 66 height 16
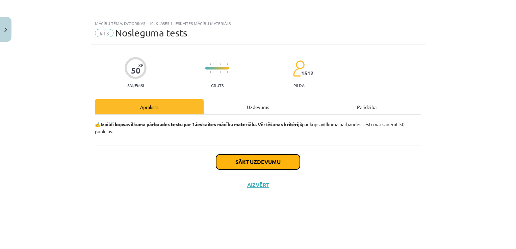
click at [256, 157] on button "Sākt uzdevumu" at bounding box center [258, 162] width 84 height 15
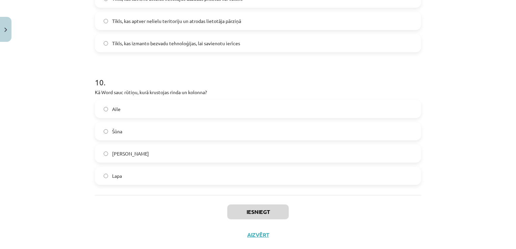
scroll to position [1265, 0]
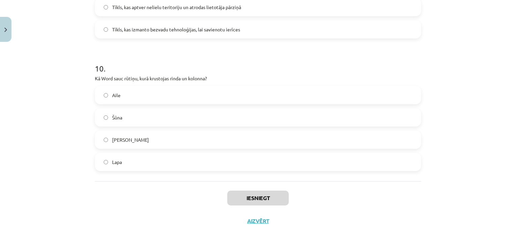
drag, startPoint x: 69, startPoint y: 136, endPoint x: 255, endPoint y: 171, distance: 189.8
click at [255, 171] on div "Mācību tēma: Datorikas - 10. klases 1. ieskaites mācību materiāls #13 Noslēguma…" at bounding box center [258, 124] width 516 height 249
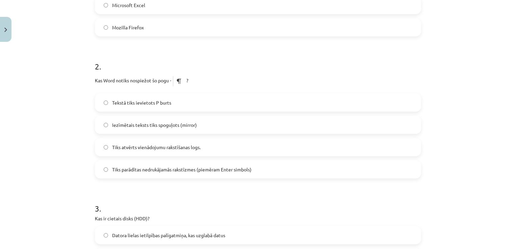
scroll to position [82, 0]
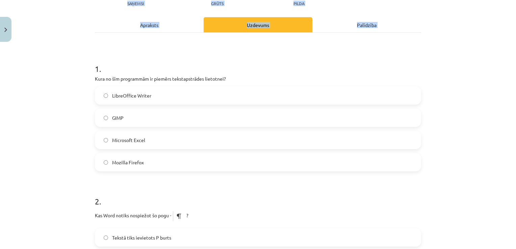
click at [74, 125] on div "Mācību tēma: Datorikas - 10. klases 1. ieskaites mācību materiāls #13 Noslēguma…" at bounding box center [258, 124] width 516 height 249
click at [138, 85] on div "1 . Kura no šīm programmām ir piemērs tekstapstrādes lietotnei? LibreOffice Wri…" at bounding box center [258, 111] width 326 height 119
click at [153, 95] on label "LibreOffice Writer" at bounding box center [258, 95] width 325 height 17
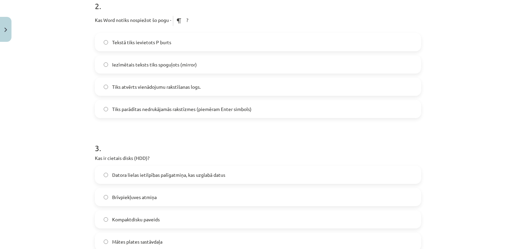
scroll to position [285, 0]
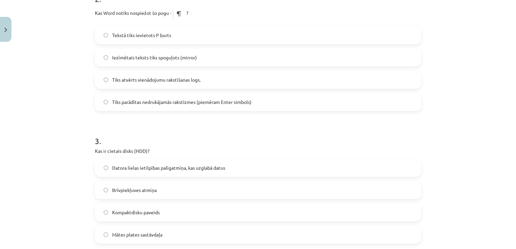
click at [158, 74] on label "Tiks atvērts vienādojumu rakstīšanas logs." at bounding box center [258, 79] width 325 height 17
click at [238, 97] on label "Tiks parādītas nedrukājamās rakstīzmes (piemēram Enter simbols)" at bounding box center [258, 102] width 325 height 17
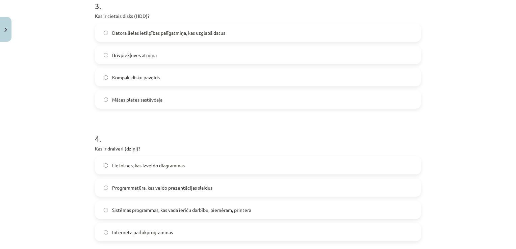
click at [165, 29] on span "Datora lielas ietilpības palīgatmiņa, kas uzglabā datus" at bounding box center [168, 32] width 113 height 7
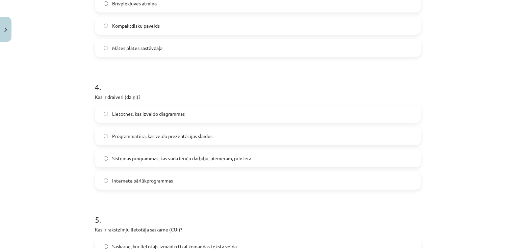
scroll to position [555, 0]
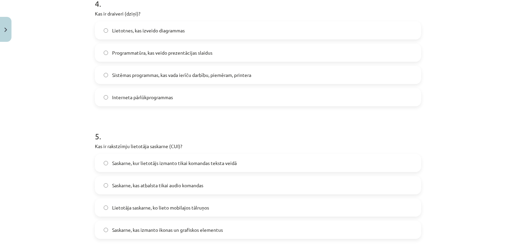
click at [257, 68] on label "Sistēmas programmas, kas vada ierīču darbību, piemēram, printera" at bounding box center [258, 75] width 325 height 17
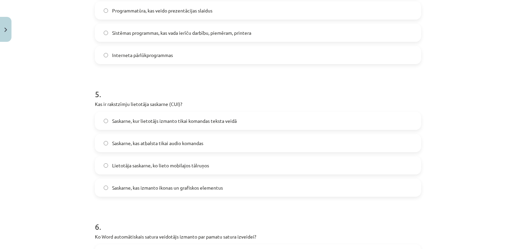
scroll to position [724, 0]
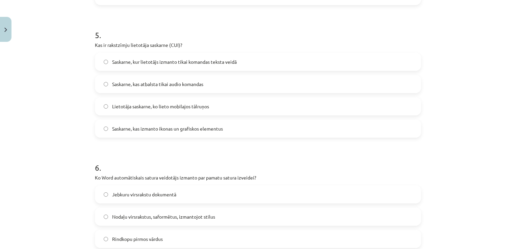
click at [224, 63] on span "Saskarne, kur lietotājs izmanto tikai komandas teksta veidā" at bounding box center [174, 61] width 125 height 7
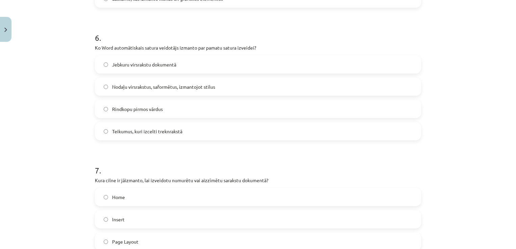
scroll to position [792, 0]
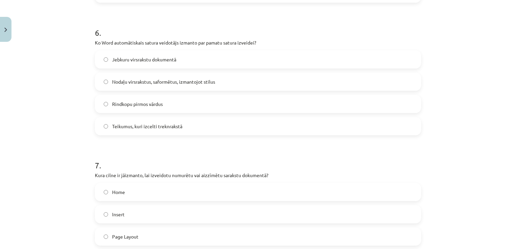
click at [212, 81] on span "Nodaļu virsrakstus, saformētus, izmantojot stilus" at bounding box center [163, 81] width 103 height 7
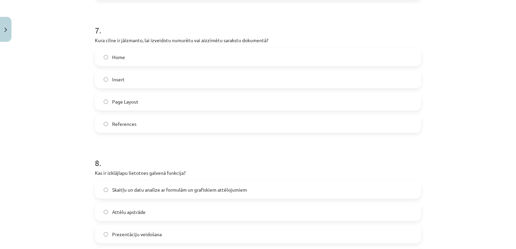
click at [128, 59] on label "Home" at bounding box center [258, 57] width 325 height 17
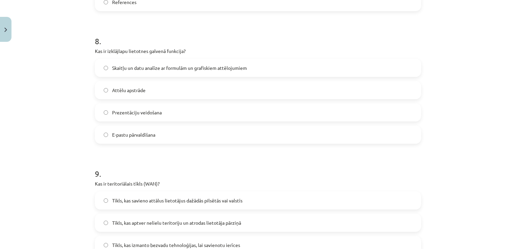
scroll to position [1062, 0]
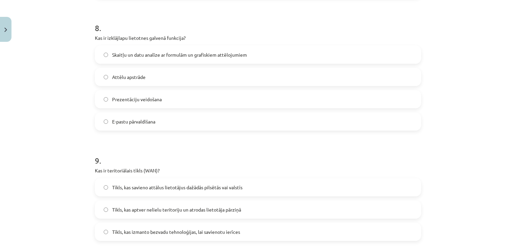
click at [252, 48] on label "Skaitļu un datu analīze ar formulām un grafiskiem attēlojumiem" at bounding box center [258, 54] width 325 height 17
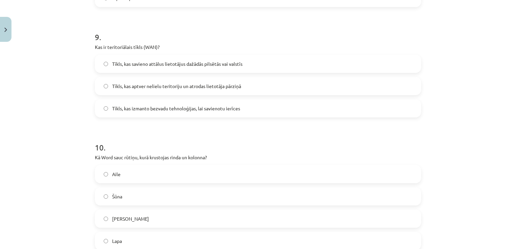
scroll to position [1231, 0]
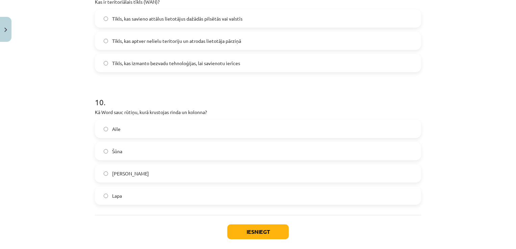
click at [295, 22] on label "Tīkls, kas savieno attālus lietotājus dažādās pilsētās vai valstīs" at bounding box center [258, 18] width 325 height 17
click at [110, 157] on label "Šūna" at bounding box center [258, 151] width 325 height 17
click at [243, 230] on button "Iesniegt" at bounding box center [257, 232] width 61 height 15
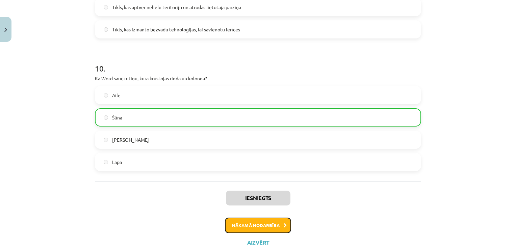
click at [255, 221] on button "Nākamā nodarbība" at bounding box center [258, 226] width 66 height 16
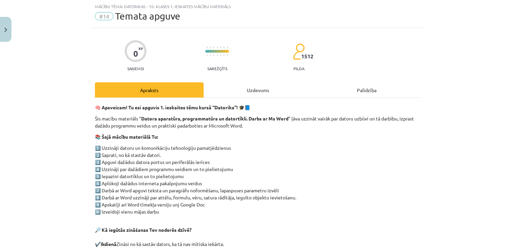
scroll to position [118, 0]
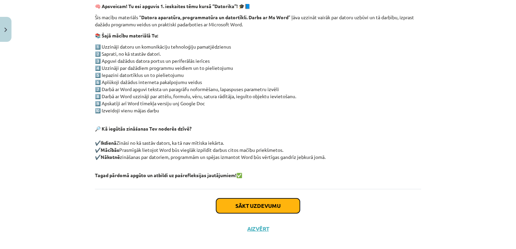
click at [257, 209] on button "Sākt uzdevumu" at bounding box center [258, 206] width 84 height 15
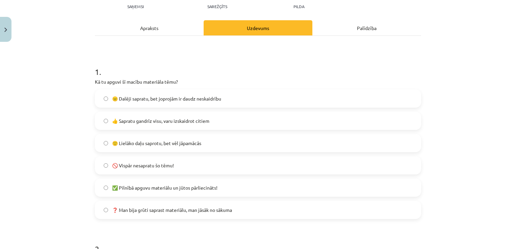
scroll to position [152, 0]
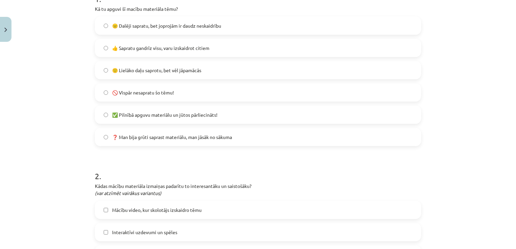
click at [156, 116] on span "✅ Pilnībā apguvu materiālu un jūtos pārliecināts!" at bounding box center [164, 114] width 105 height 7
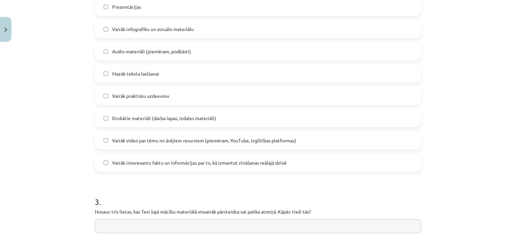
scroll to position [542, 0]
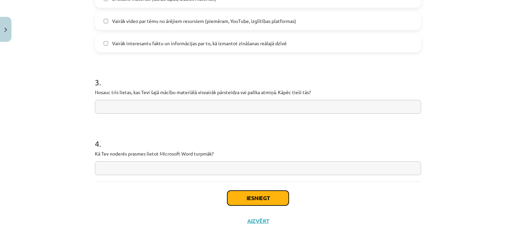
drag, startPoint x: 274, startPoint y: 204, endPoint x: 272, endPoint y: 201, distance: 4.4
click at [274, 204] on button "Iesniegt" at bounding box center [257, 198] width 61 height 15
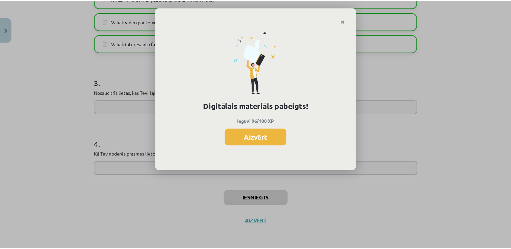
scroll to position [263, 0]
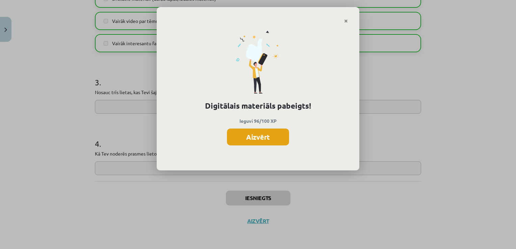
click at [264, 140] on button "Aizvērt" at bounding box center [258, 137] width 62 height 17
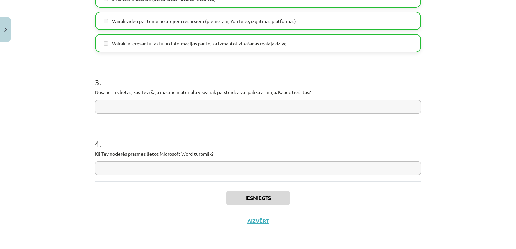
click at [260, 217] on div "Iesniegts Aizvērt" at bounding box center [258, 204] width 326 height 47
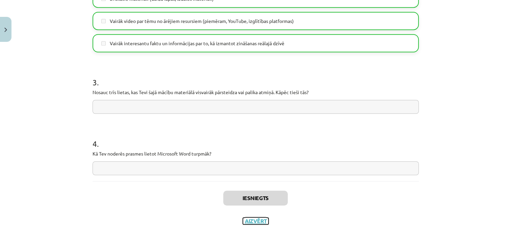
click at [259, 219] on button "Aizvērt" at bounding box center [256, 221] width 26 height 7
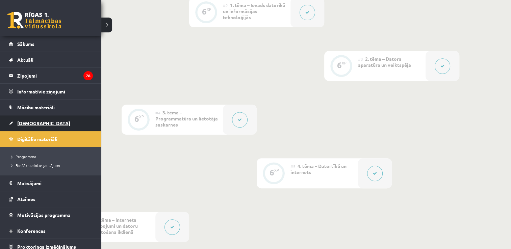
click at [18, 126] on link "[DEMOGRAPHIC_DATA]" at bounding box center [51, 124] width 84 height 16
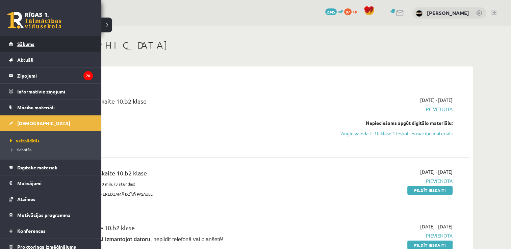
click at [47, 48] on link "Sākums" at bounding box center [51, 44] width 84 height 16
